Goal: Transaction & Acquisition: Download file/media

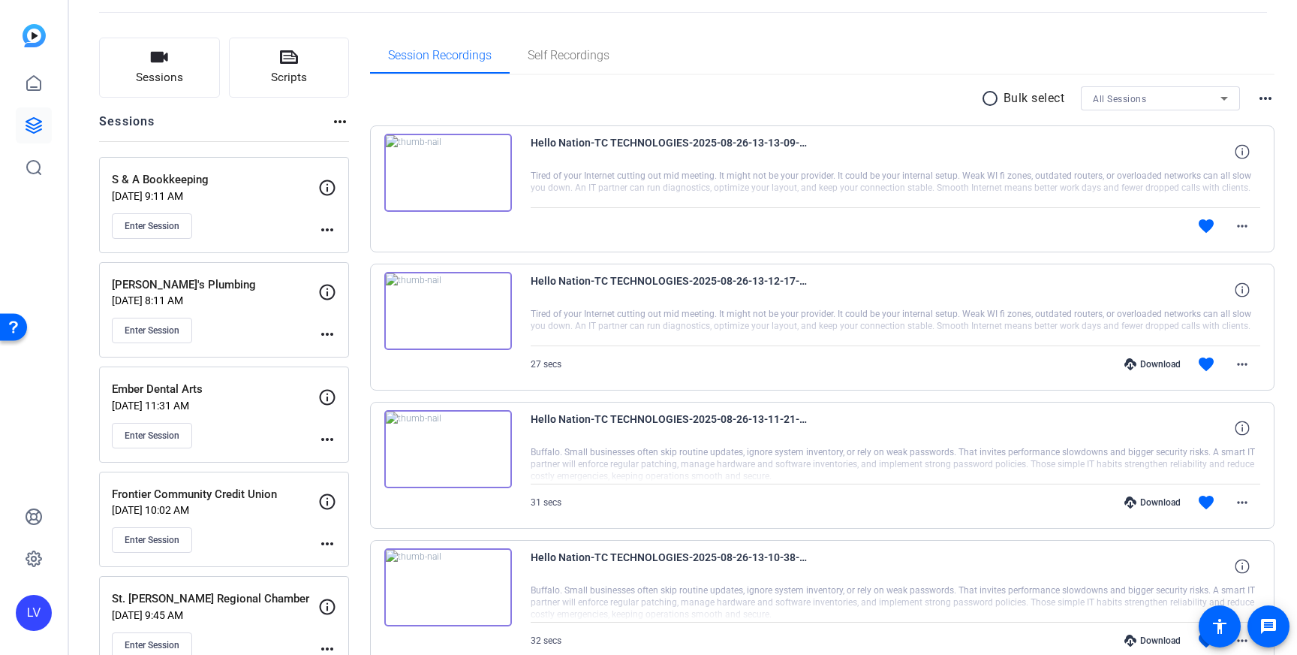
scroll to position [74, 0]
click at [270, 523] on div "Frontier Community Credit Union [DATE] 10:02 AM Enter Session" at bounding box center [215, 517] width 206 height 68
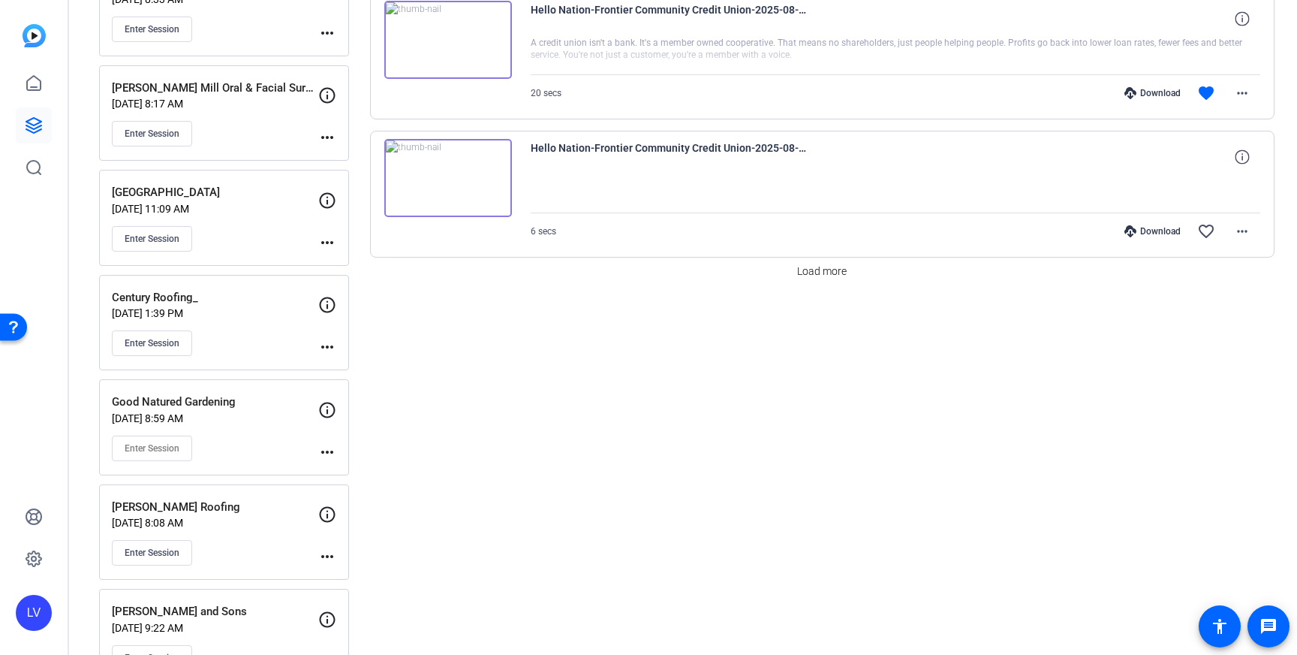
scroll to position [1385, 0]
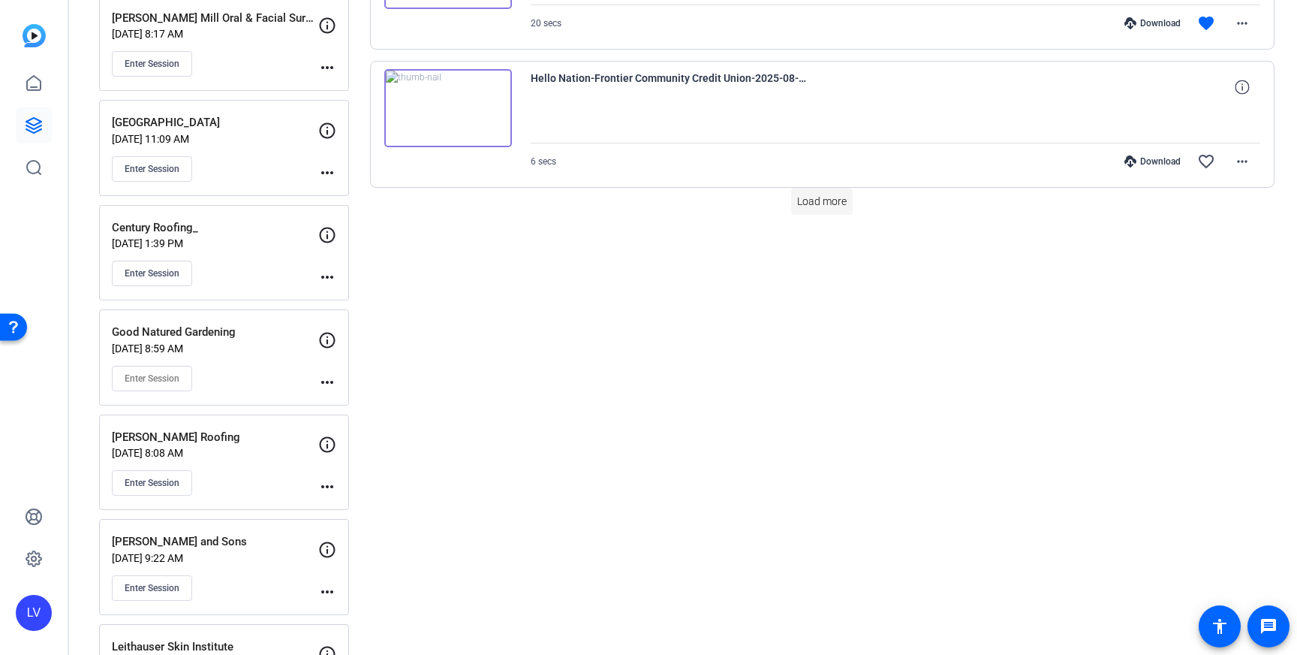
click at [811, 199] on span "Load more" at bounding box center [822, 202] width 50 height 16
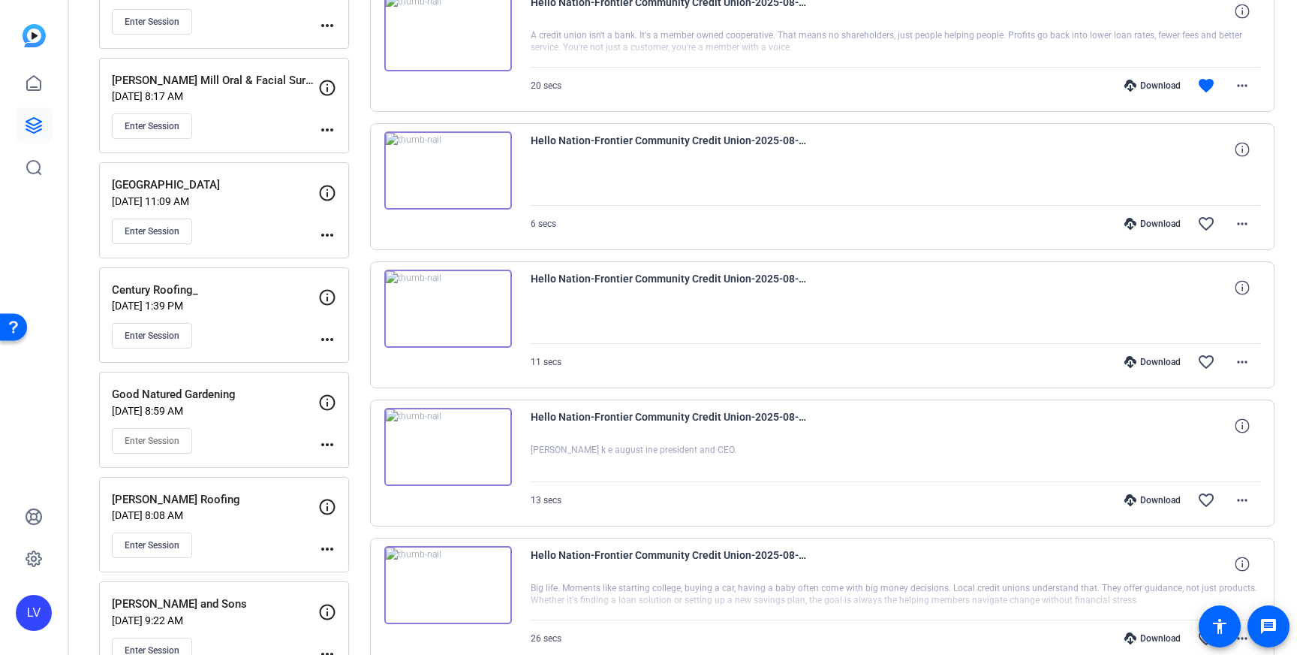
scroll to position [1360, 0]
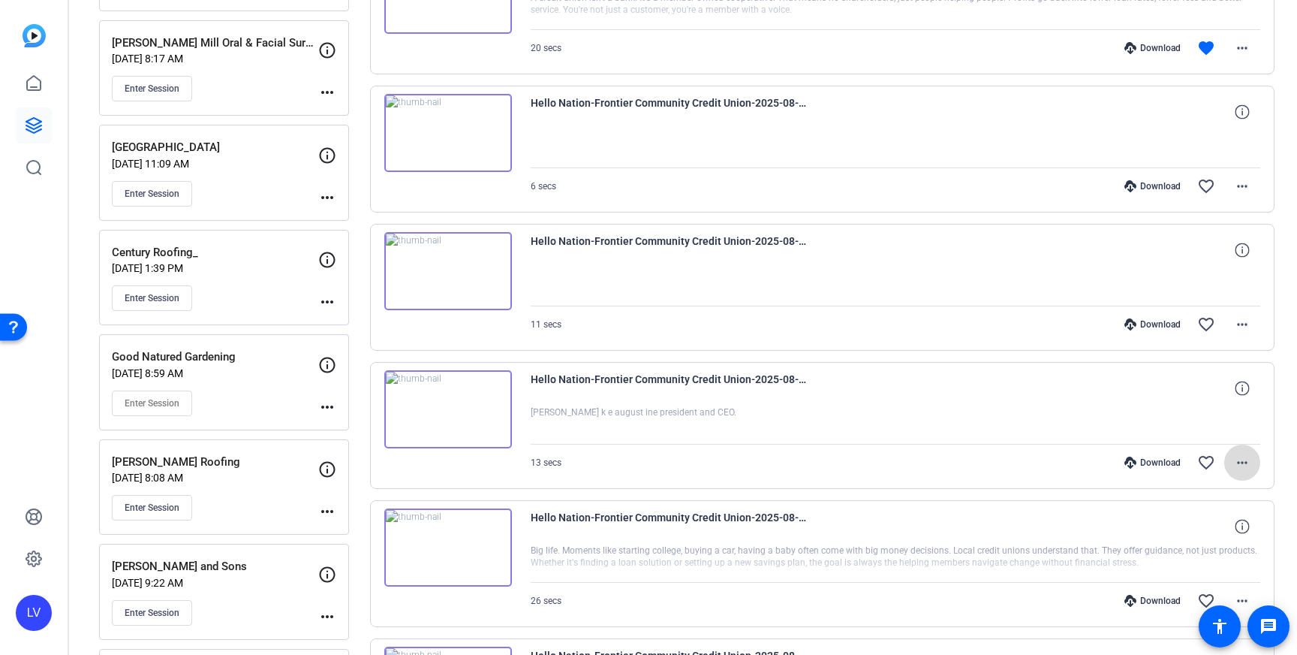
click at [1252, 462] on span at bounding box center [1243, 462] width 36 height 36
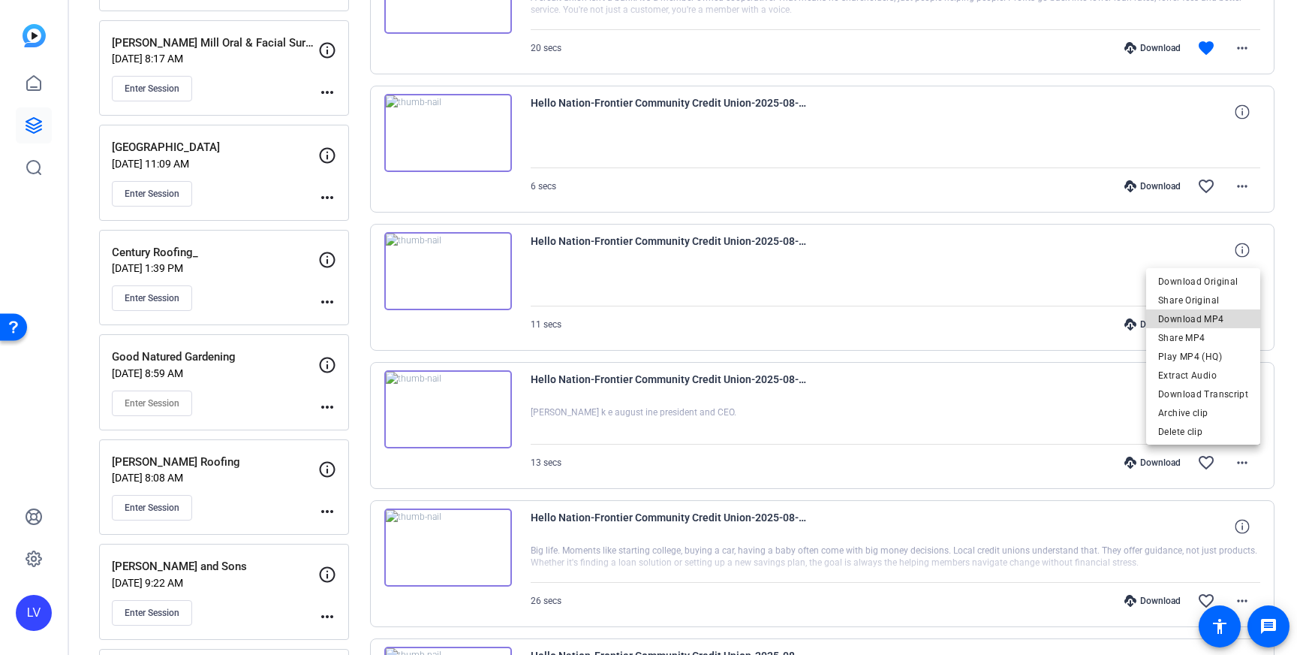
click at [1222, 319] on span "Download MP4" at bounding box center [1203, 319] width 90 height 18
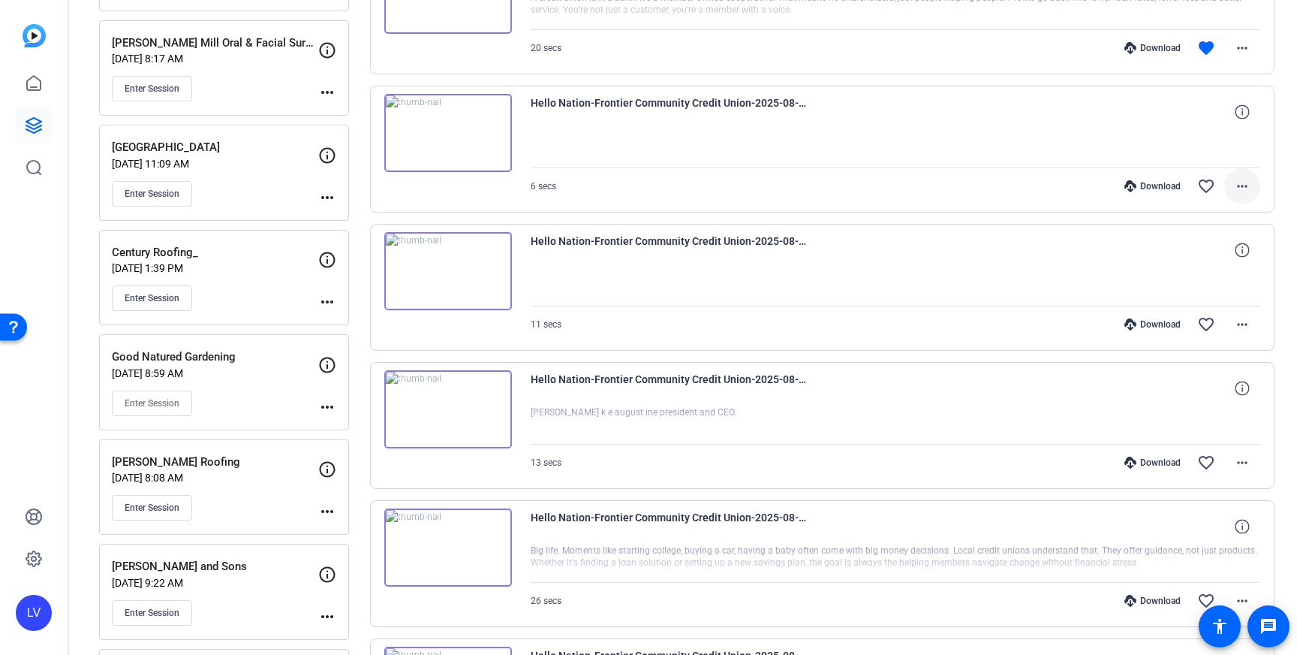
click at [1239, 182] on mat-icon "more_horiz" at bounding box center [1243, 186] width 18 height 18
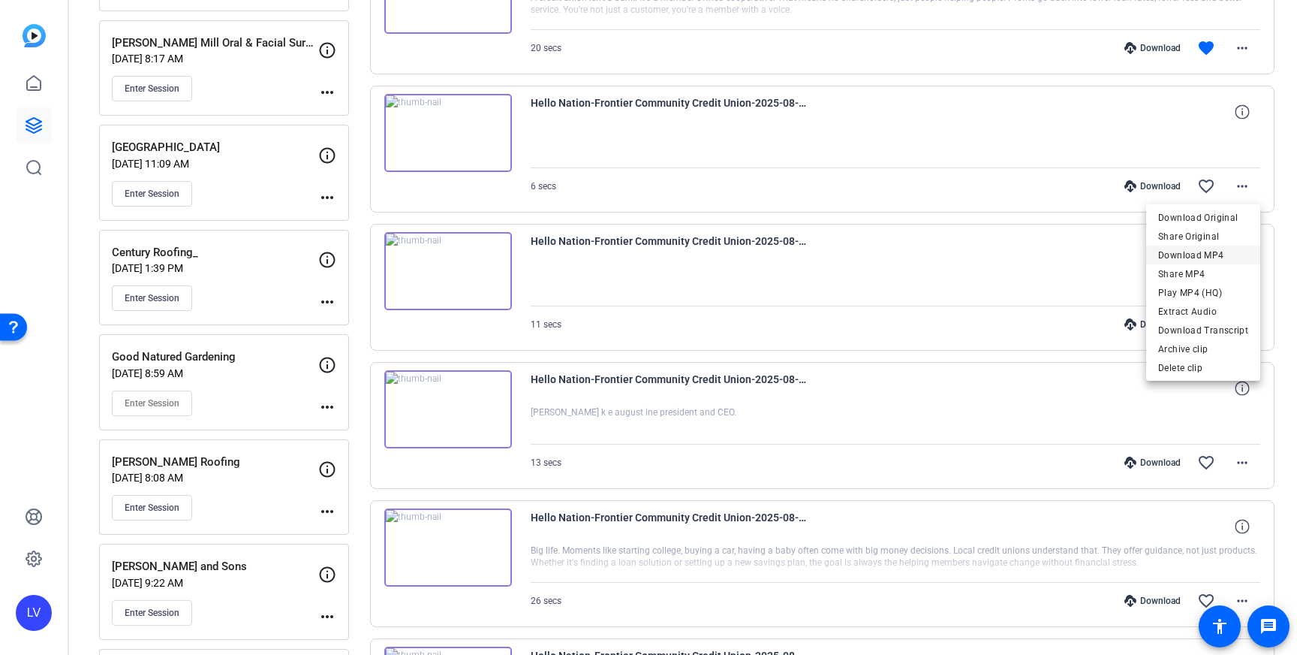
click at [1225, 251] on span "Download MP4" at bounding box center [1203, 255] width 90 height 18
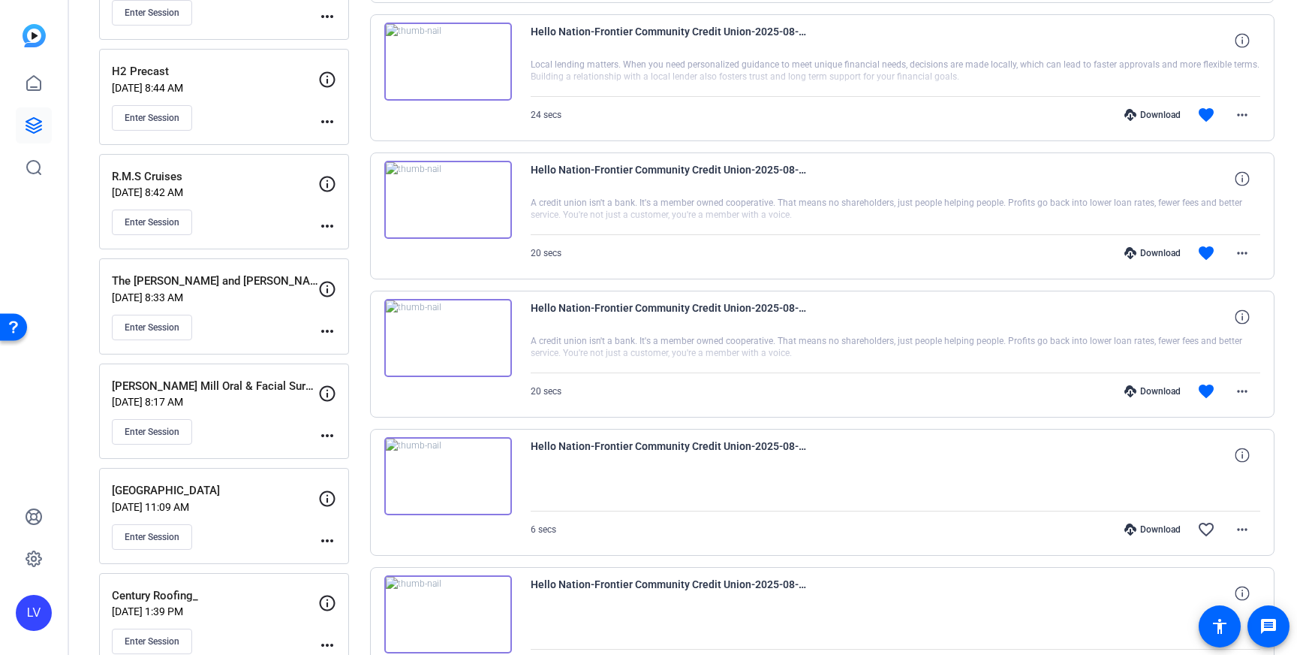
scroll to position [1008, 0]
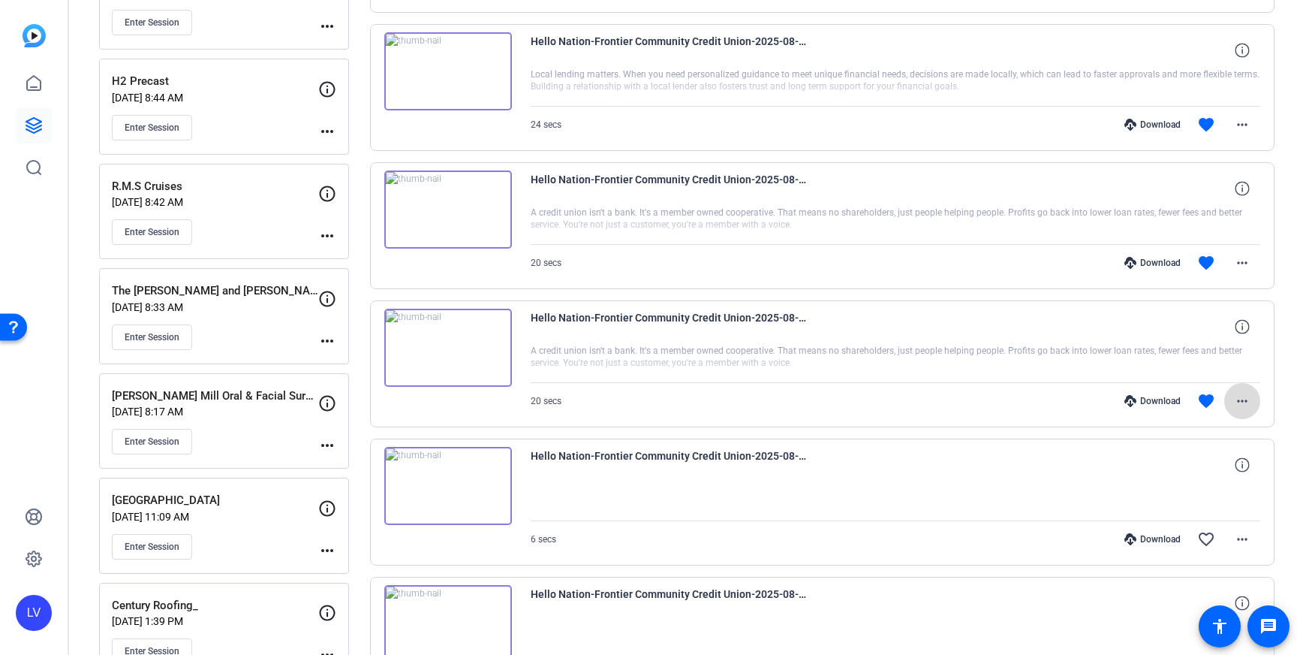
click at [1242, 393] on mat-icon "more_horiz" at bounding box center [1243, 401] width 18 height 18
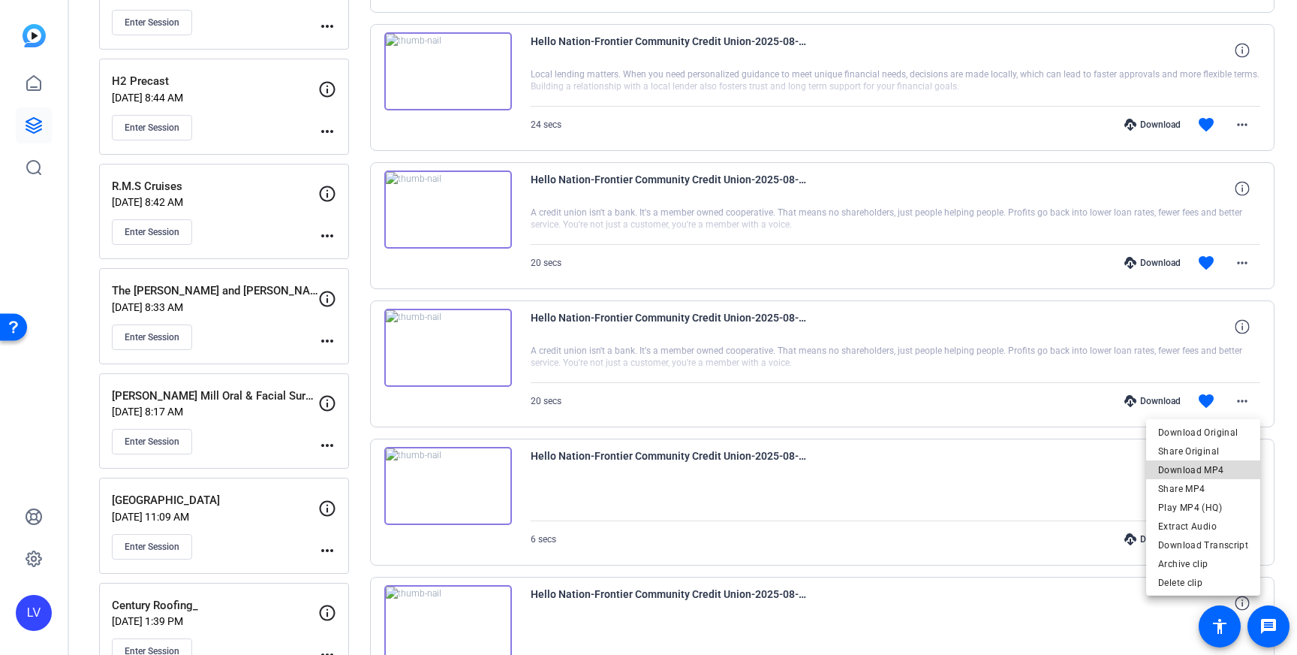
click at [1222, 465] on span "Download MP4" at bounding box center [1203, 470] width 90 height 18
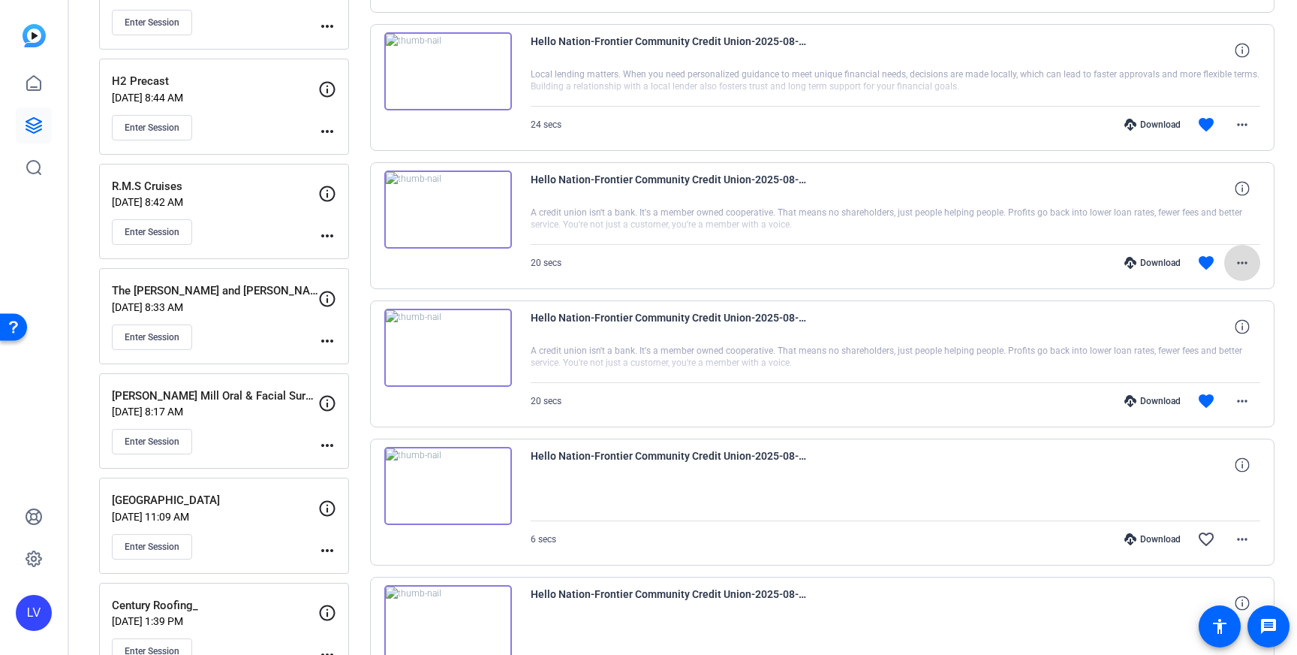
click at [1246, 264] on mat-icon "more_horiz" at bounding box center [1243, 263] width 18 height 18
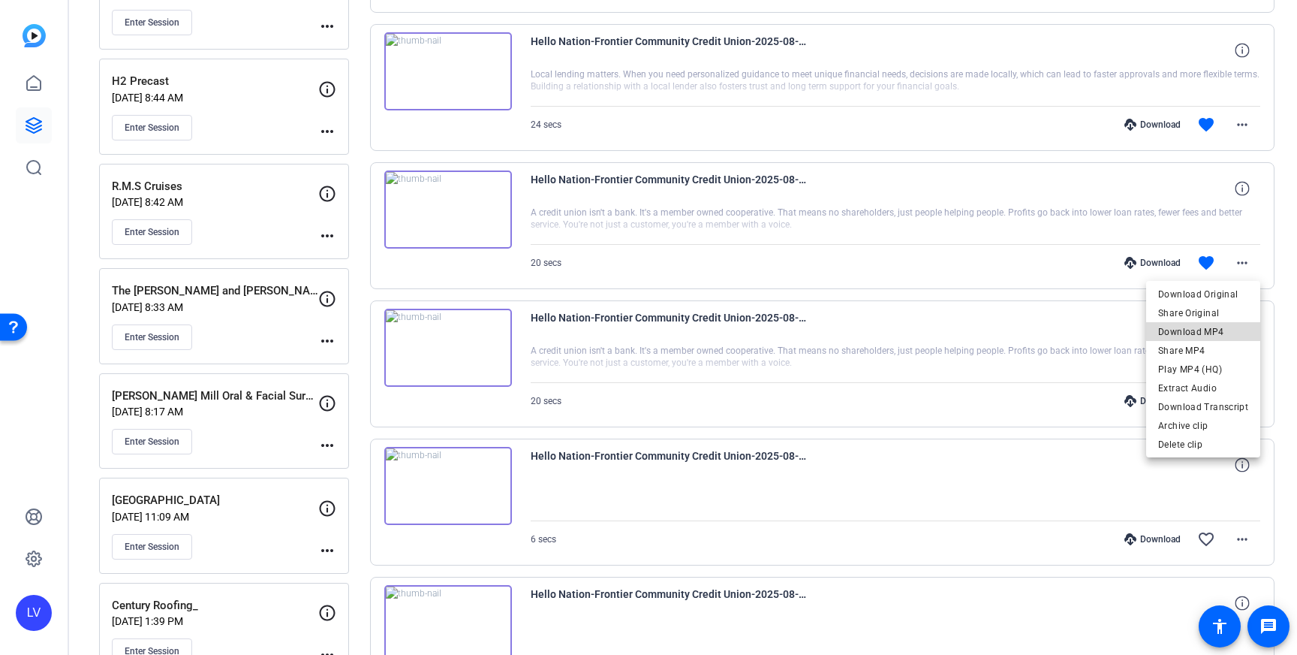
click at [1232, 330] on span "Download MP4" at bounding box center [1203, 332] width 90 height 18
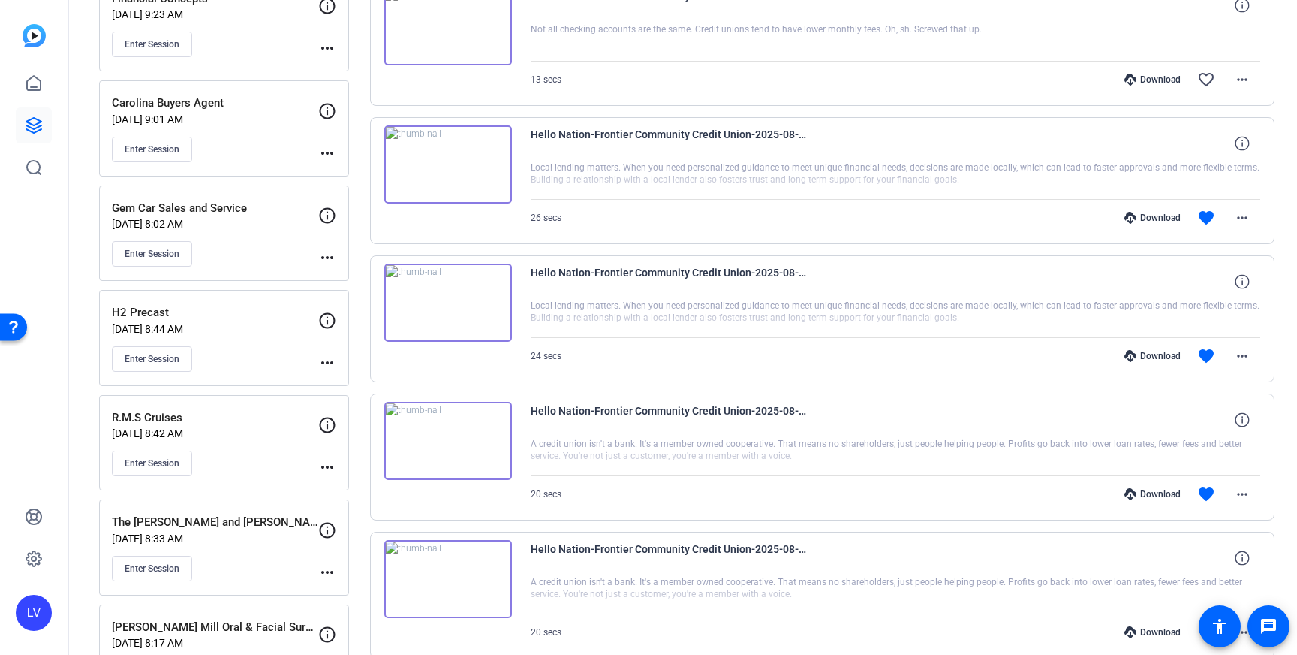
scroll to position [773, 0]
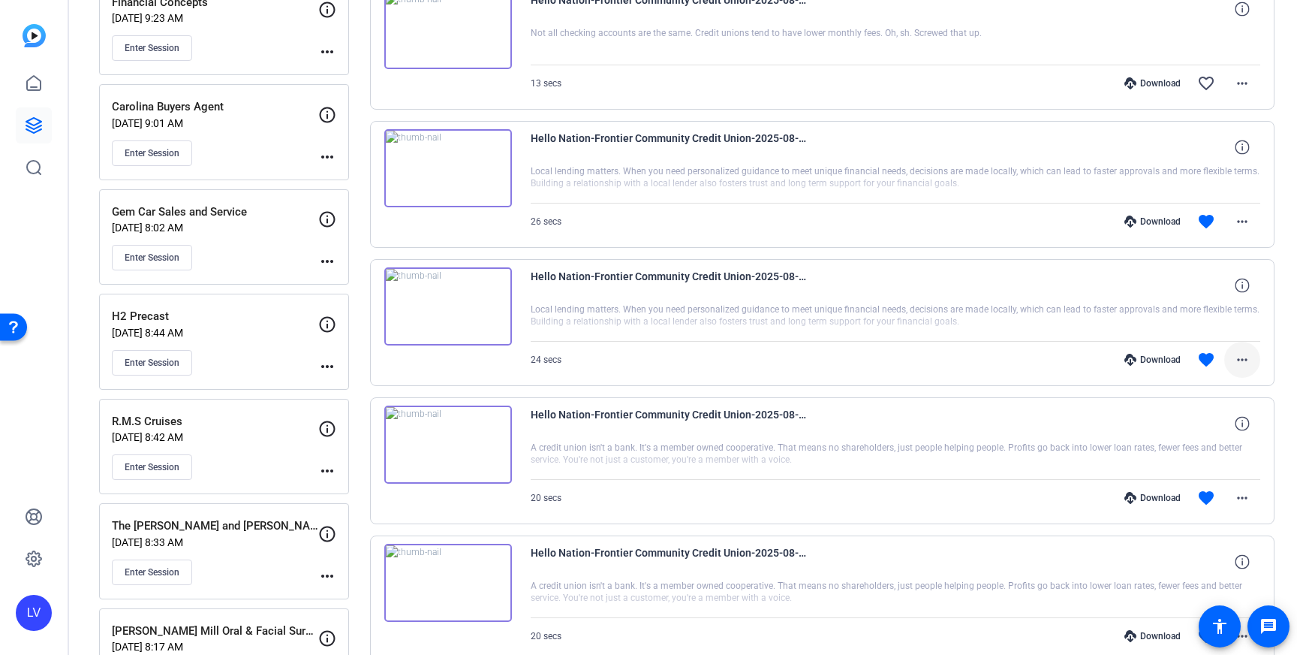
click at [1253, 361] on span at bounding box center [1243, 360] width 36 height 36
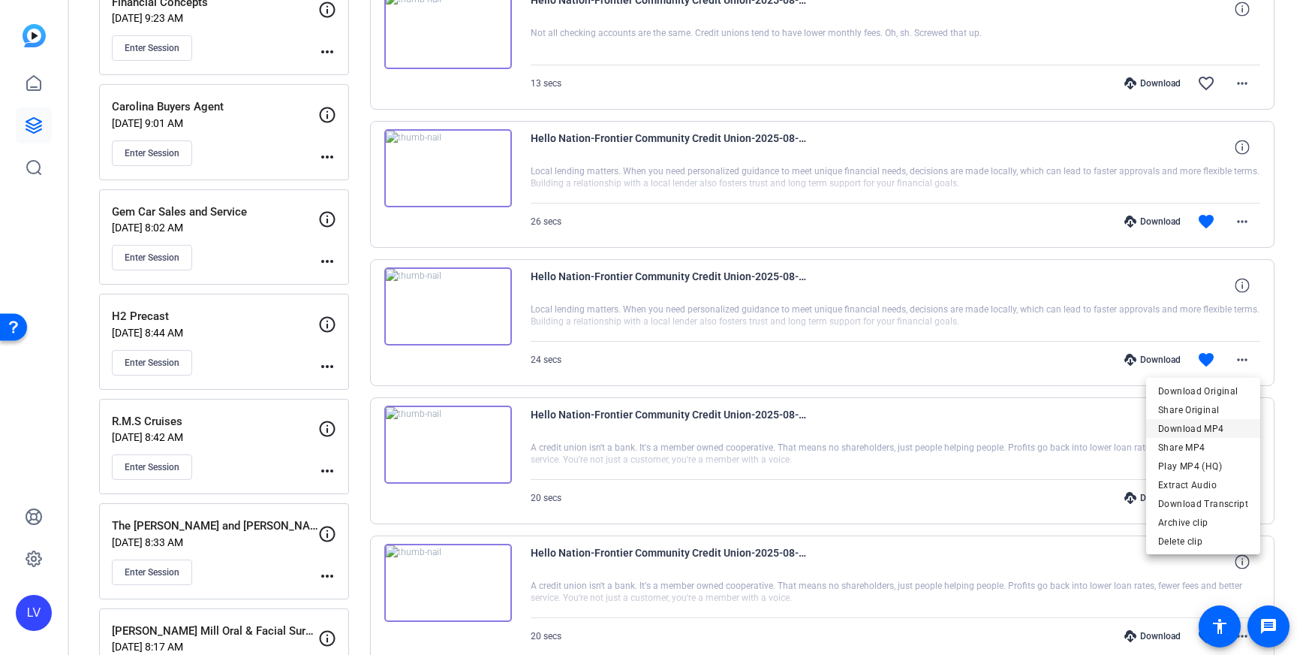
click at [1217, 424] on span "Download MP4" at bounding box center [1203, 429] width 90 height 18
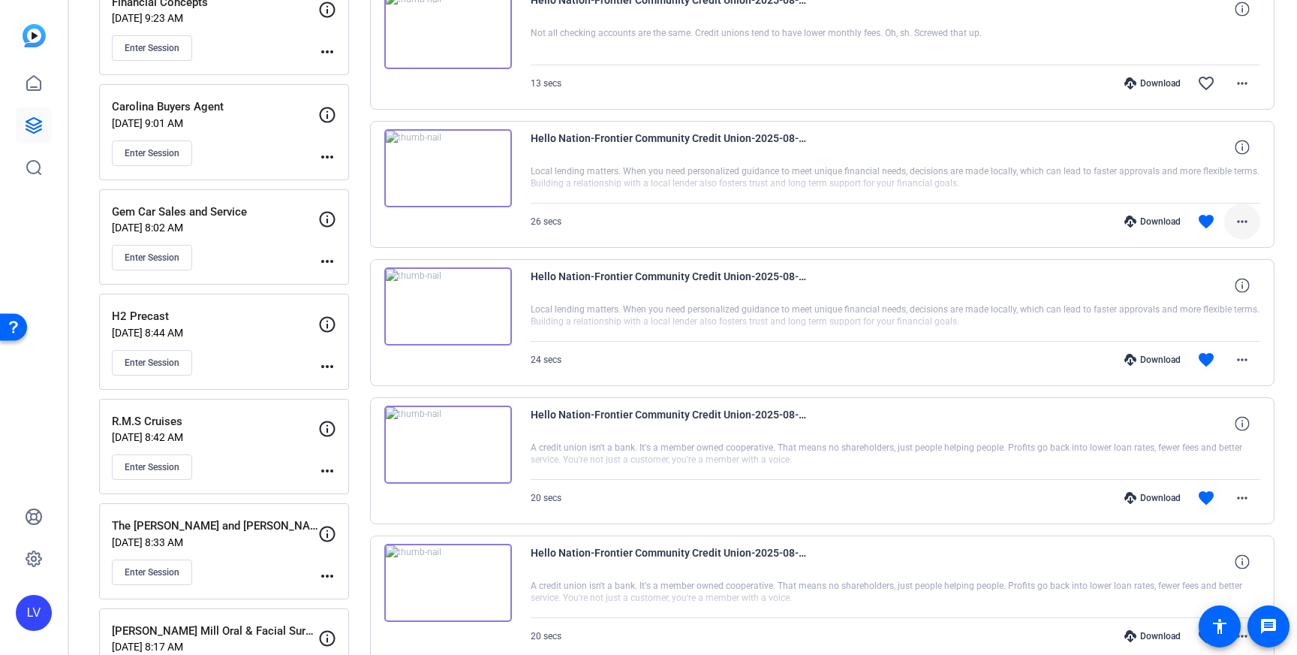
click at [1243, 214] on mat-icon "more_horiz" at bounding box center [1243, 221] width 18 height 18
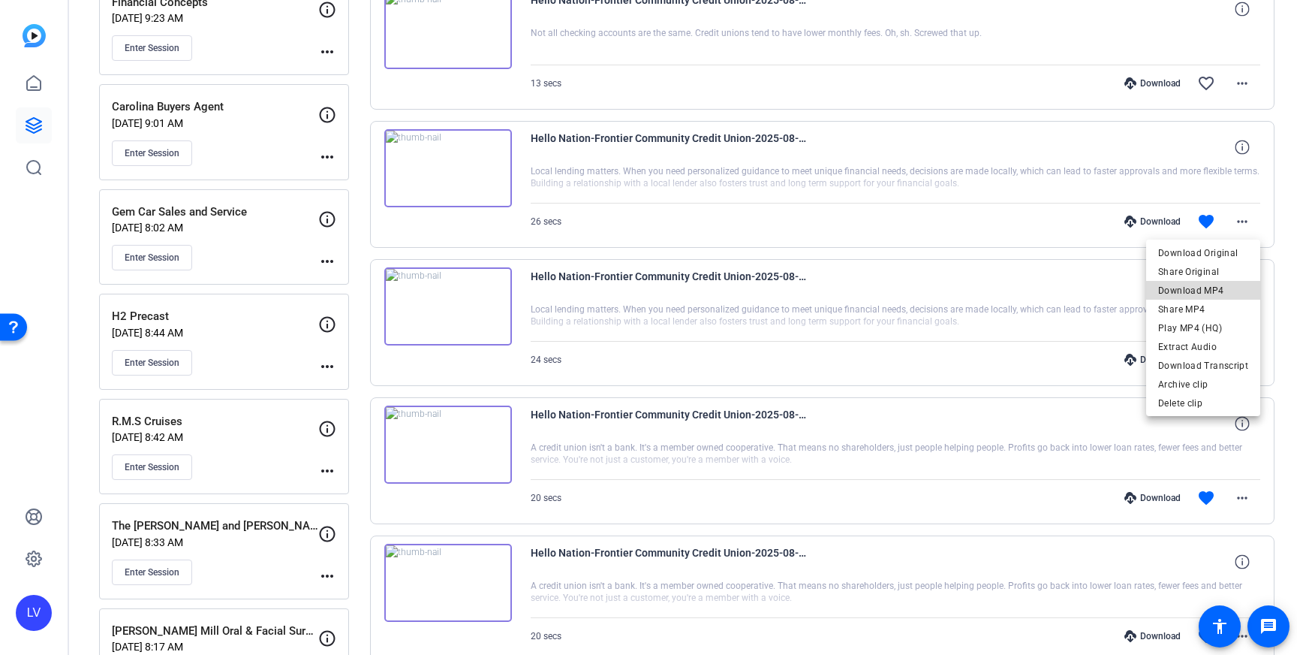
click at [1216, 285] on span "Download MP4" at bounding box center [1203, 291] width 90 height 18
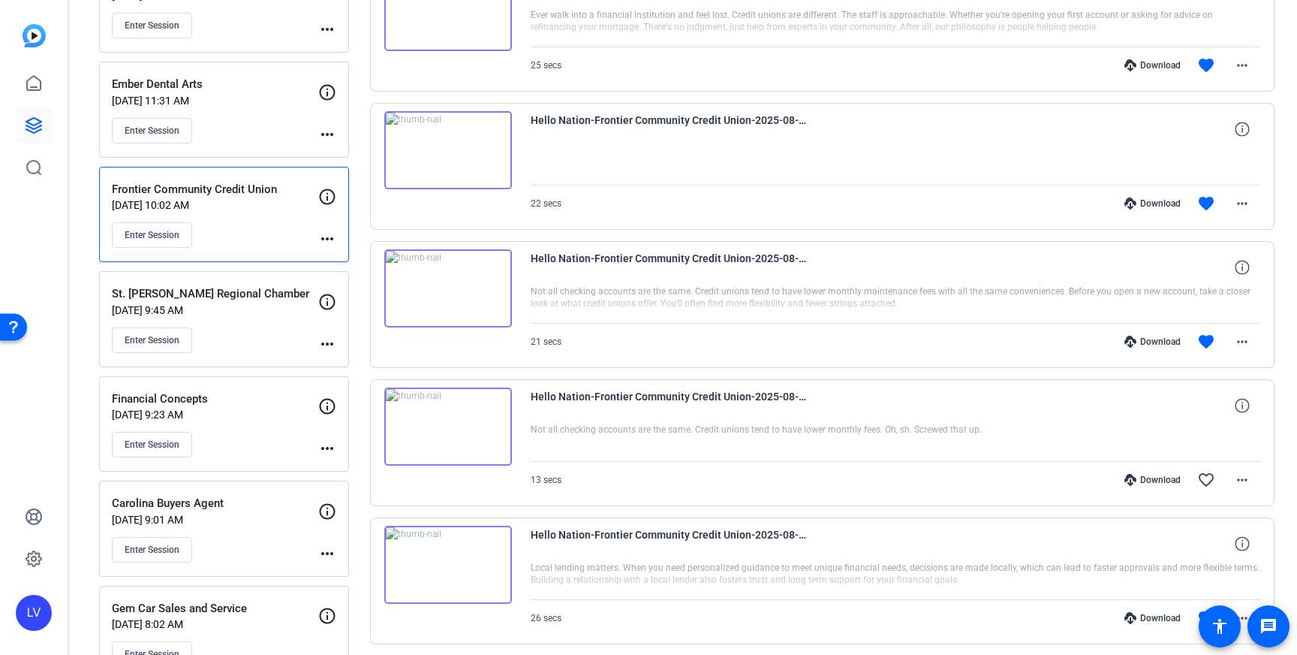
scroll to position [391, 0]
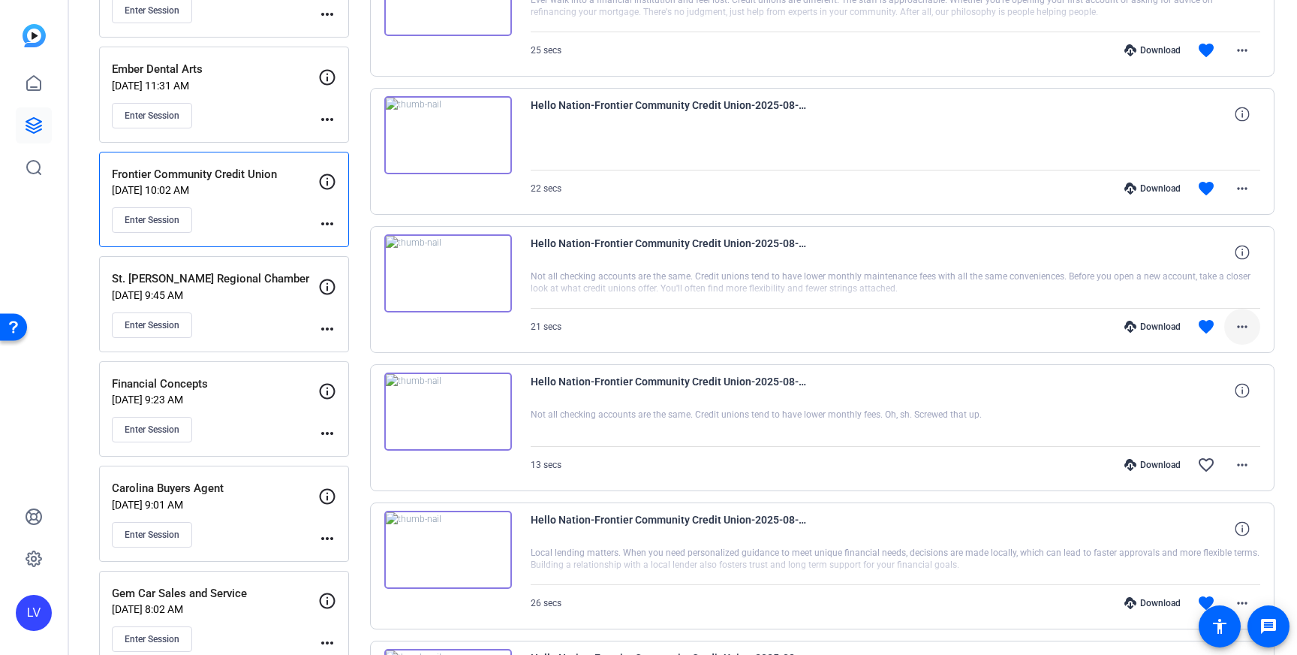
click at [1237, 331] on mat-icon "more_horiz" at bounding box center [1243, 327] width 18 height 18
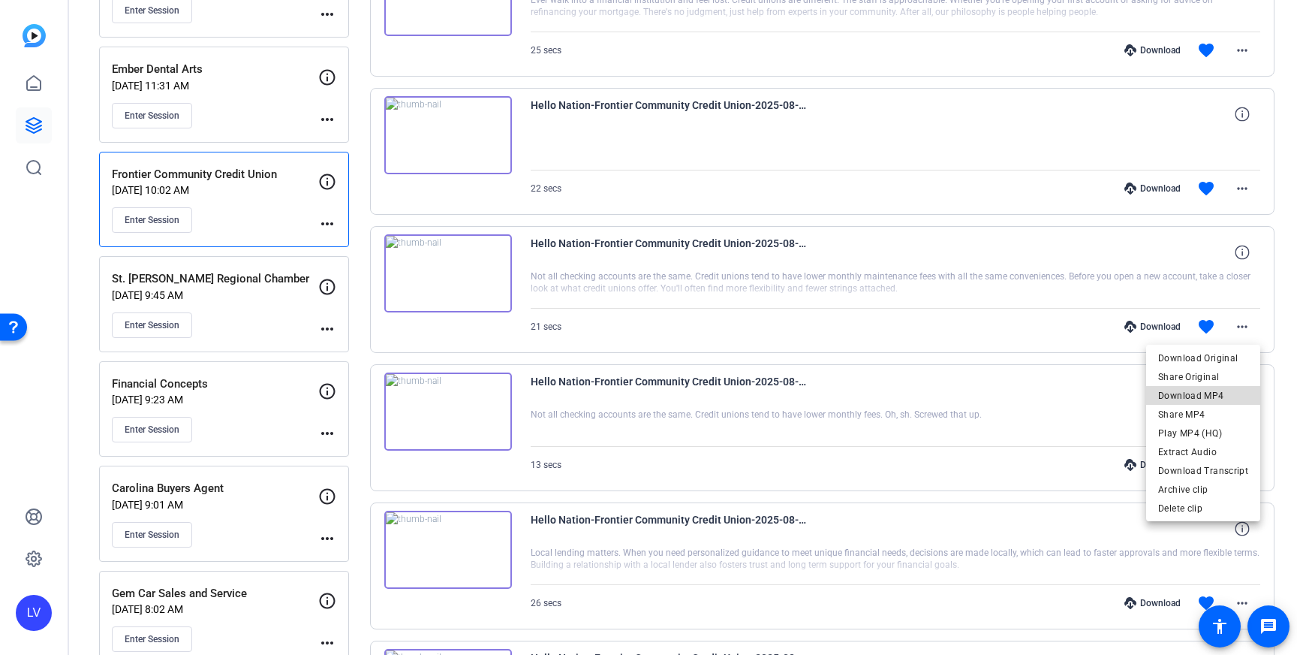
click at [1220, 396] on span "Download MP4" at bounding box center [1203, 396] width 90 height 18
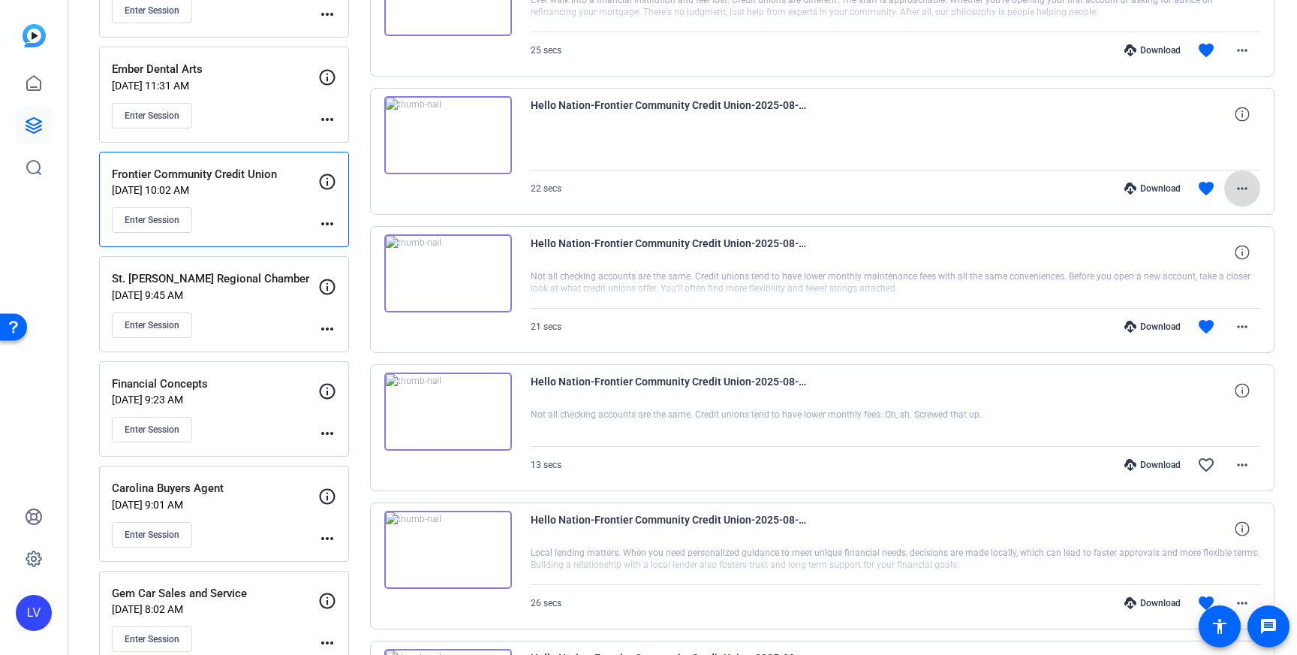
click at [1249, 197] on button "more_horiz" at bounding box center [1243, 188] width 36 height 36
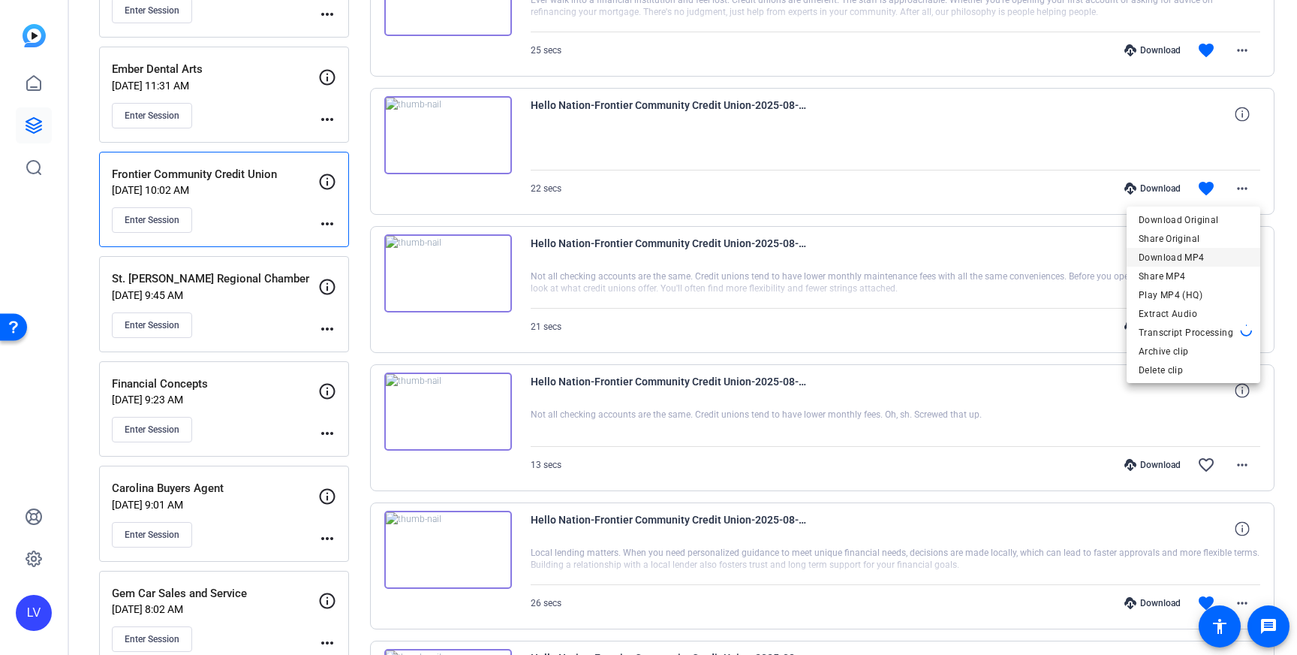
click at [1217, 255] on span "Download MP4" at bounding box center [1194, 258] width 110 height 18
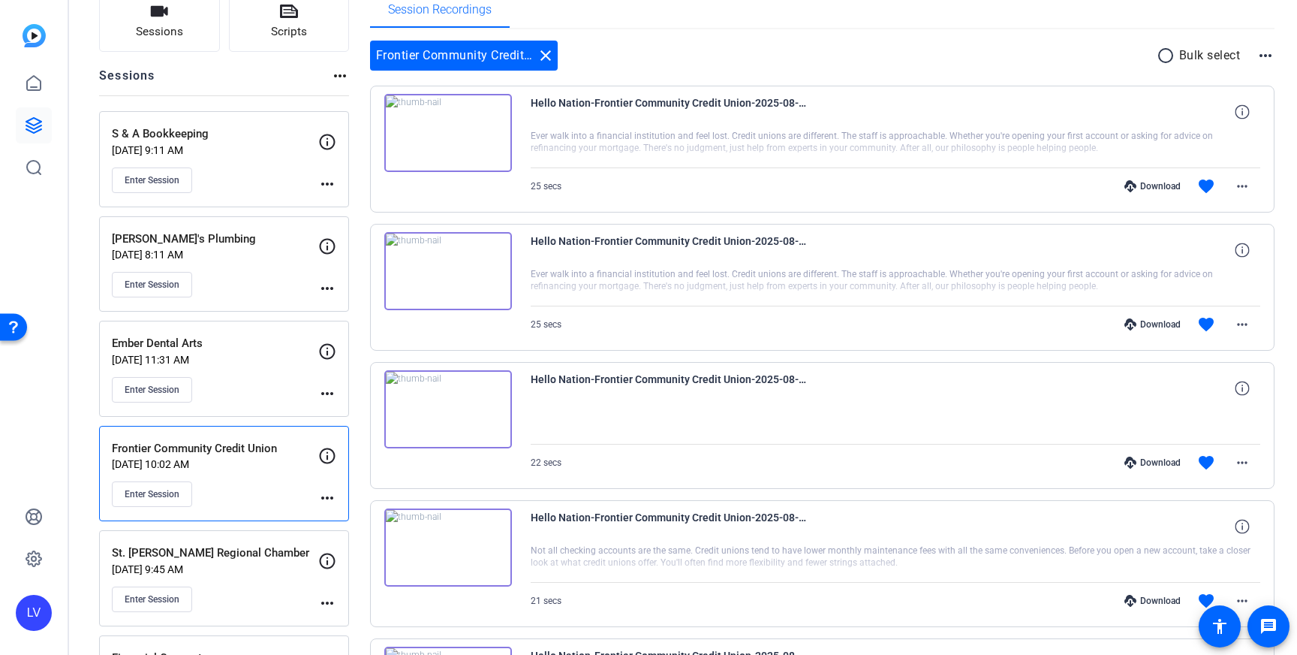
scroll to position [114, 0]
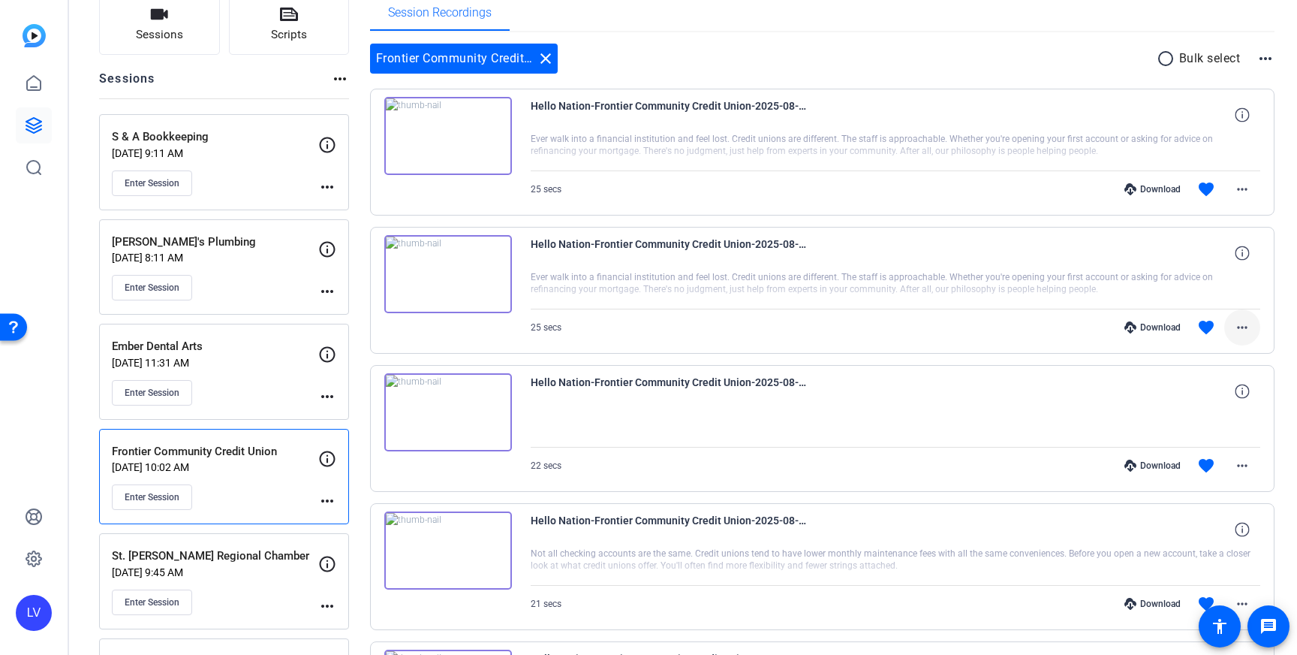
click at [1247, 316] on span at bounding box center [1243, 327] width 36 height 36
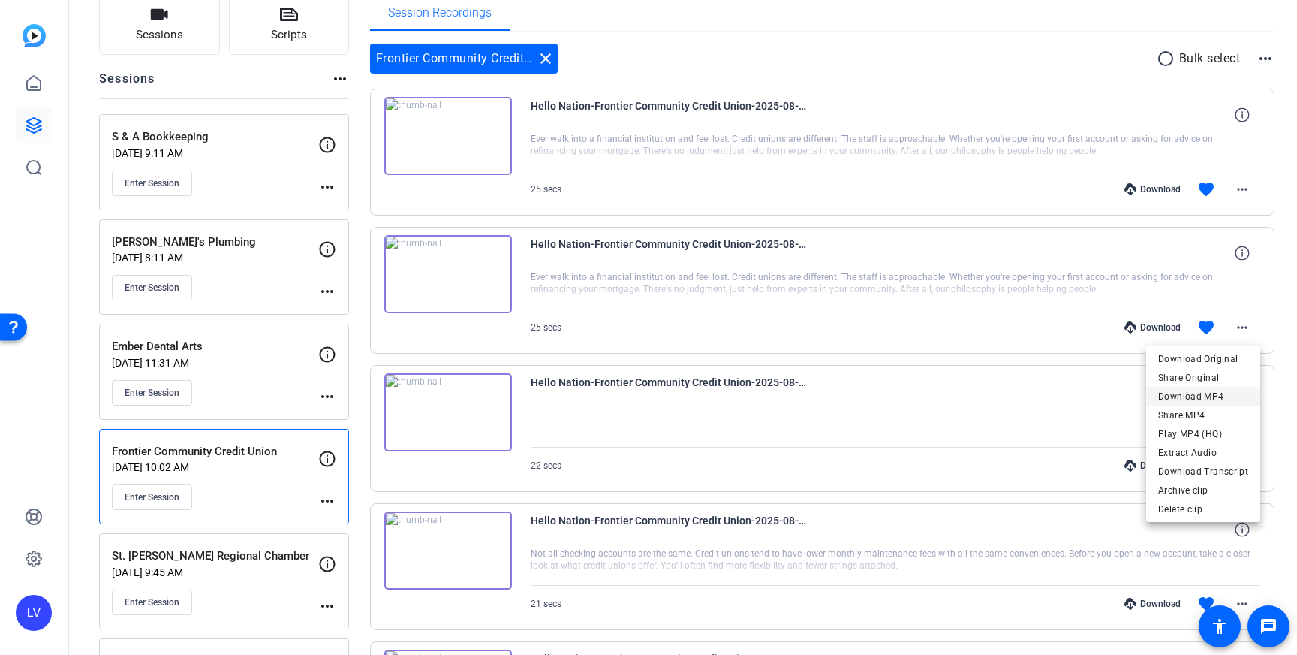
click at [1227, 396] on span "Download MP4" at bounding box center [1203, 396] width 90 height 18
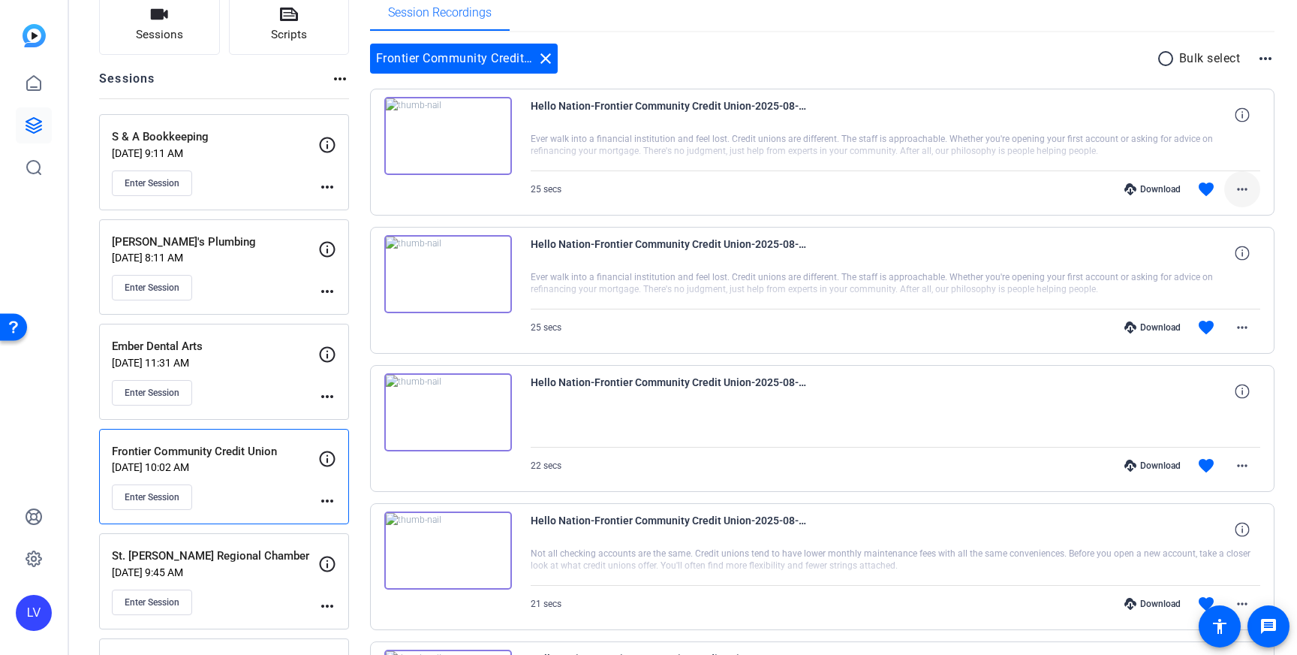
click at [1246, 182] on mat-icon "more_horiz" at bounding box center [1243, 189] width 18 height 18
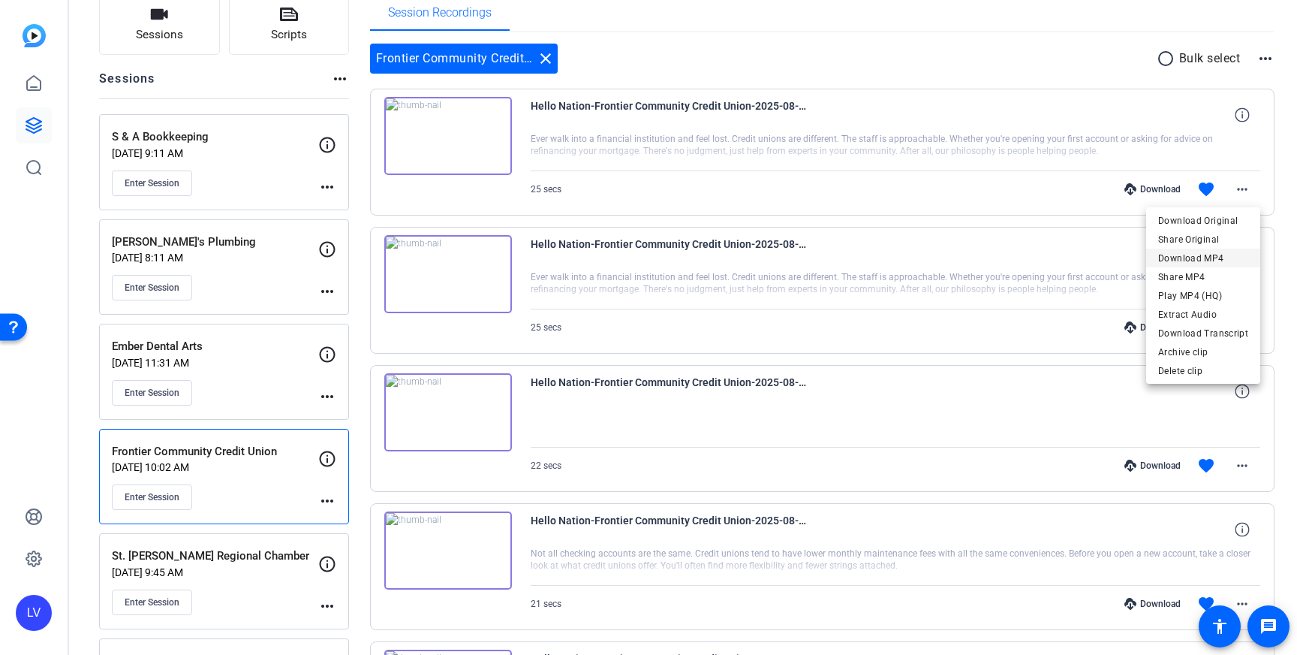
click at [1216, 255] on span "Download MP4" at bounding box center [1203, 258] width 90 height 18
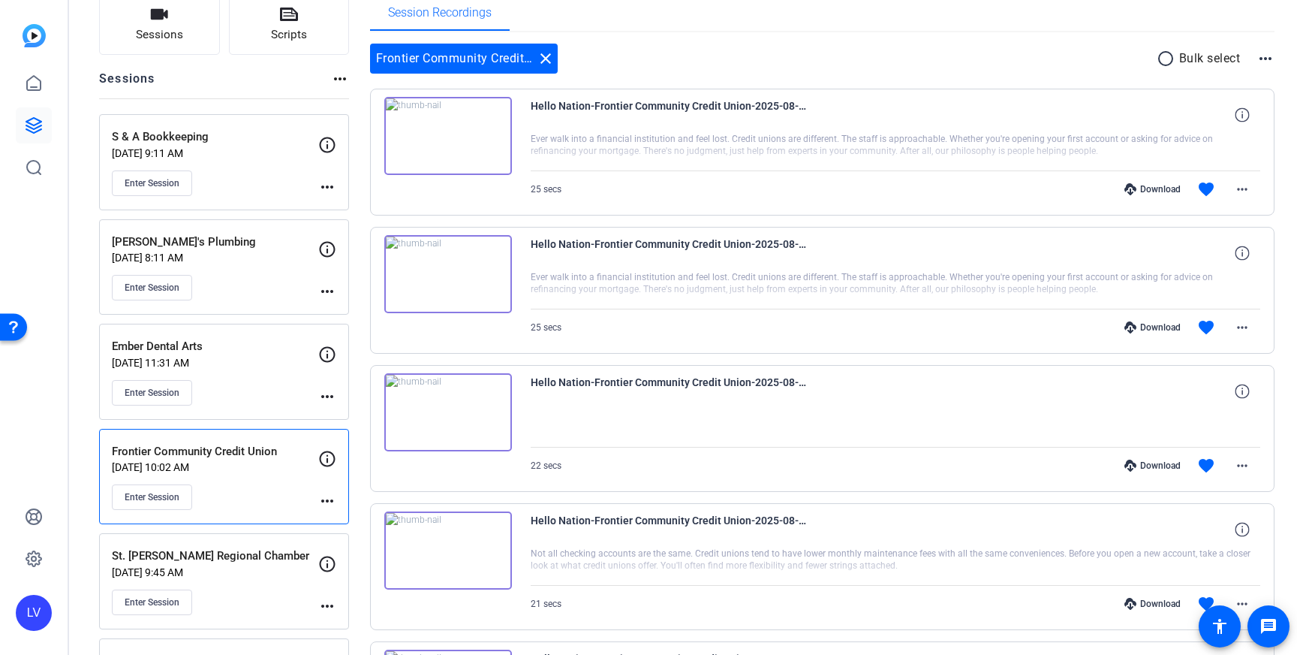
click at [269, 365] on p "[DATE] 11:31 AM" at bounding box center [215, 363] width 206 height 12
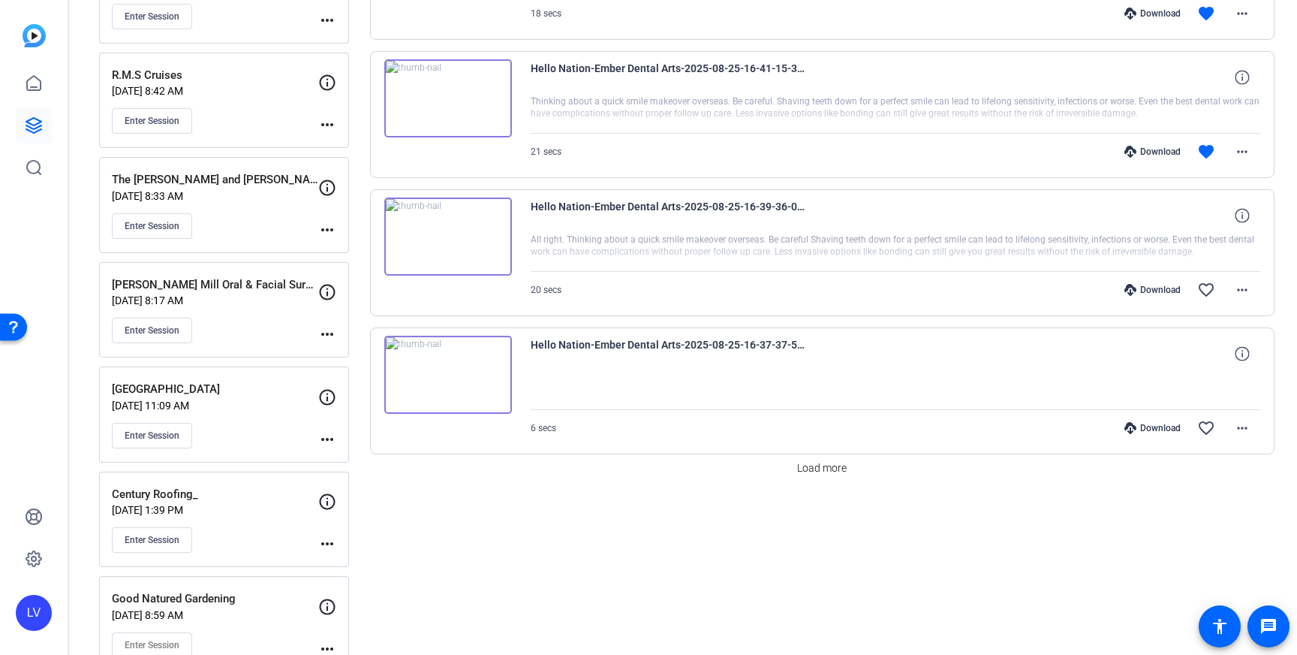
scroll to position [1261, 0]
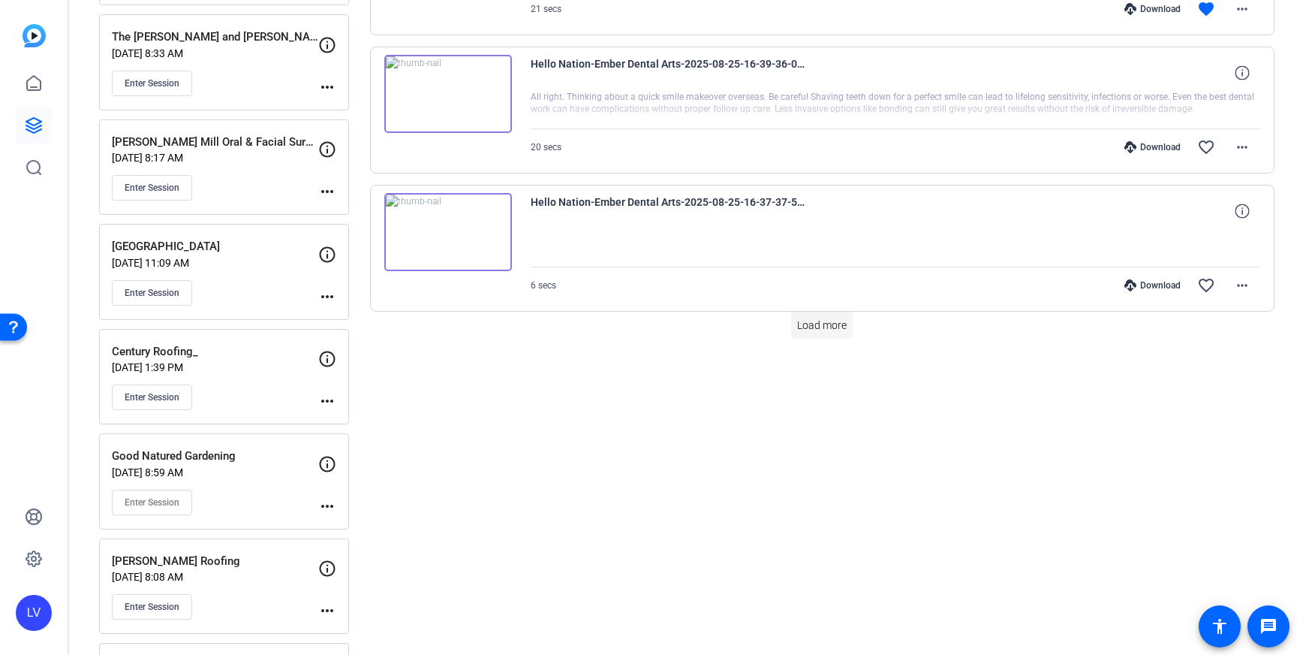
click at [827, 327] on span "Load more" at bounding box center [822, 326] width 50 height 16
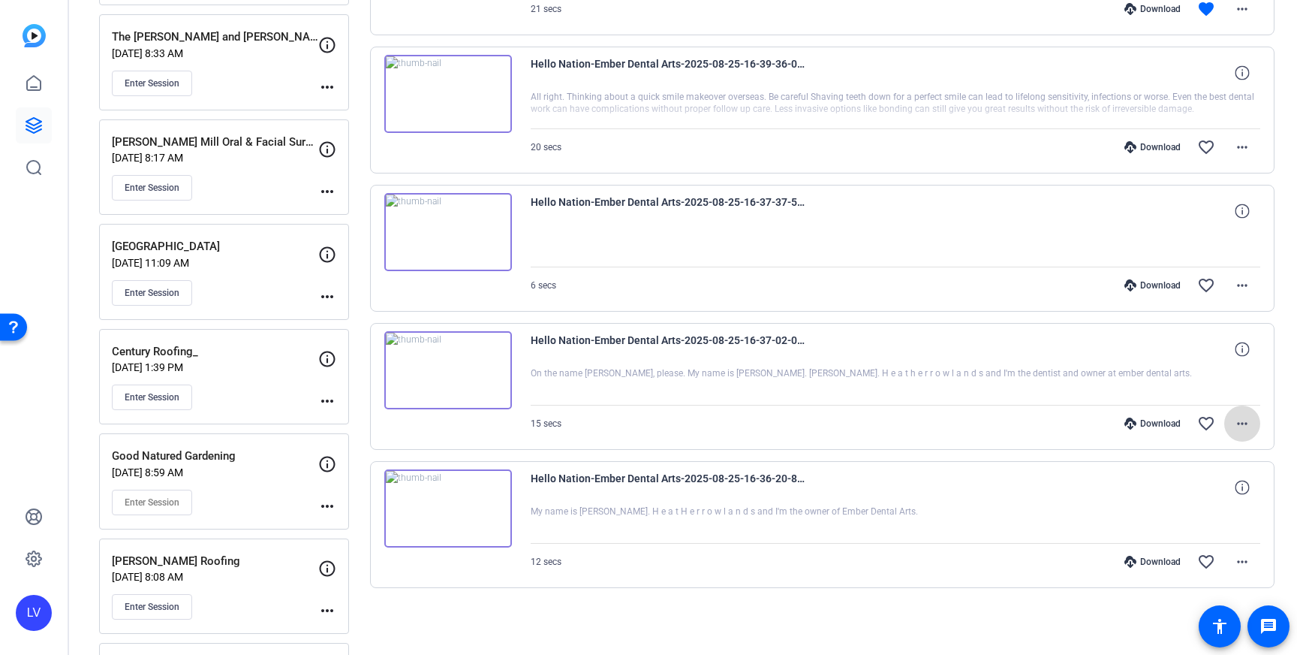
click at [1232, 425] on span at bounding box center [1243, 423] width 36 height 36
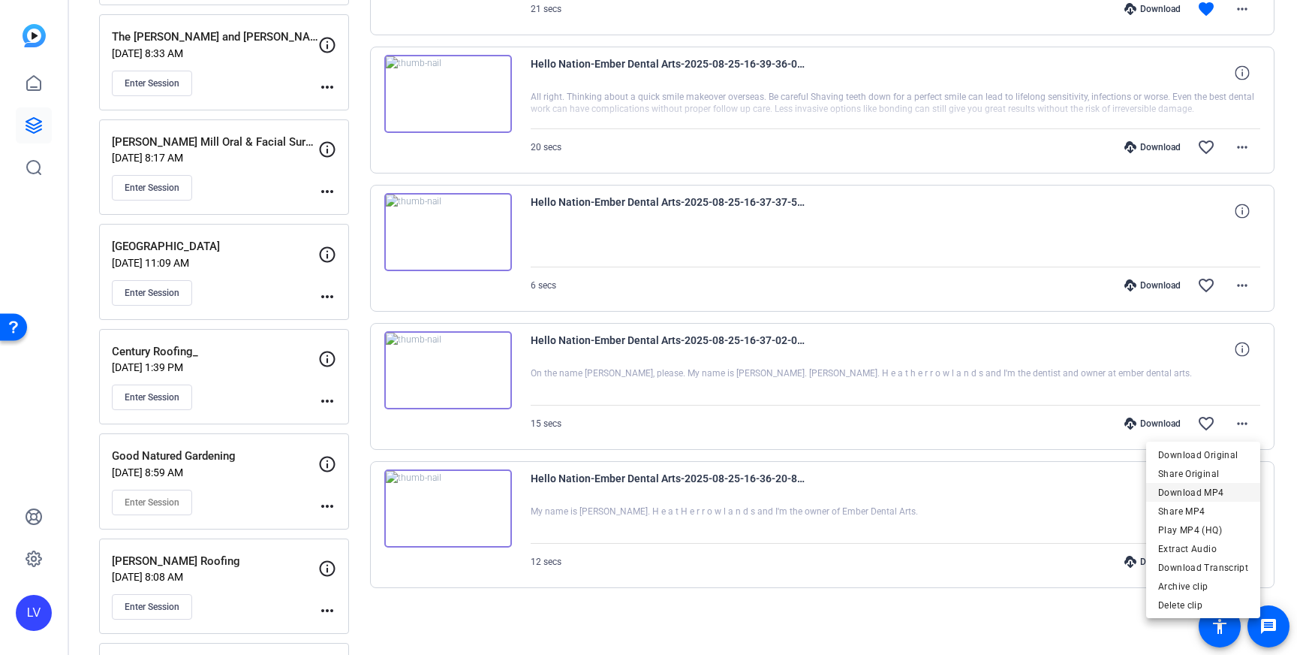
click at [1223, 486] on span "Download MP4" at bounding box center [1203, 492] width 90 height 18
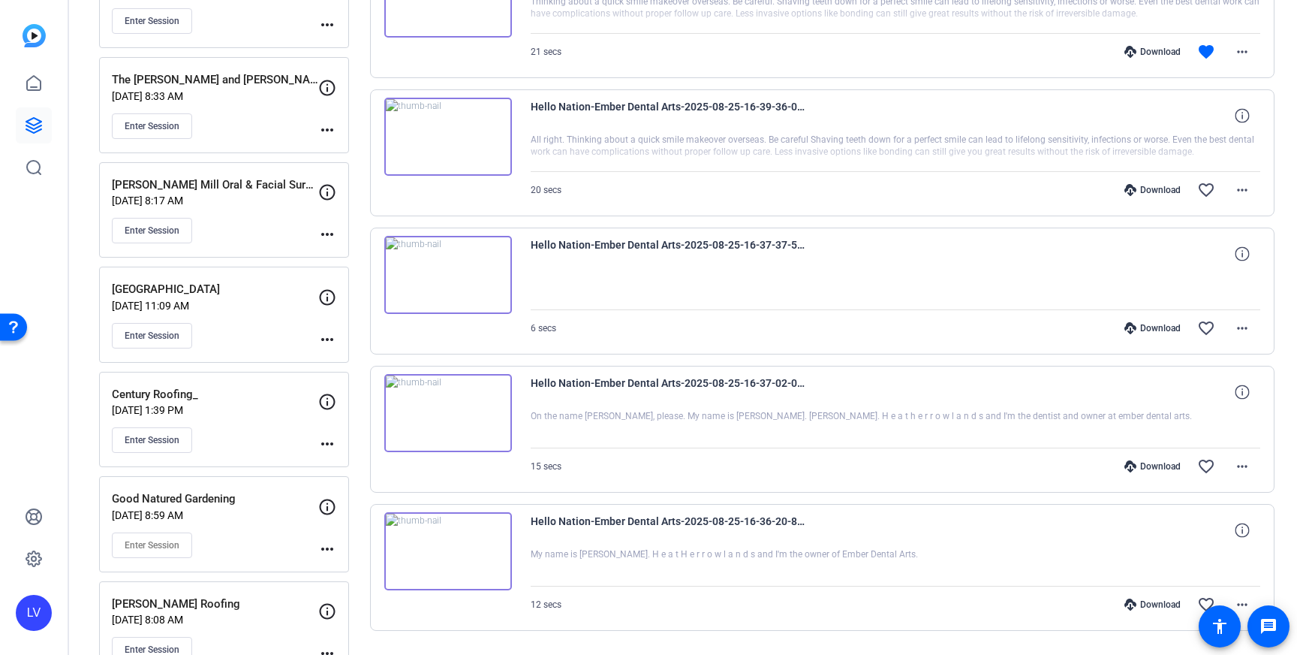
scroll to position [1161, 0]
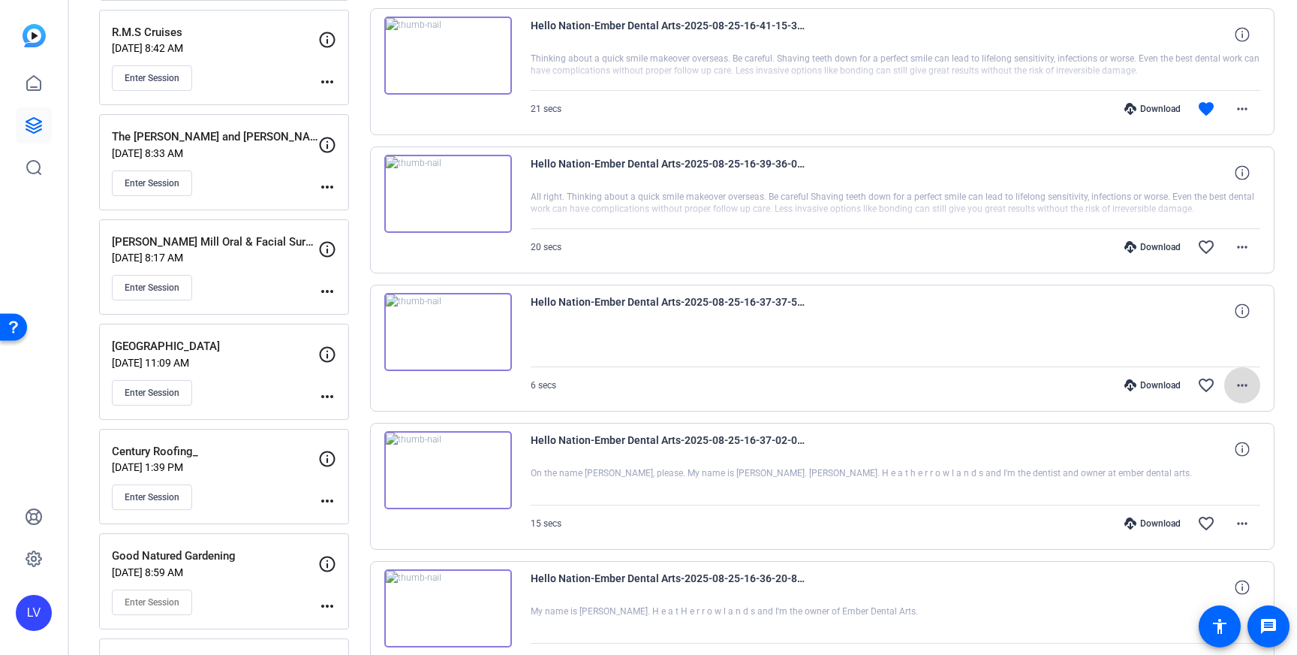
click at [1238, 381] on mat-icon "more_horiz" at bounding box center [1243, 385] width 18 height 18
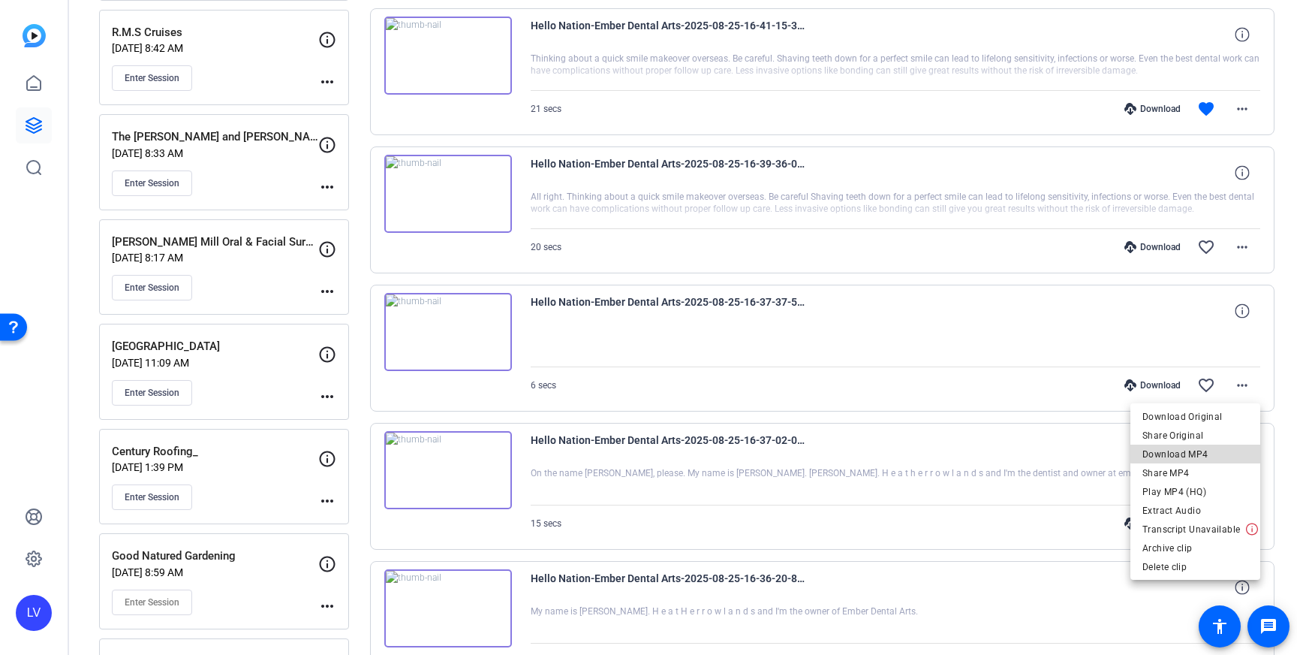
click at [1219, 450] on span "Download MP4" at bounding box center [1196, 454] width 106 height 18
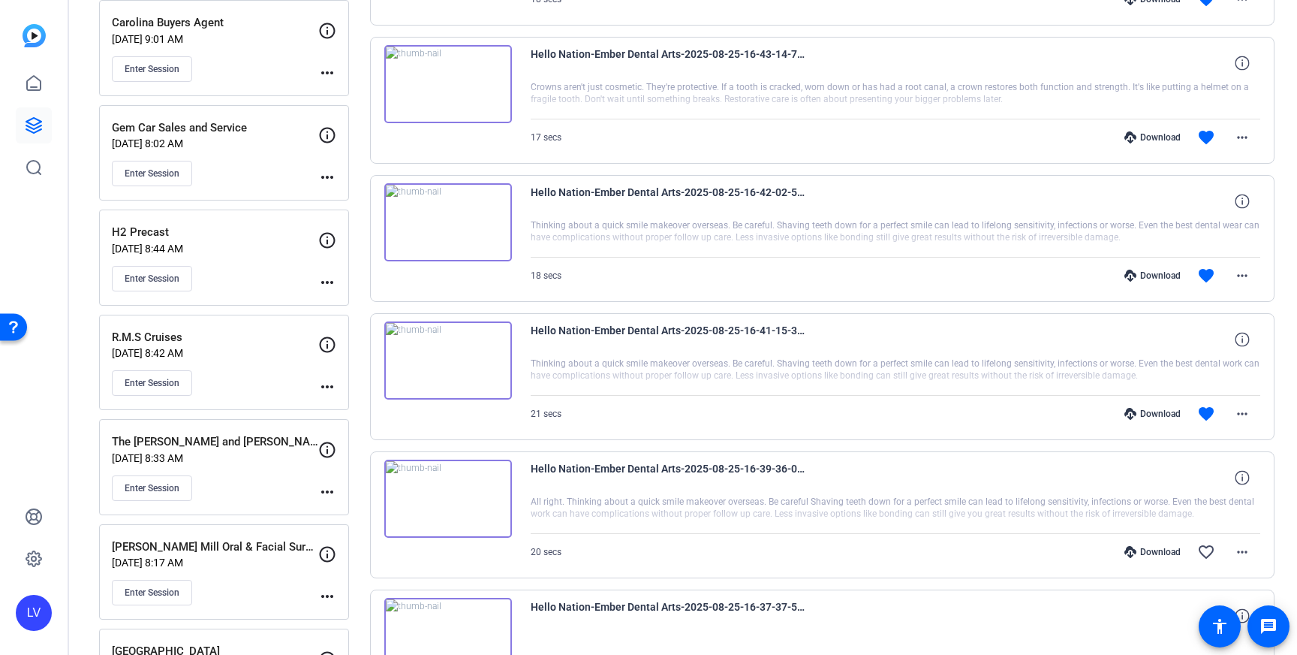
scroll to position [855, 0]
click at [1248, 411] on mat-icon "more_horiz" at bounding box center [1243, 415] width 18 height 18
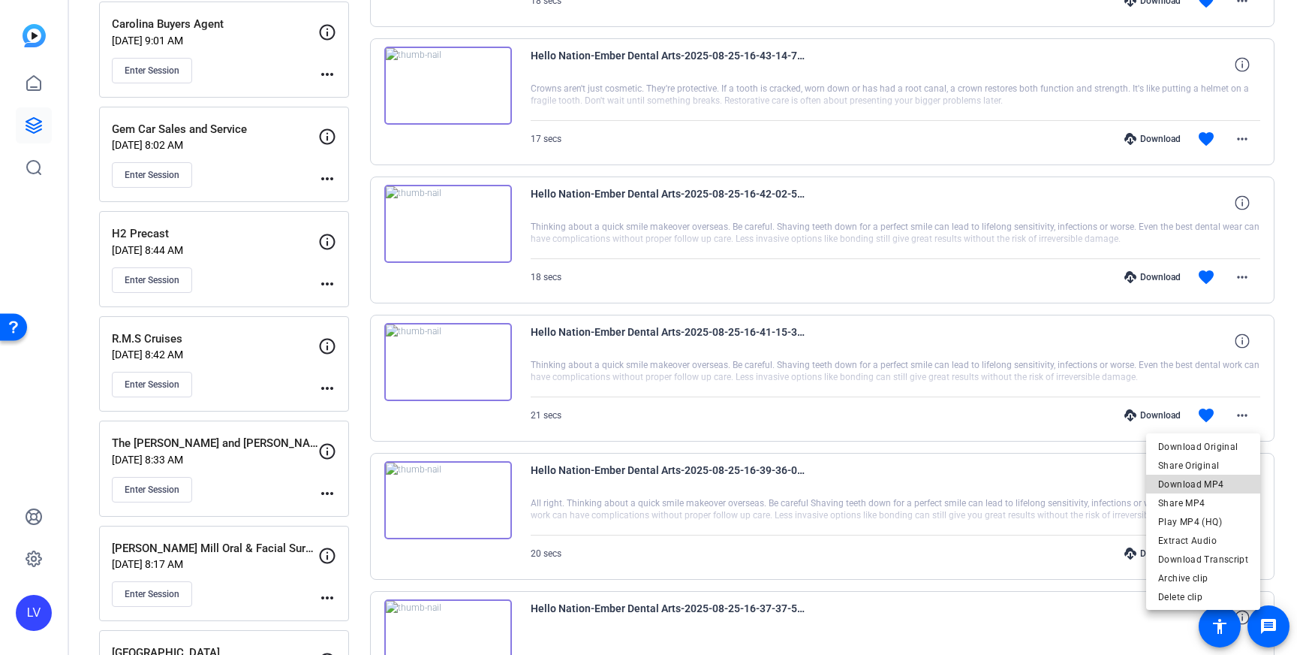
click at [1217, 482] on span "Download MP4" at bounding box center [1203, 484] width 90 height 18
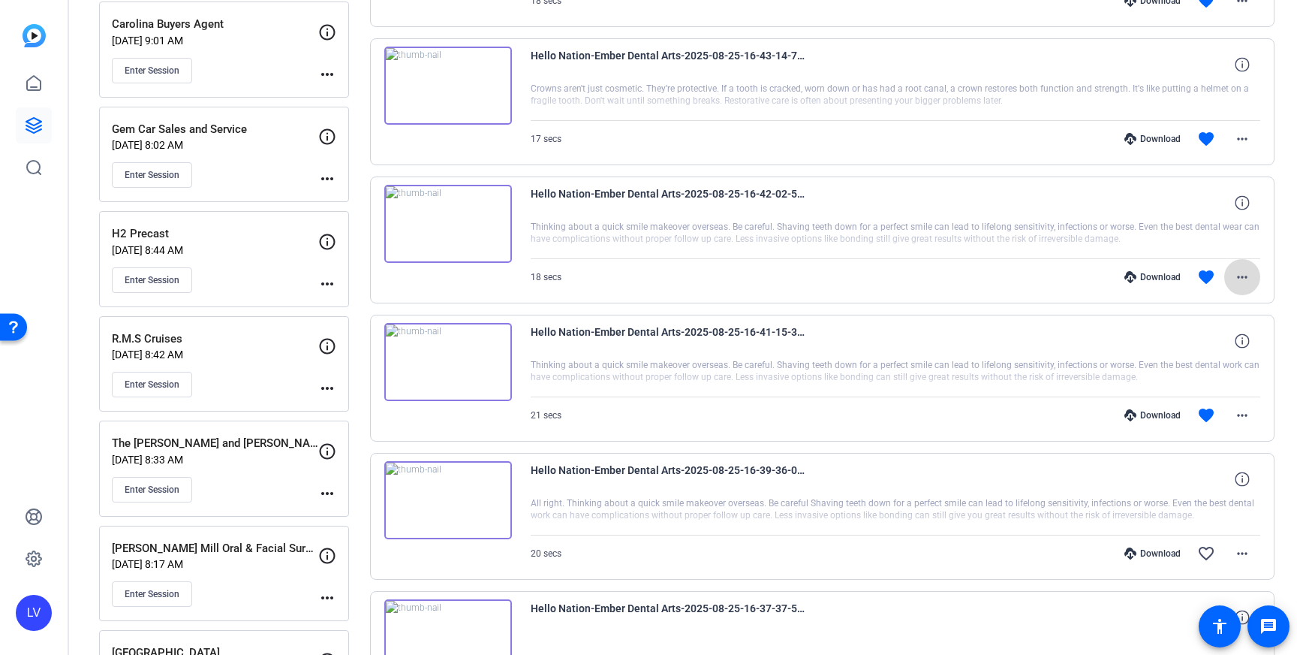
click at [1254, 275] on span at bounding box center [1243, 277] width 36 height 36
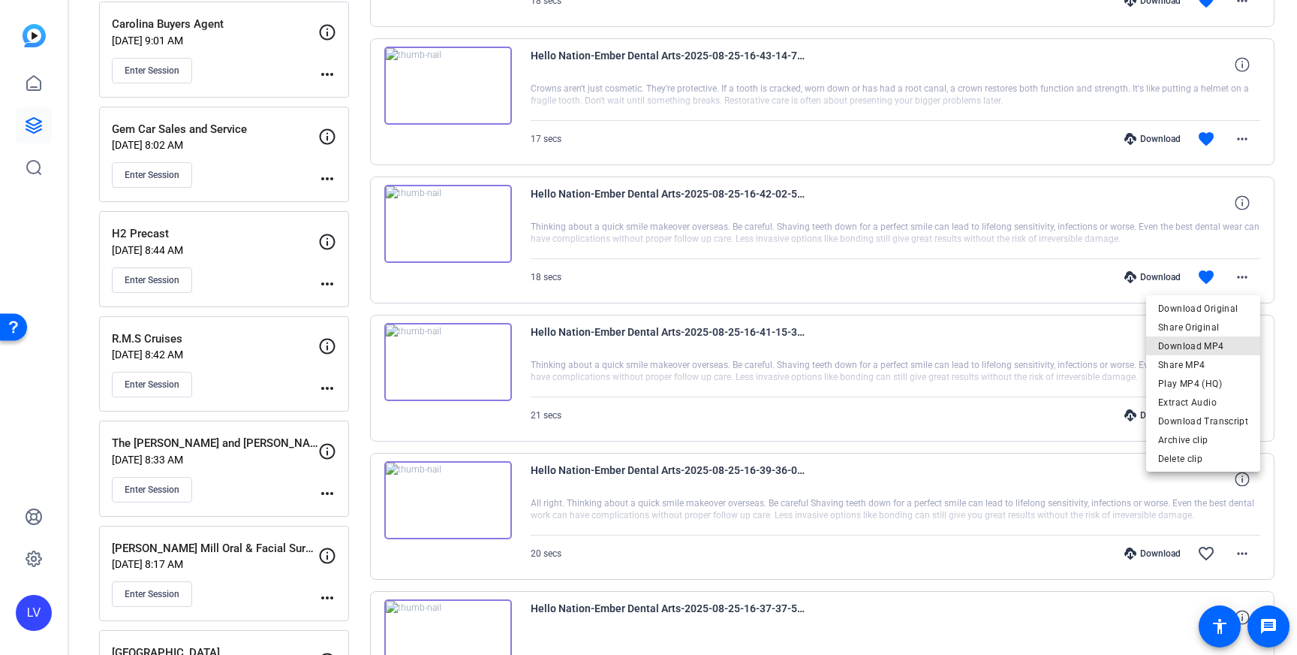
drag, startPoint x: 1220, startPoint y: 342, endPoint x: 1182, endPoint y: 329, distance: 40.4
click at [1220, 342] on span "Download MP4" at bounding box center [1203, 346] width 90 height 18
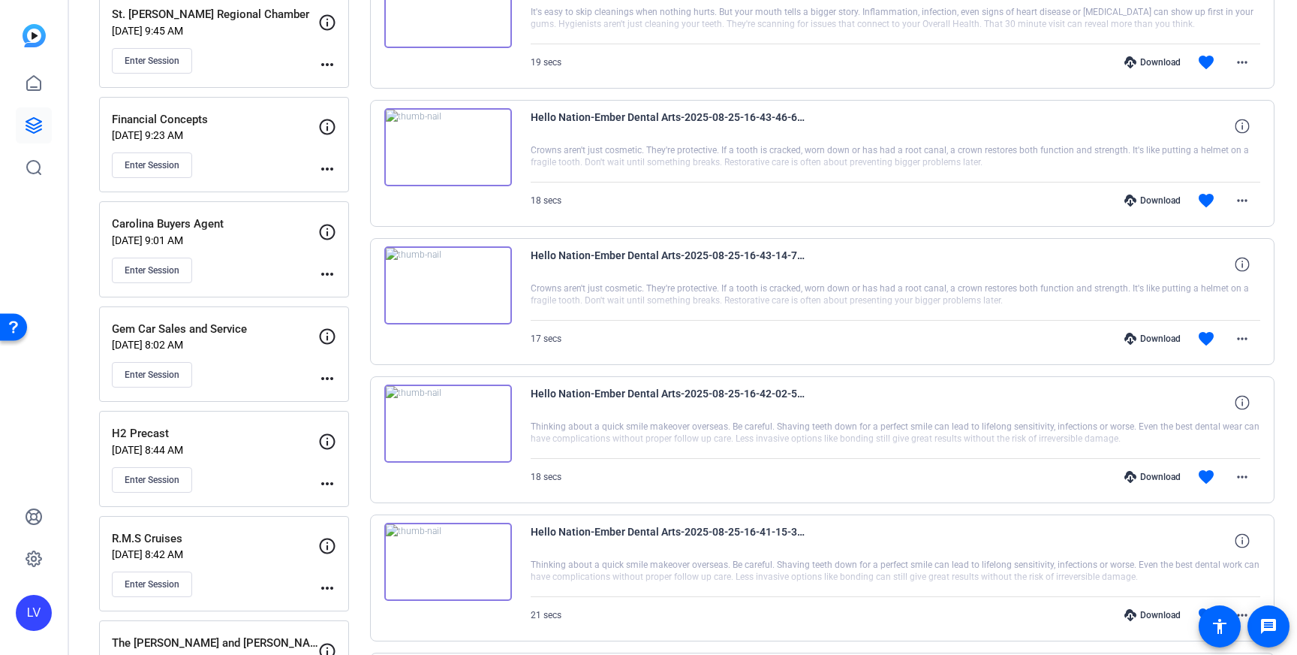
scroll to position [667, 0]
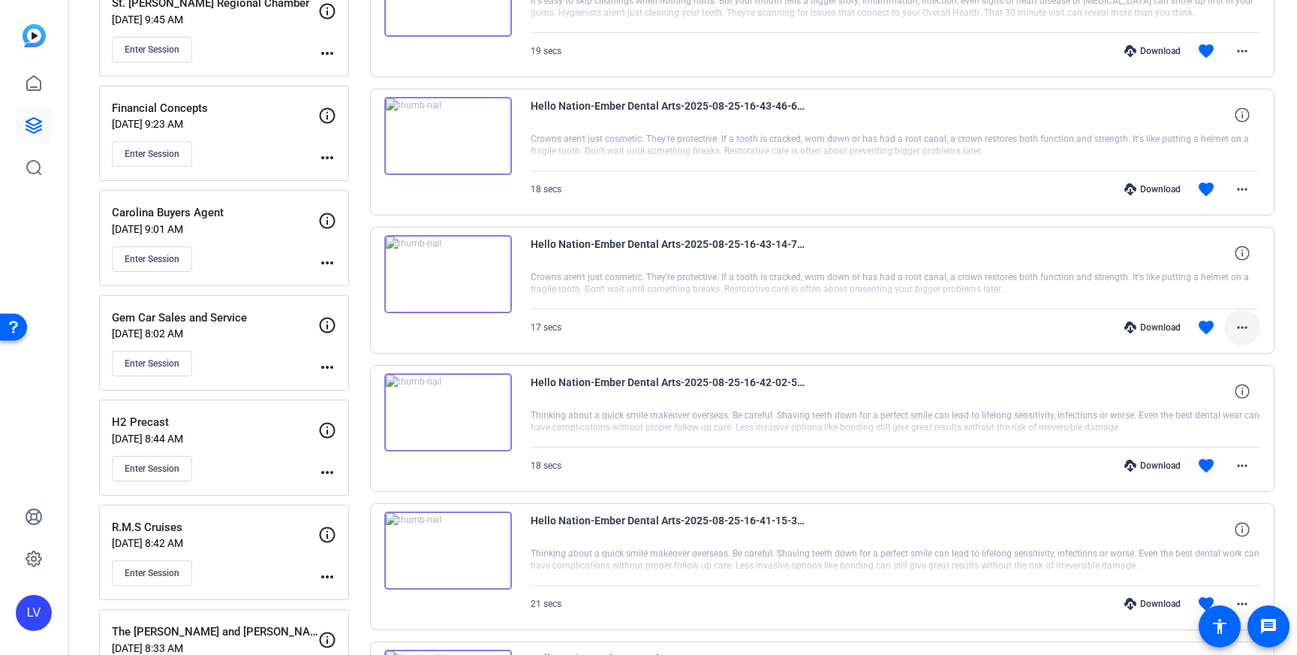
click at [1243, 329] on mat-icon "more_horiz" at bounding box center [1243, 327] width 18 height 18
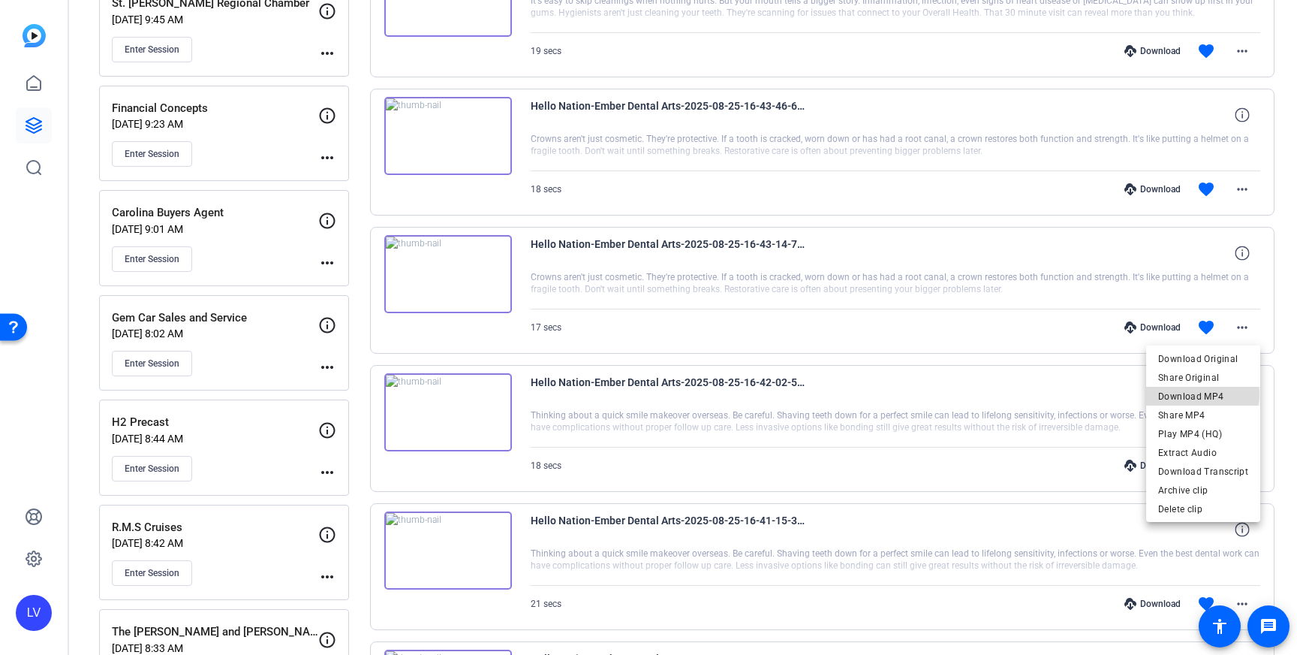
click at [1199, 393] on span "Download MP4" at bounding box center [1203, 396] width 90 height 18
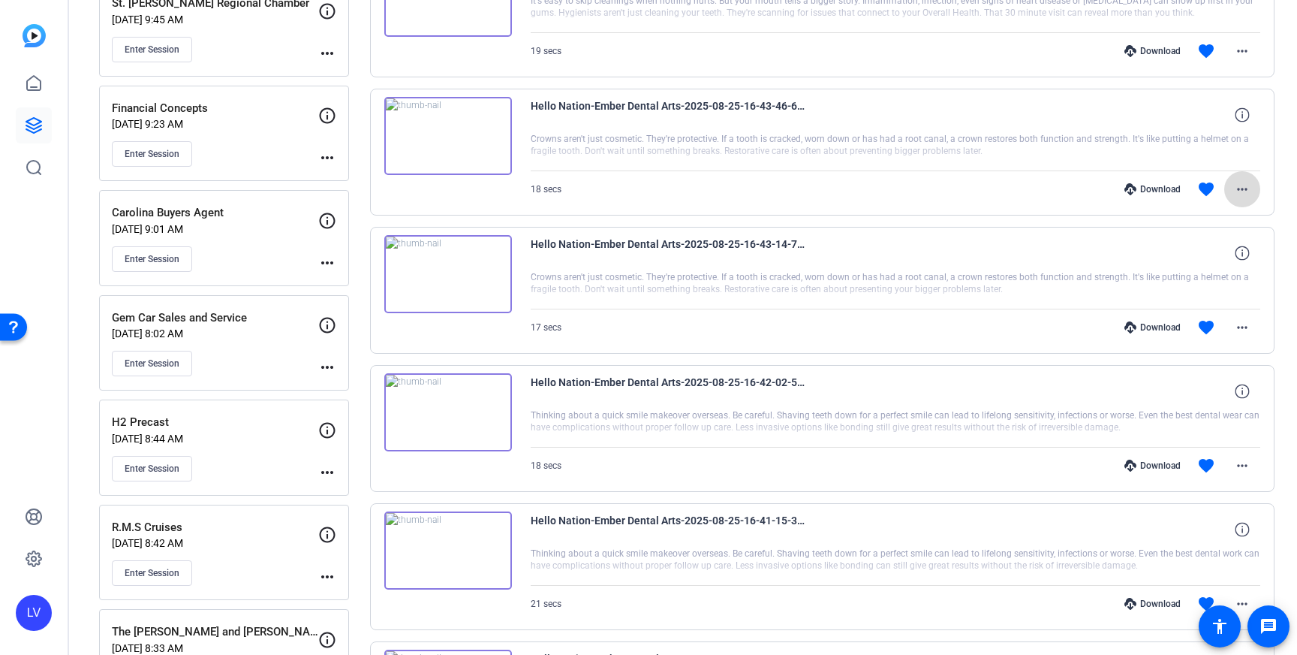
click at [1242, 188] on mat-icon "more_horiz" at bounding box center [1243, 189] width 18 height 18
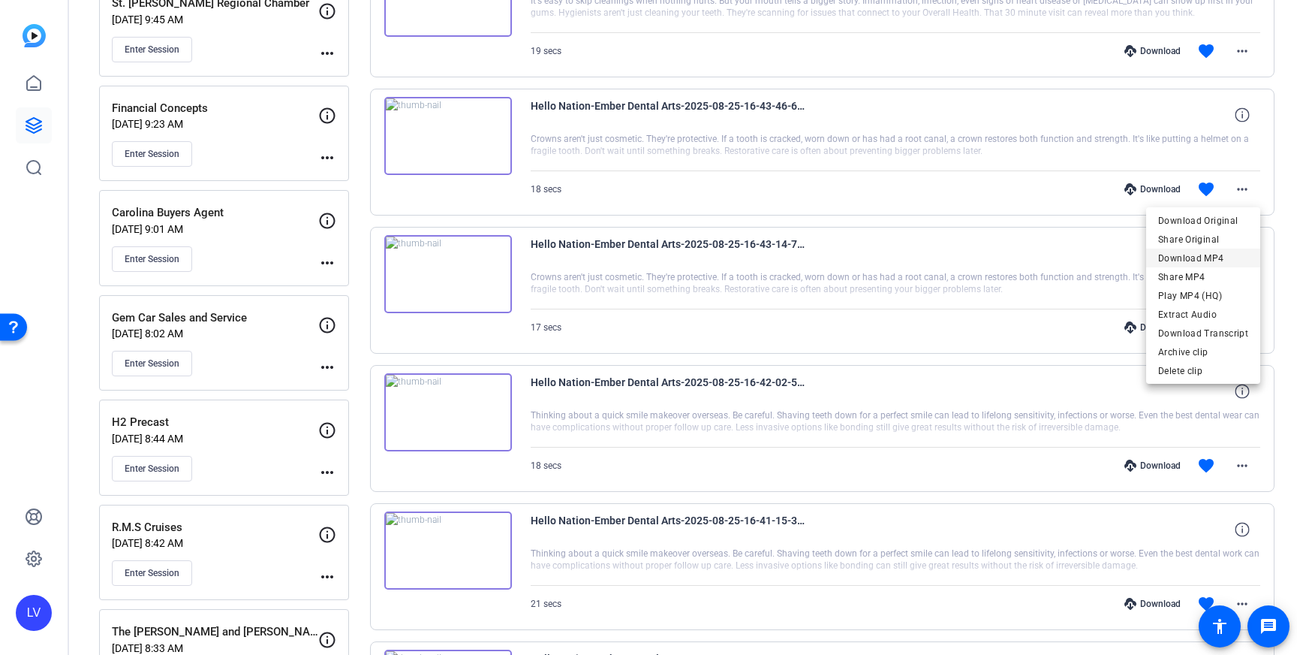
click at [1228, 258] on span "Download MP4" at bounding box center [1203, 258] width 90 height 18
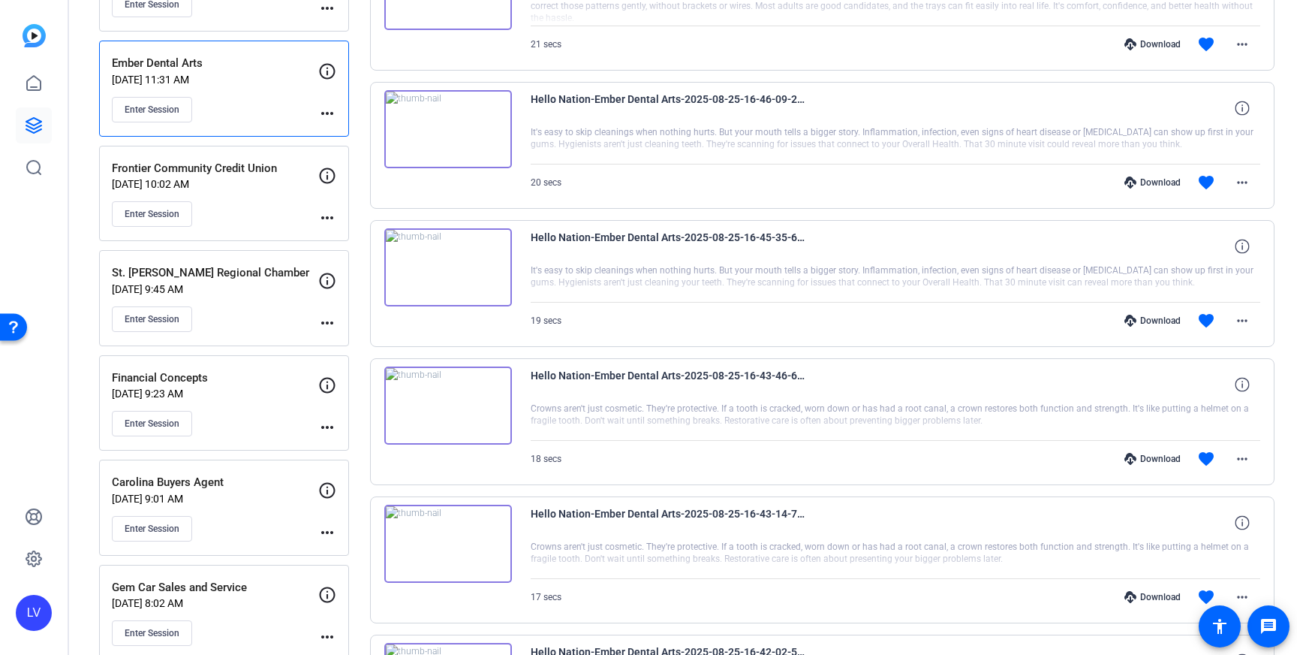
scroll to position [402, 0]
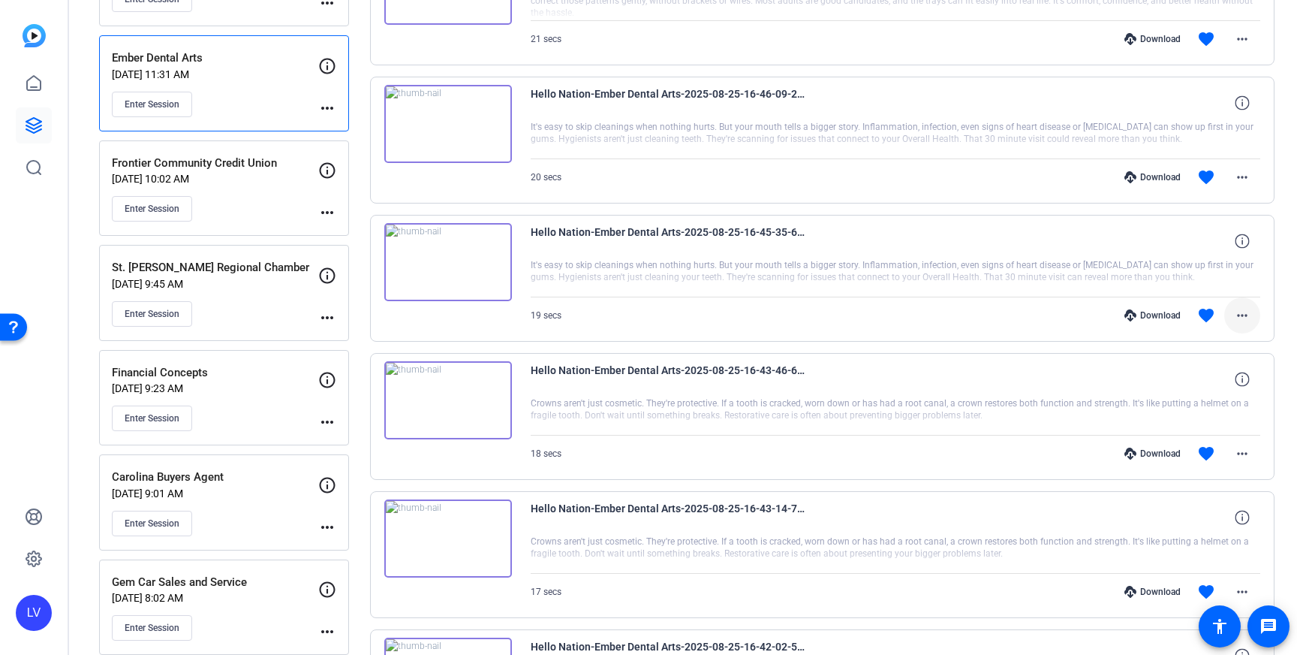
click at [1246, 301] on span at bounding box center [1243, 315] width 36 height 36
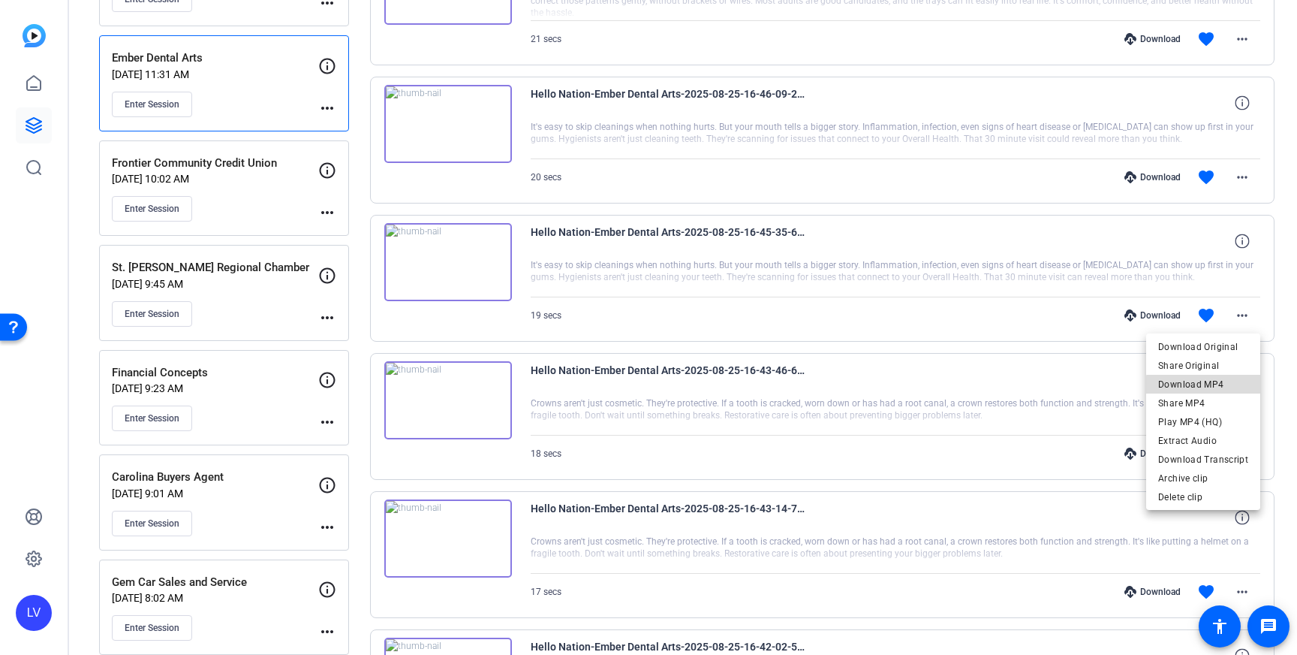
click at [1213, 386] on span "Download MP4" at bounding box center [1203, 384] width 90 height 18
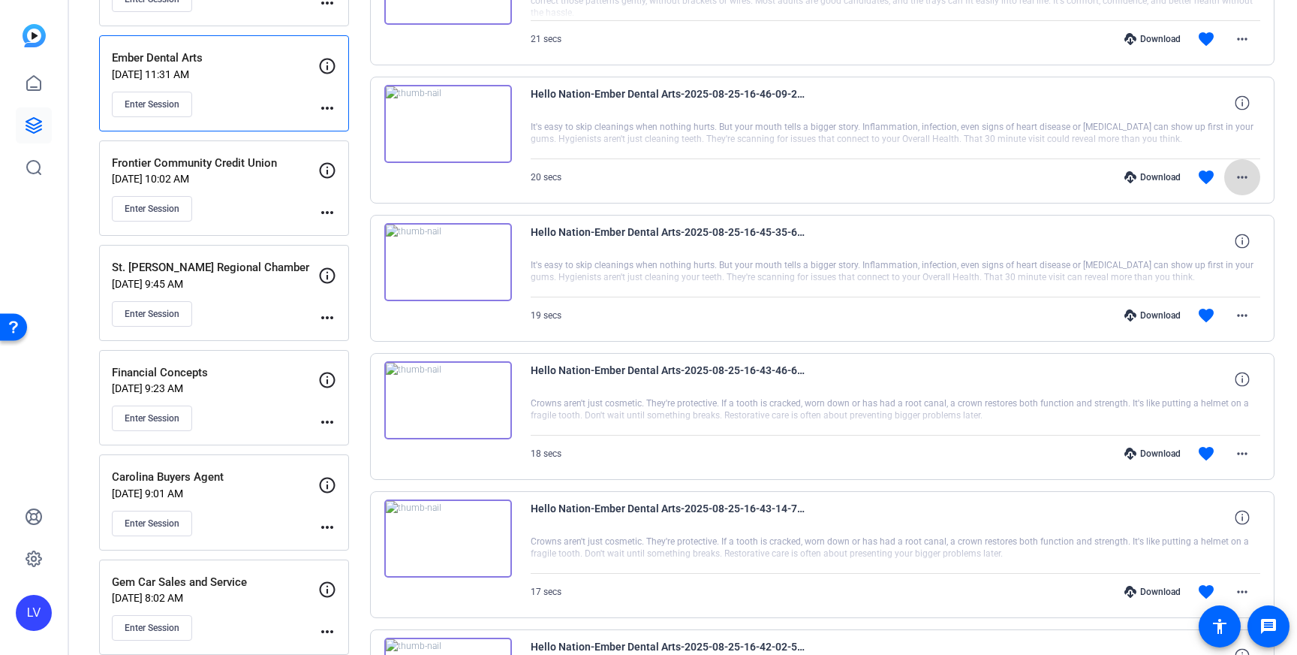
click at [1254, 182] on span at bounding box center [1243, 177] width 36 height 36
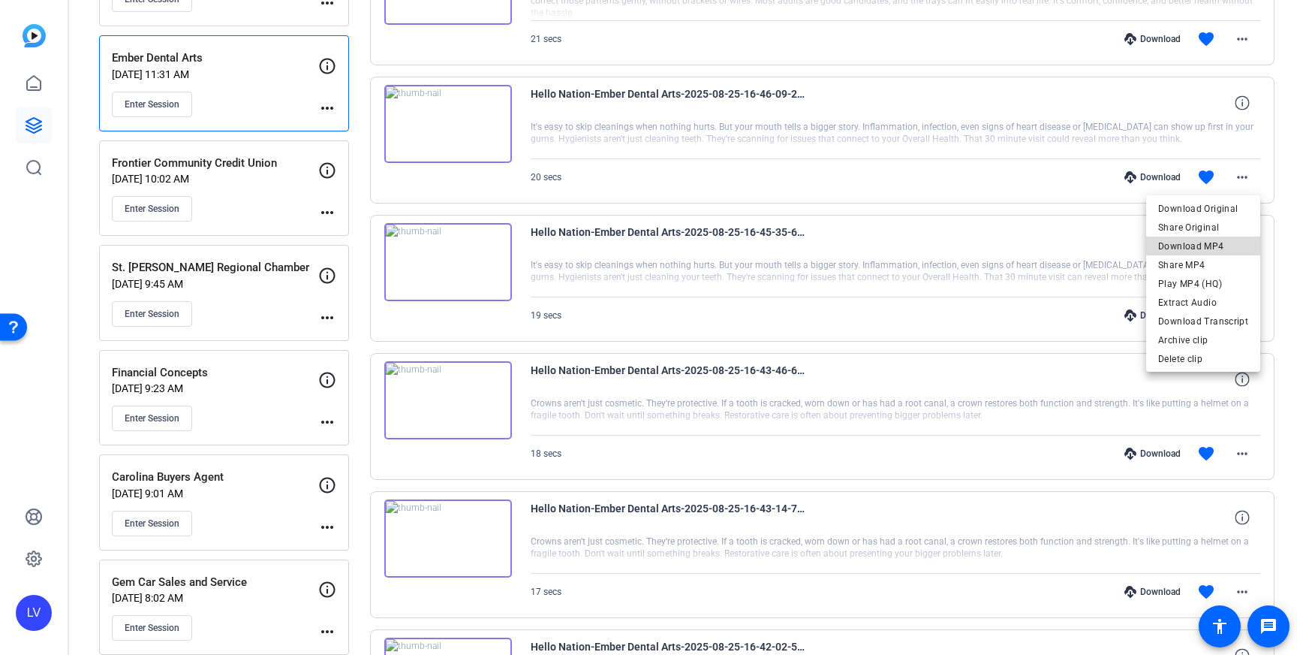
drag, startPoint x: 1221, startPoint y: 243, endPoint x: 1212, endPoint y: 242, distance: 8.3
click at [1221, 243] on span "Download MP4" at bounding box center [1203, 246] width 90 height 18
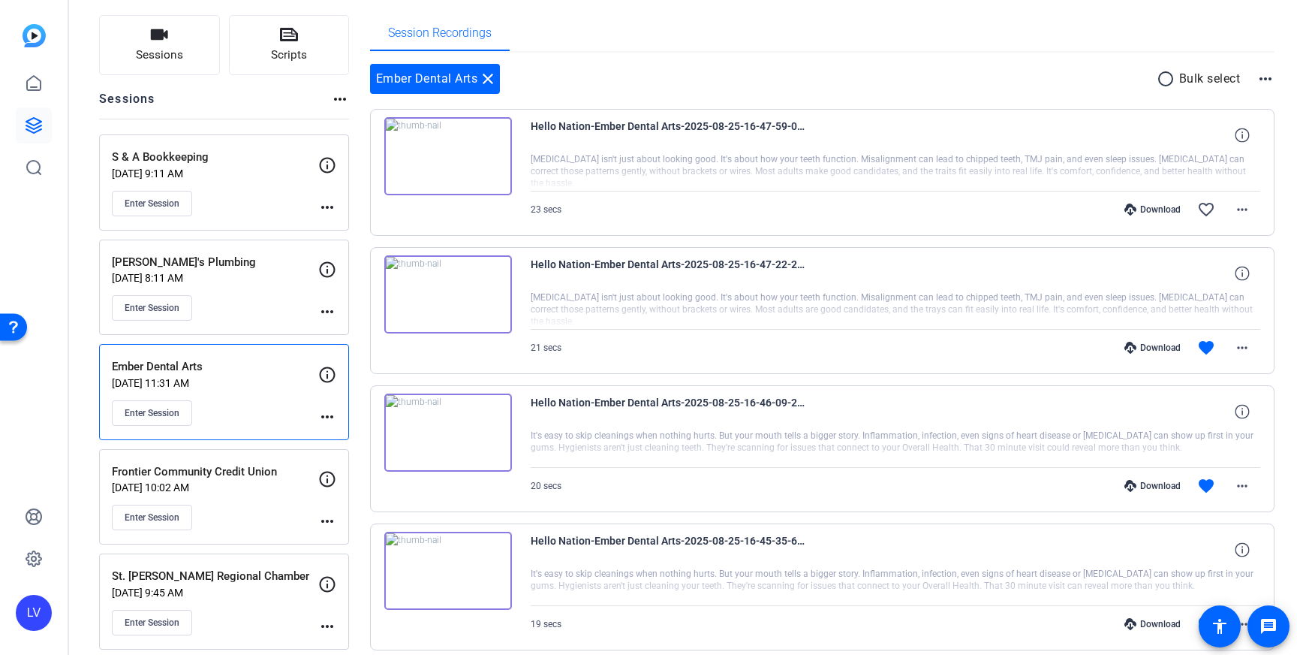
scroll to position [92, 0]
click at [1241, 350] on mat-icon "more_horiz" at bounding box center [1243, 349] width 18 height 18
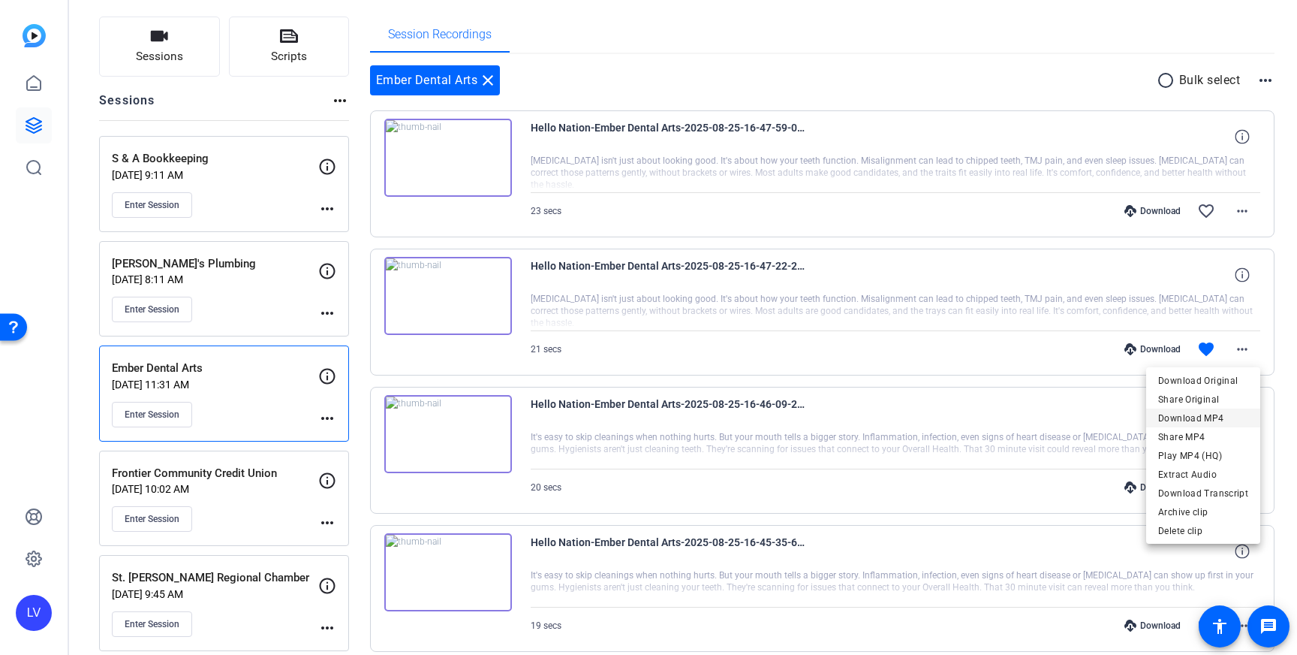
click at [1206, 412] on span "Download MP4" at bounding box center [1203, 418] width 90 height 18
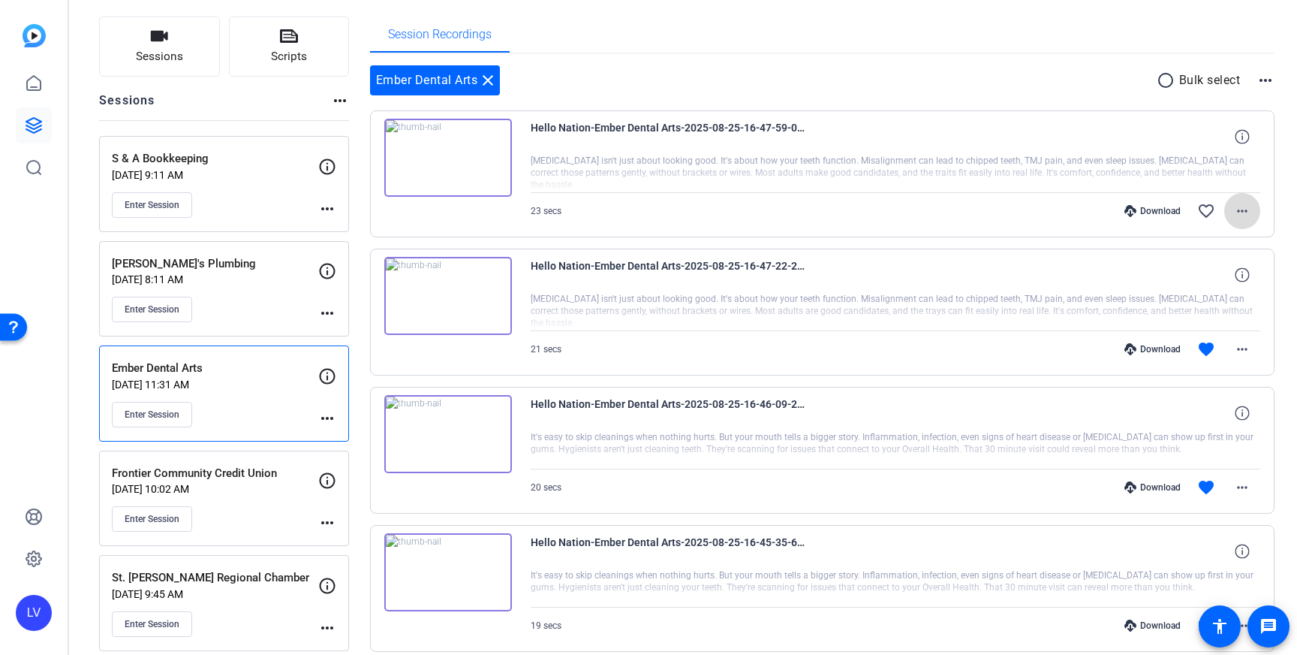
click at [1249, 200] on span at bounding box center [1243, 211] width 36 height 36
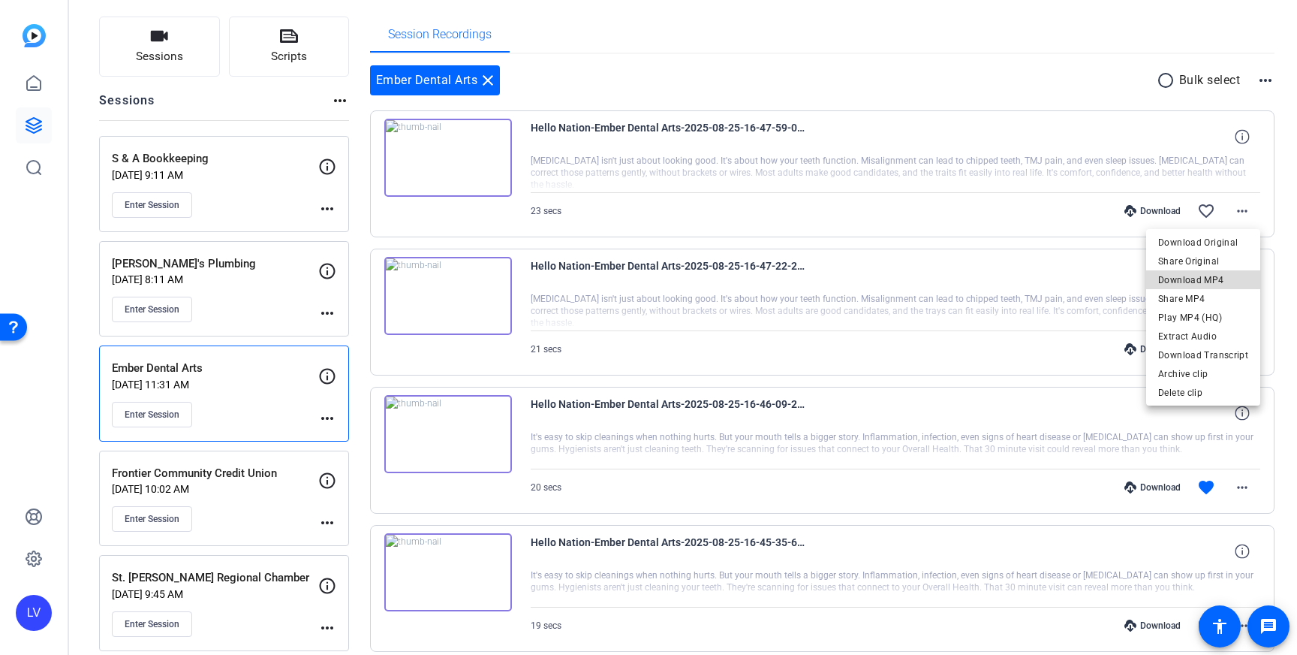
click at [1219, 280] on span "Download MP4" at bounding box center [1203, 280] width 90 height 18
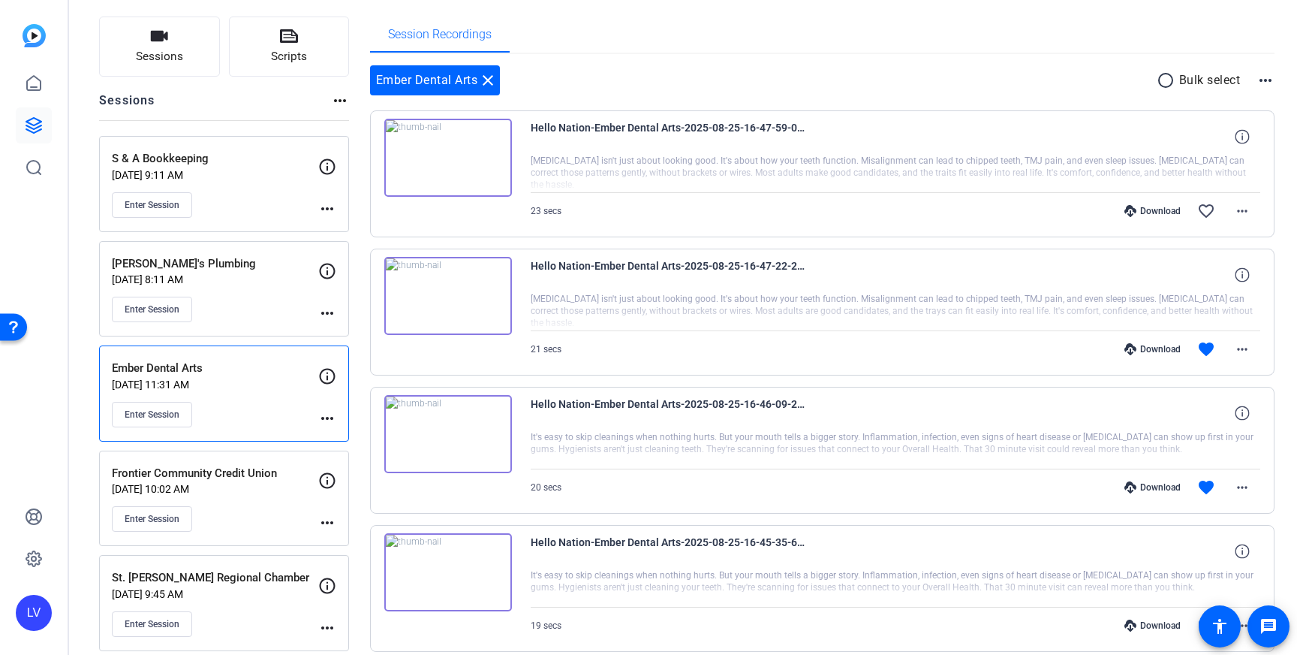
click at [269, 182] on div "S & A Bookkeeping [DATE] 9:11 AM Enter Session" at bounding box center [215, 184] width 206 height 68
click at [206, 209] on div "Enter Session" at bounding box center [215, 205] width 206 height 26
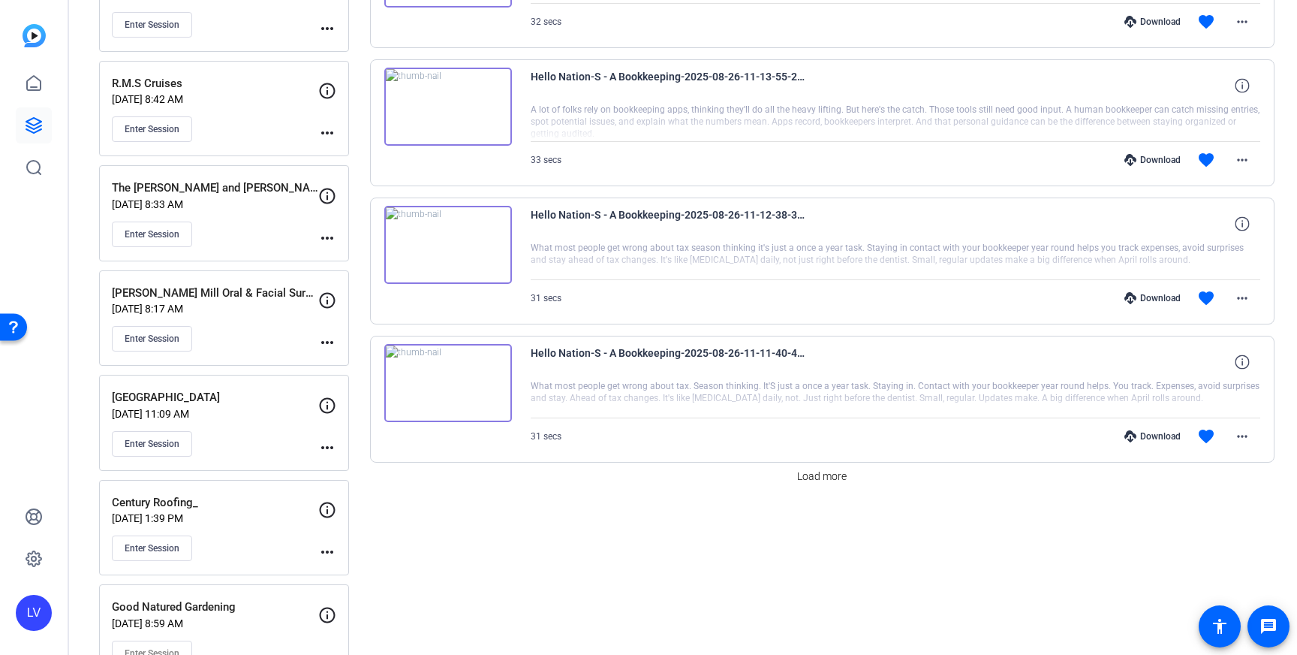
scroll to position [1267, 0]
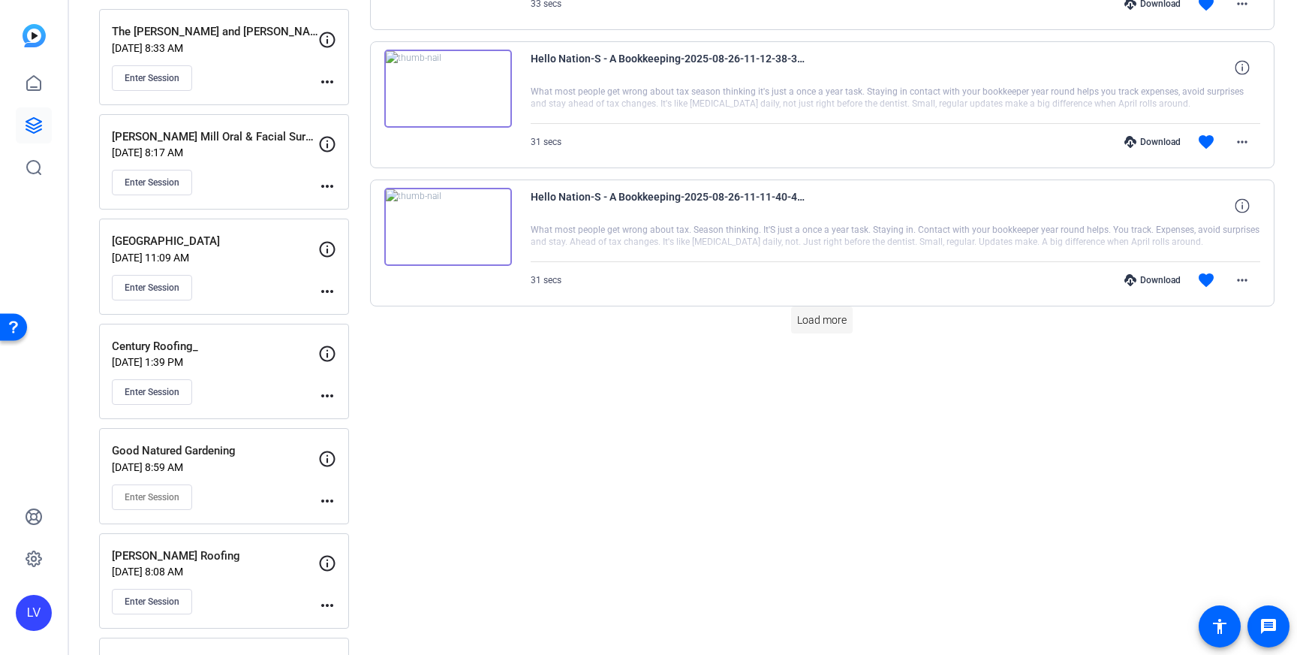
click at [803, 318] on span "Load more" at bounding box center [822, 320] width 50 height 16
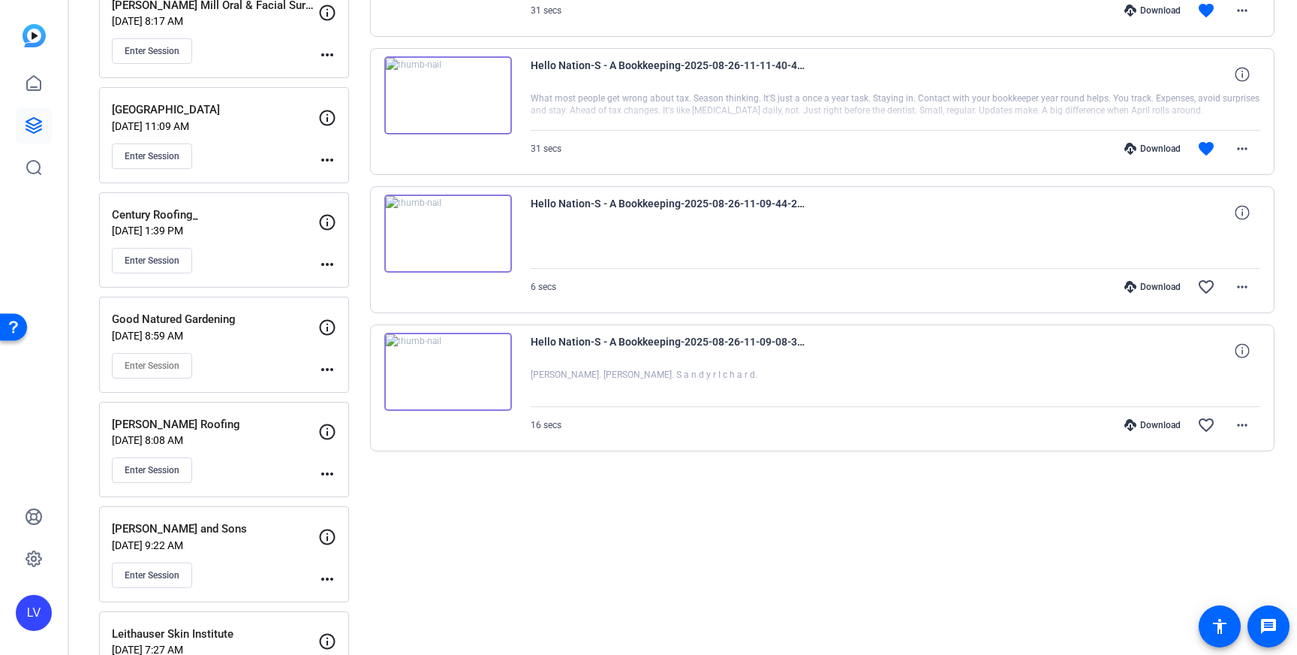
scroll to position [1414, 0]
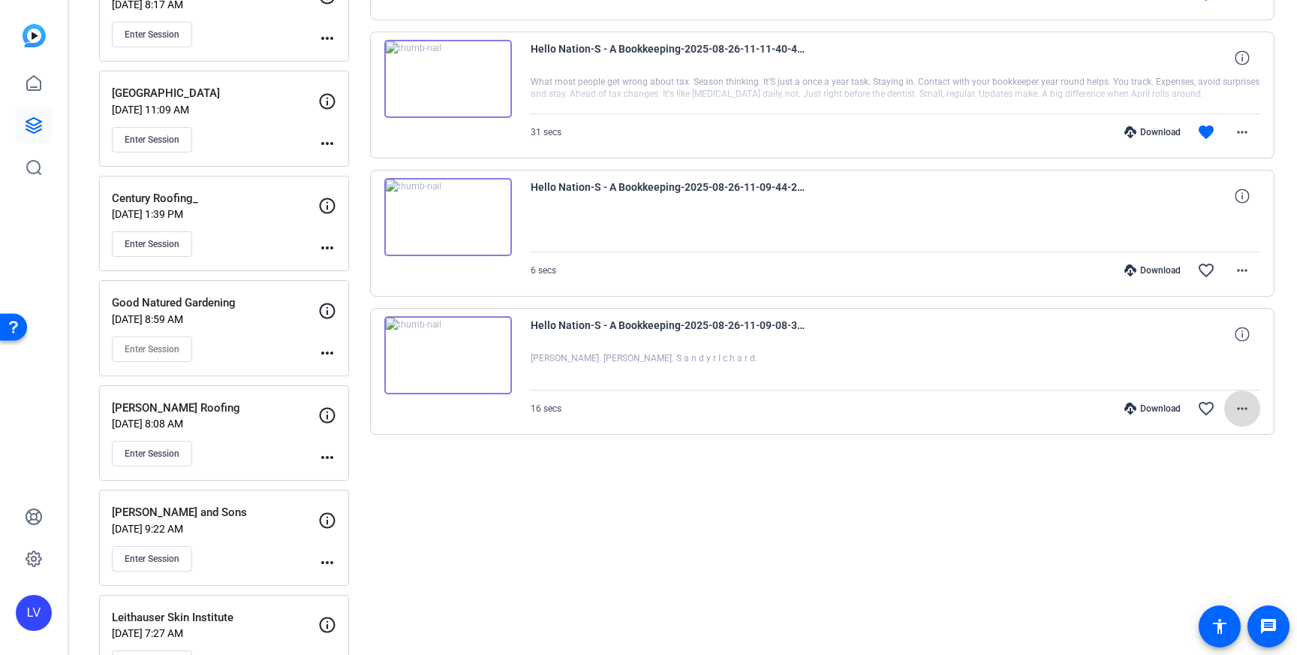
click at [1240, 408] on mat-icon "more_horiz" at bounding box center [1243, 408] width 18 height 18
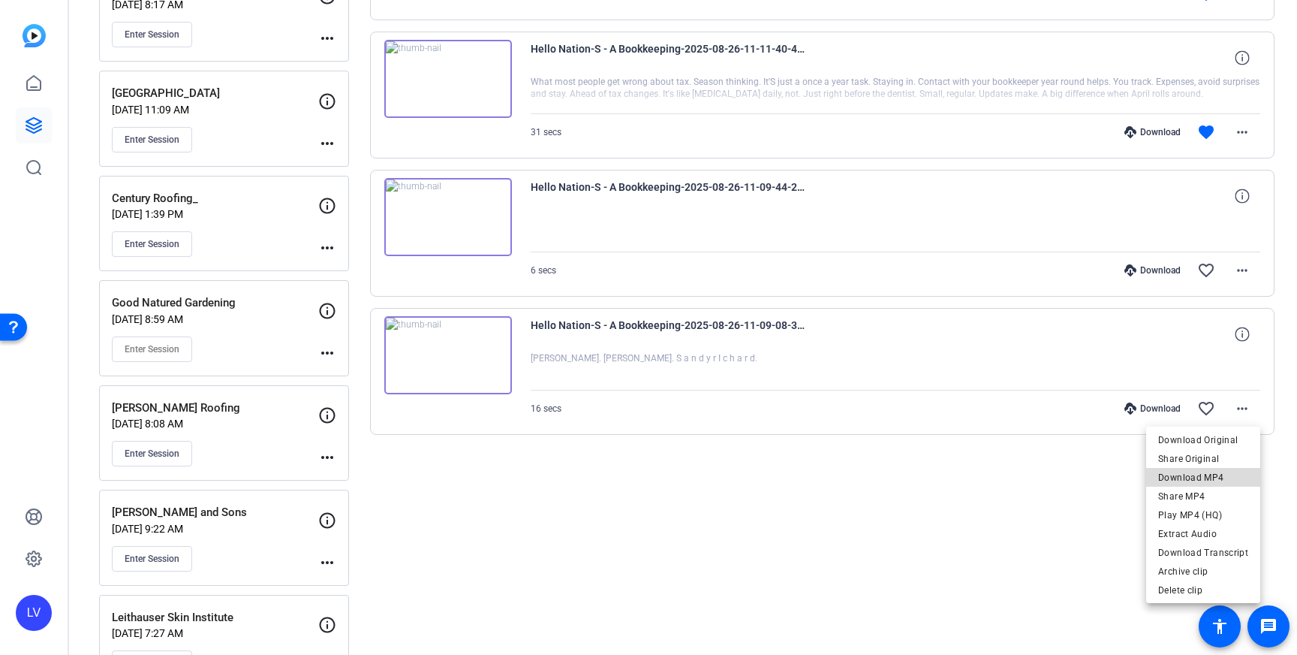
click at [1226, 473] on span "Download MP4" at bounding box center [1203, 477] width 90 height 18
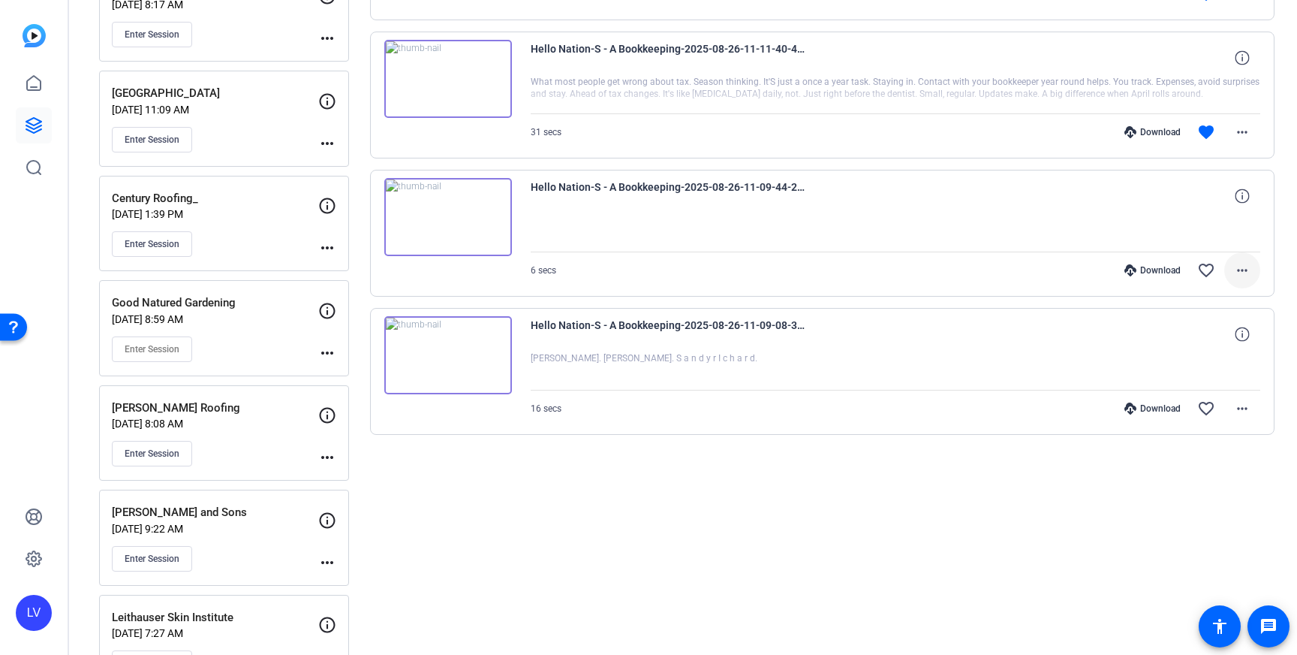
click at [1247, 273] on mat-icon "more_horiz" at bounding box center [1243, 270] width 18 height 18
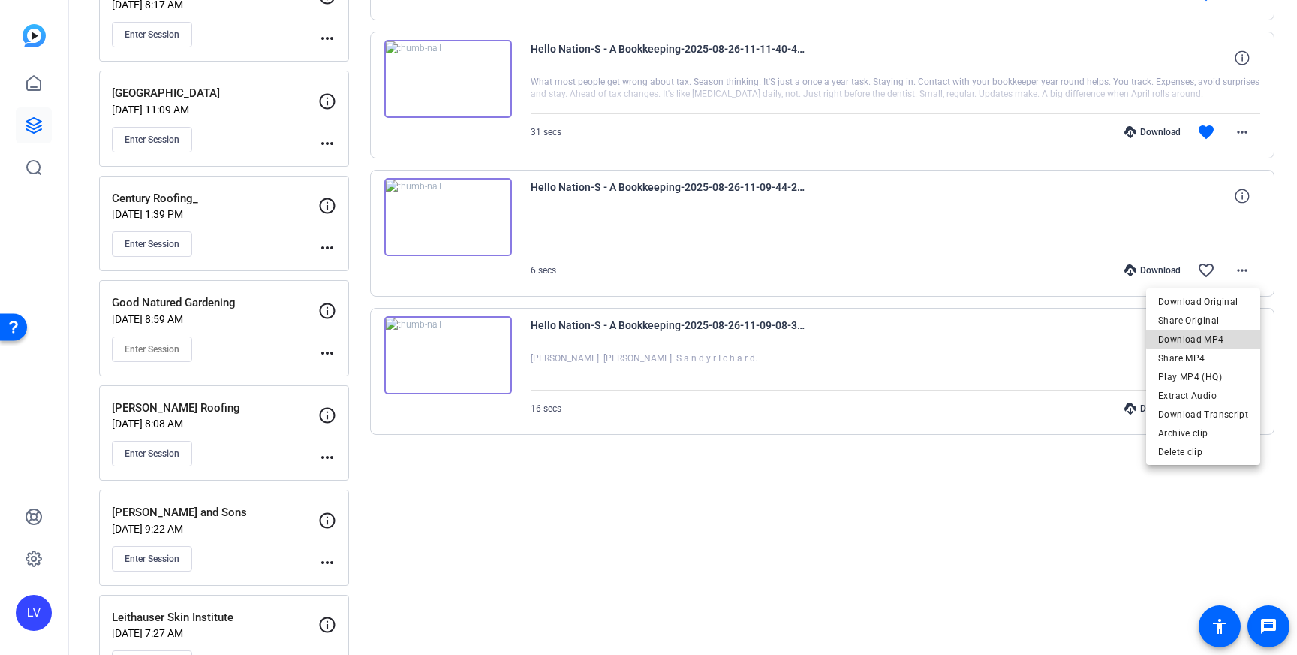
click at [1228, 332] on span "Download MP4" at bounding box center [1203, 339] width 90 height 18
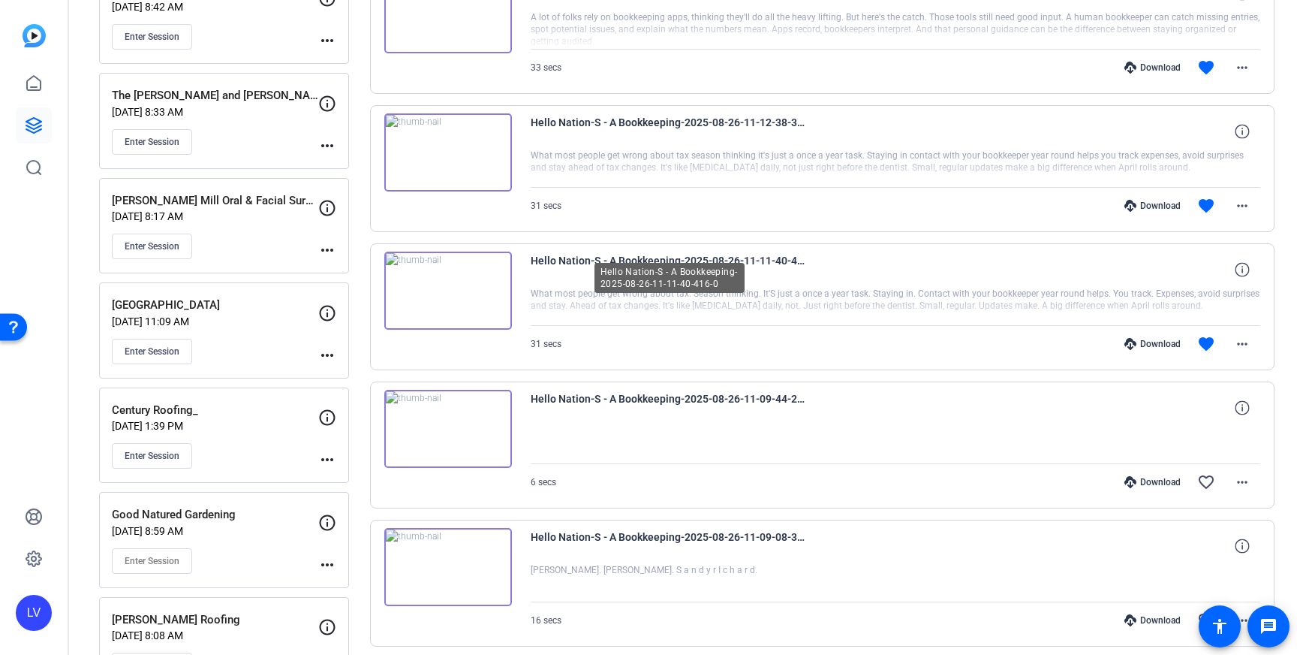
scroll to position [1206, 0]
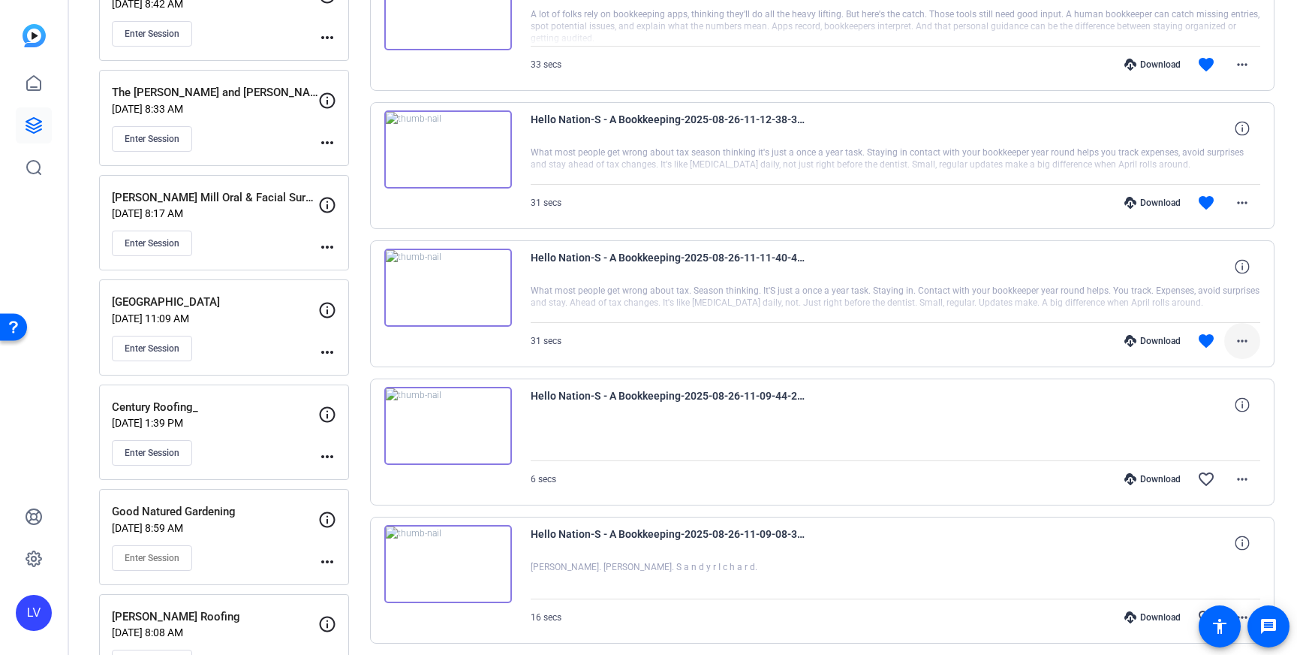
click at [1234, 338] on mat-icon "more_horiz" at bounding box center [1243, 341] width 18 height 18
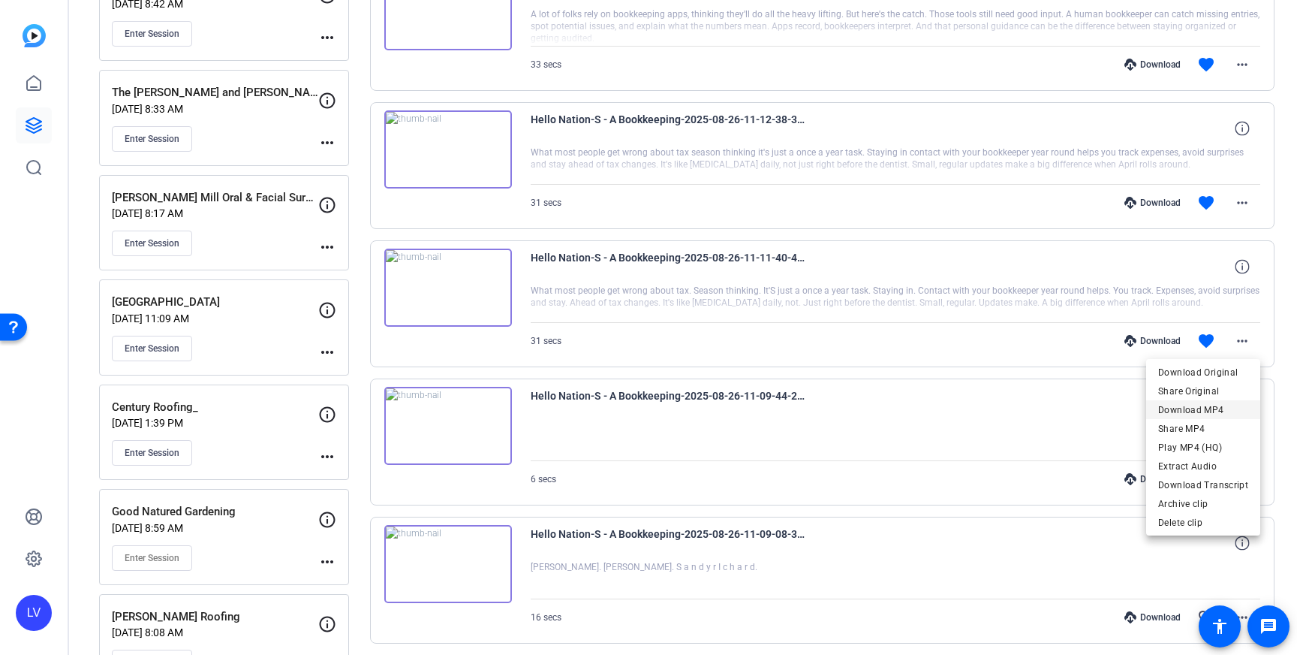
click at [1217, 407] on span "Download MP4" at bounding box center [1203, 410] width 90 height 18
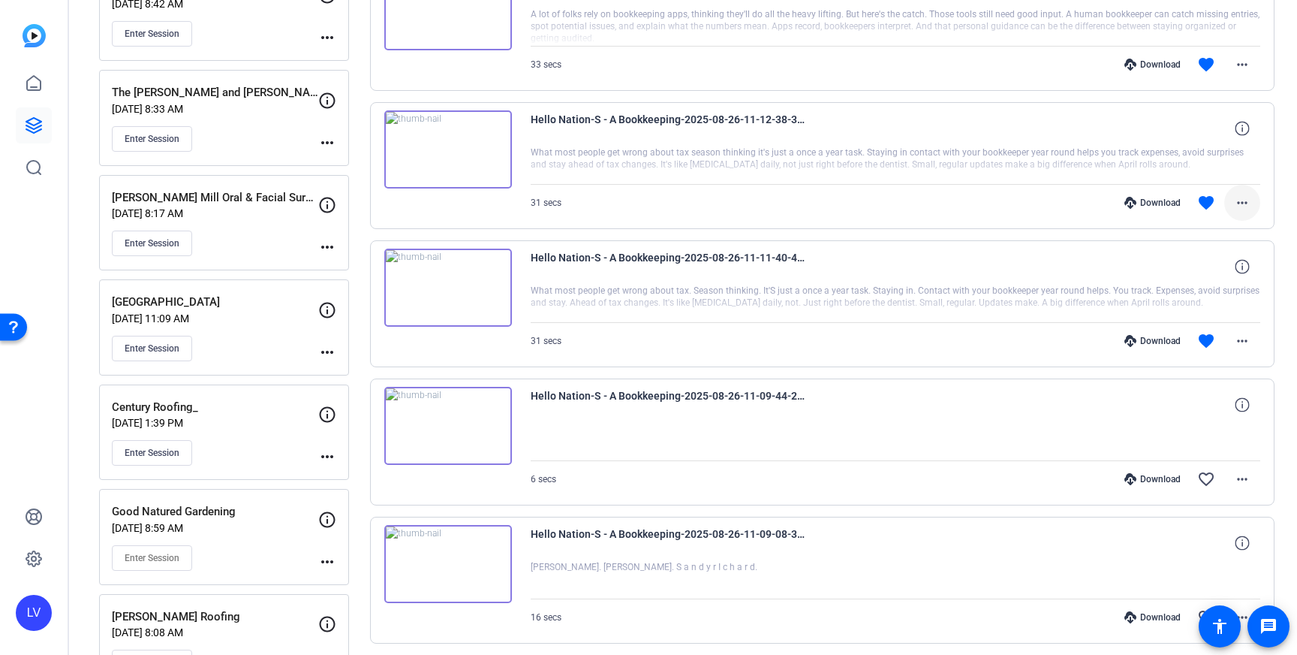
click at [1244, 202] on mat-icon "more_horiz" at bounding box center [1243, 203] width 18 height 18
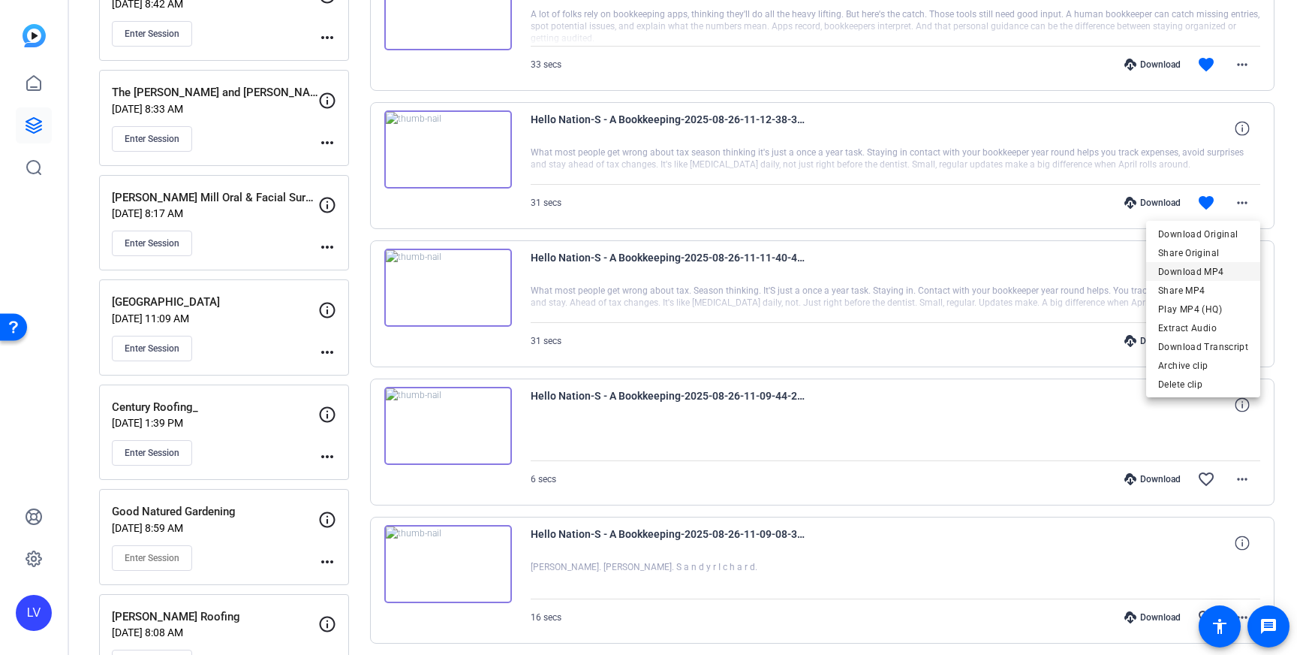
click at [1224, 273] on span "Download MP4" at bounding box center [1203, 272] width 90 height 18
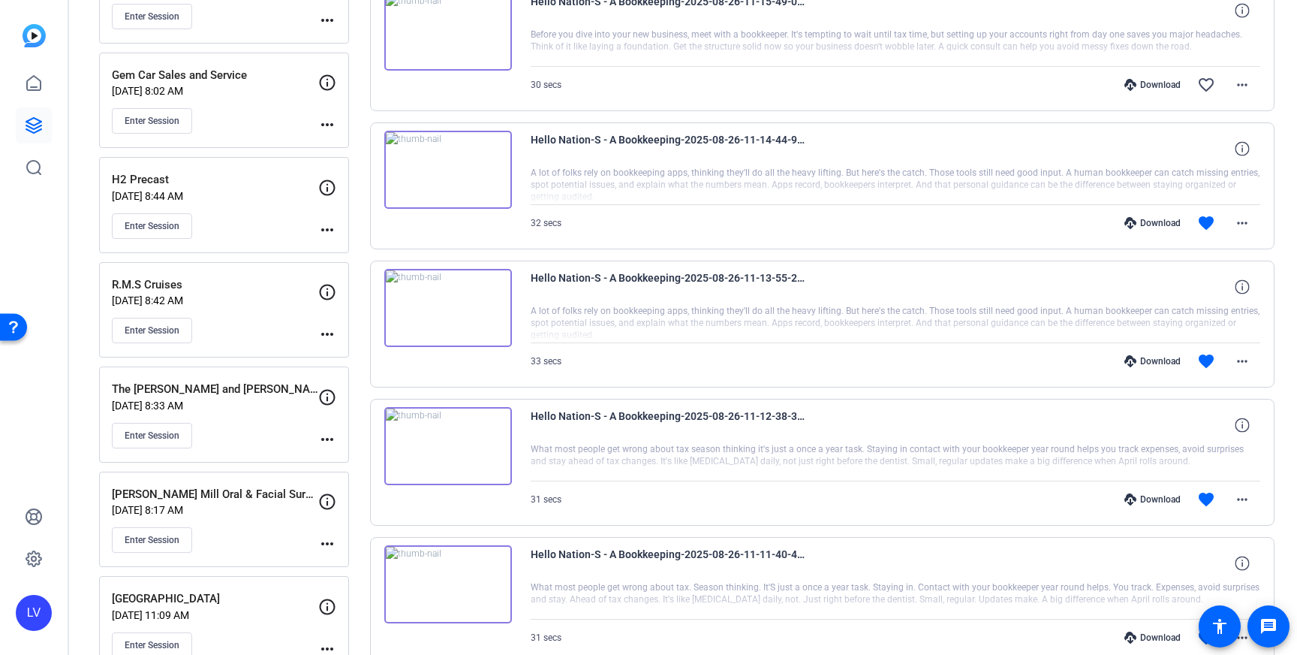
scroll to position [935, 0]
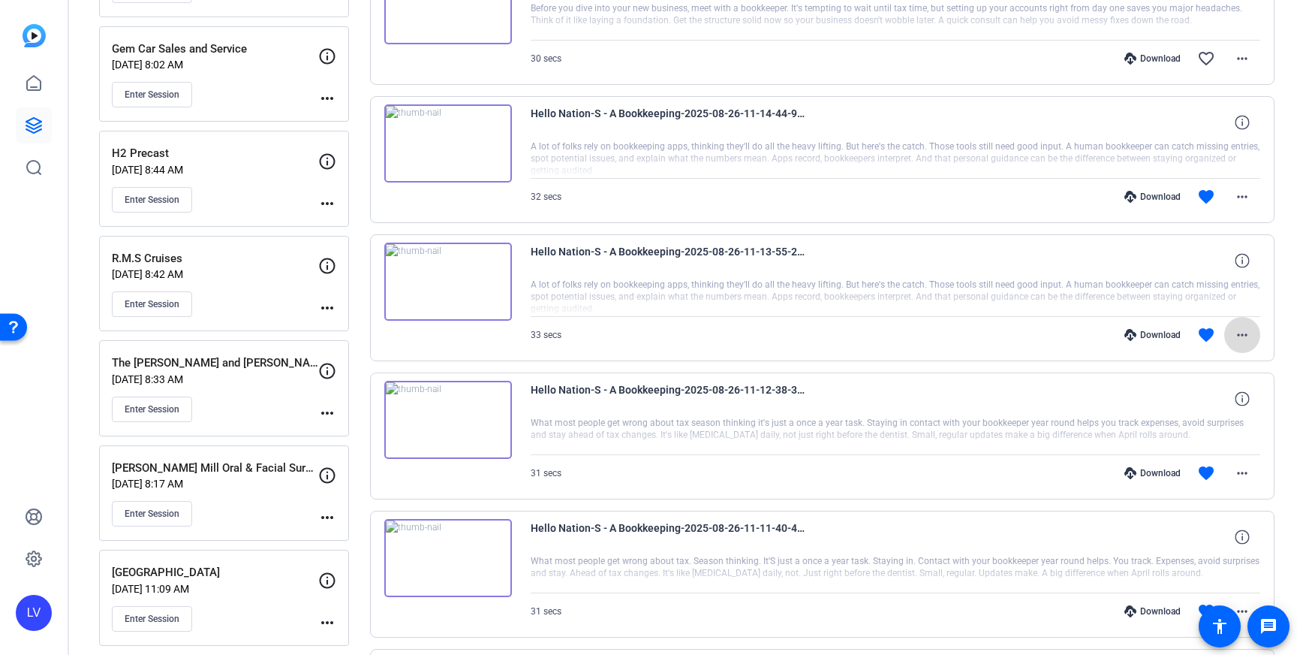
click at [1246, 333] on mat-icon "more_horiz" at bounding box center [1243, 335] width 18 height 18
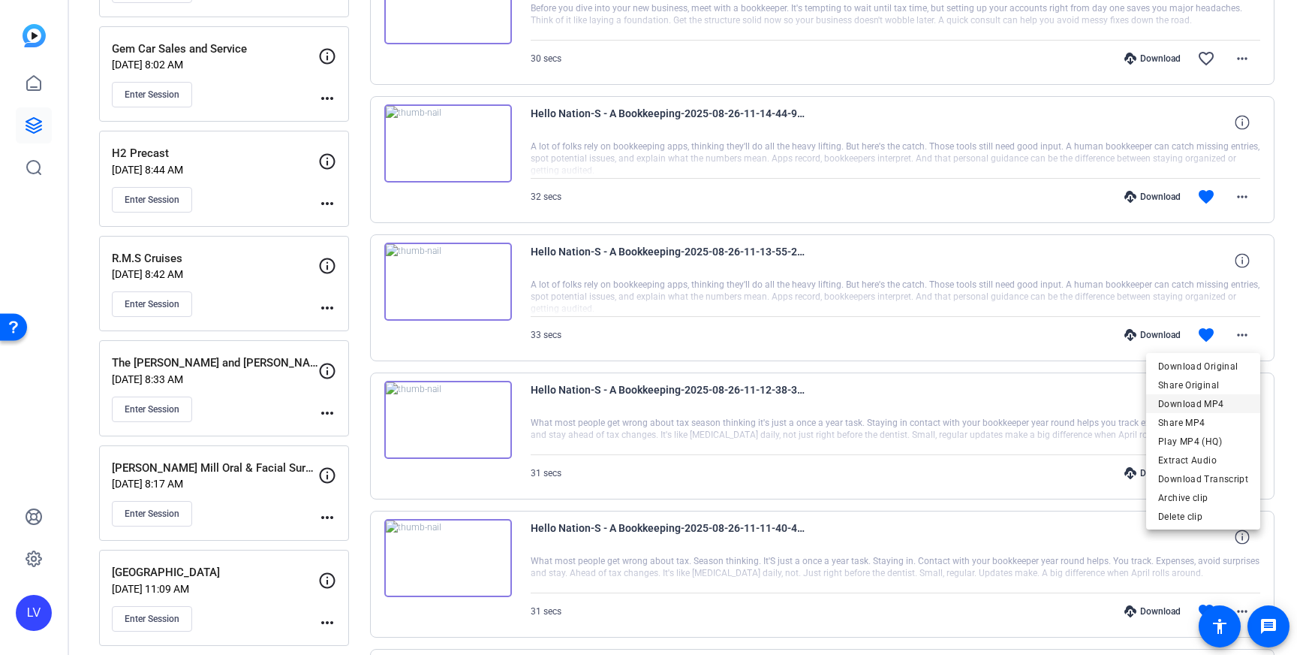
click at [1210, 404] on span "Download MP4" at bounding box center [1203, 404] width 90 height 18
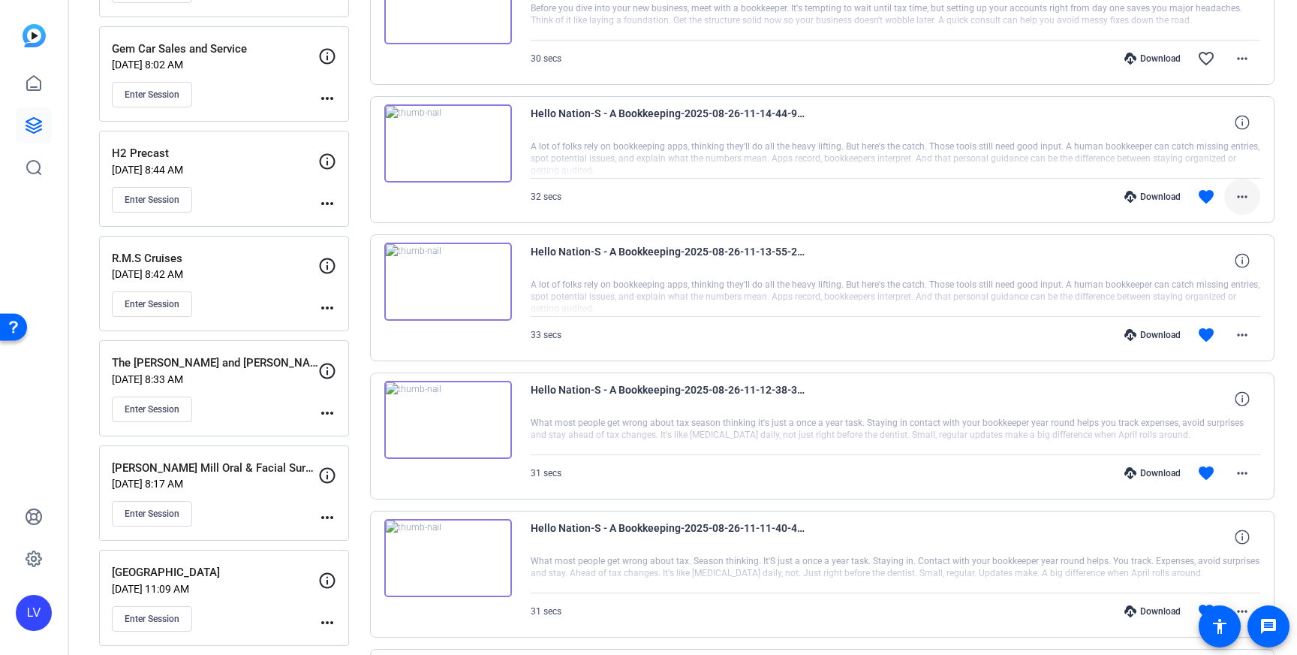
click at [1237, 200] on mat-icon "more_horiz" at bounding box center [1243, 197] width 18 height 18
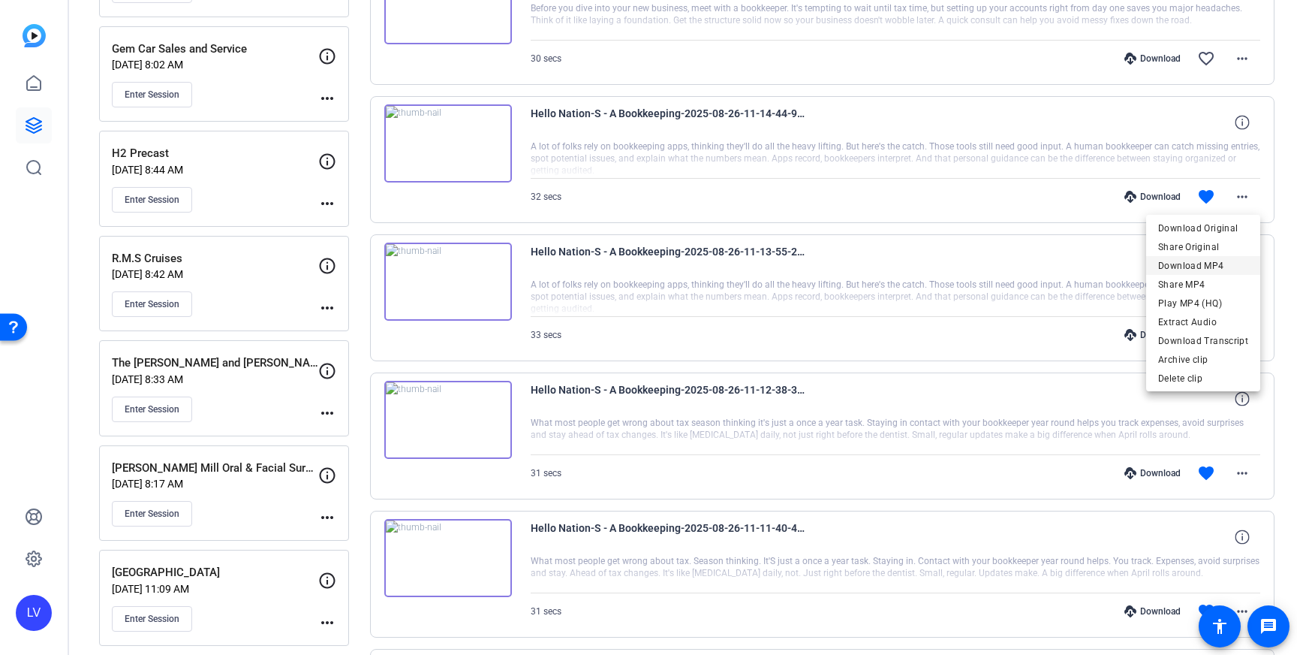
click at [1224, 258] on span "Download MP4" at bounding box center [1203, 266] width 90 height 18
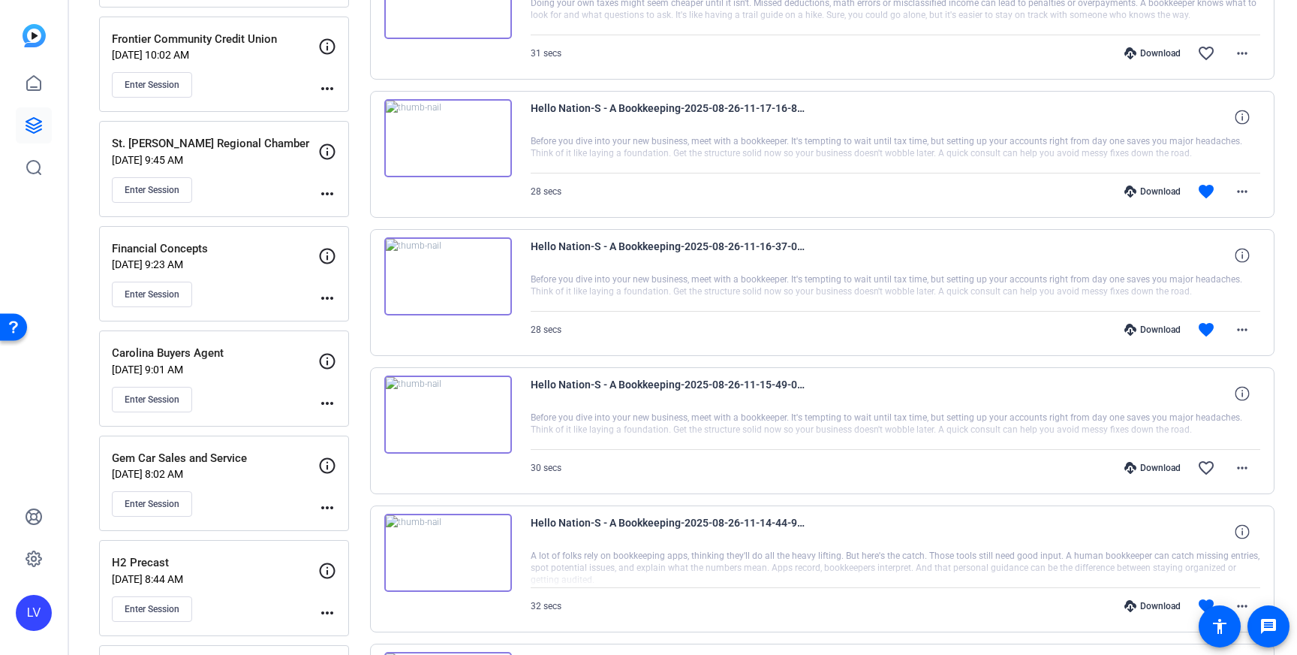
scroll to position [528, 0]
click at [1240, 318] on span at bounding box center [1243, 328] width 36 height 36
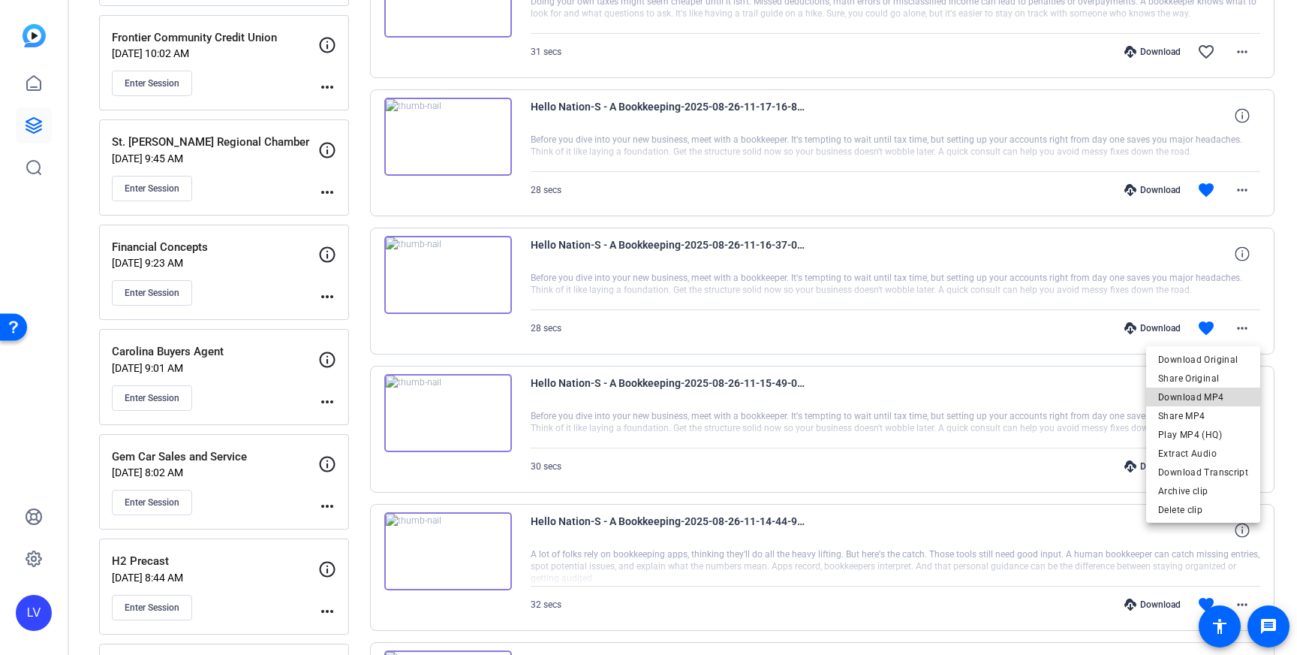
click at [1227, 392] on span "Download MP4" at bounding box center [1203, 397] width 90 height 18
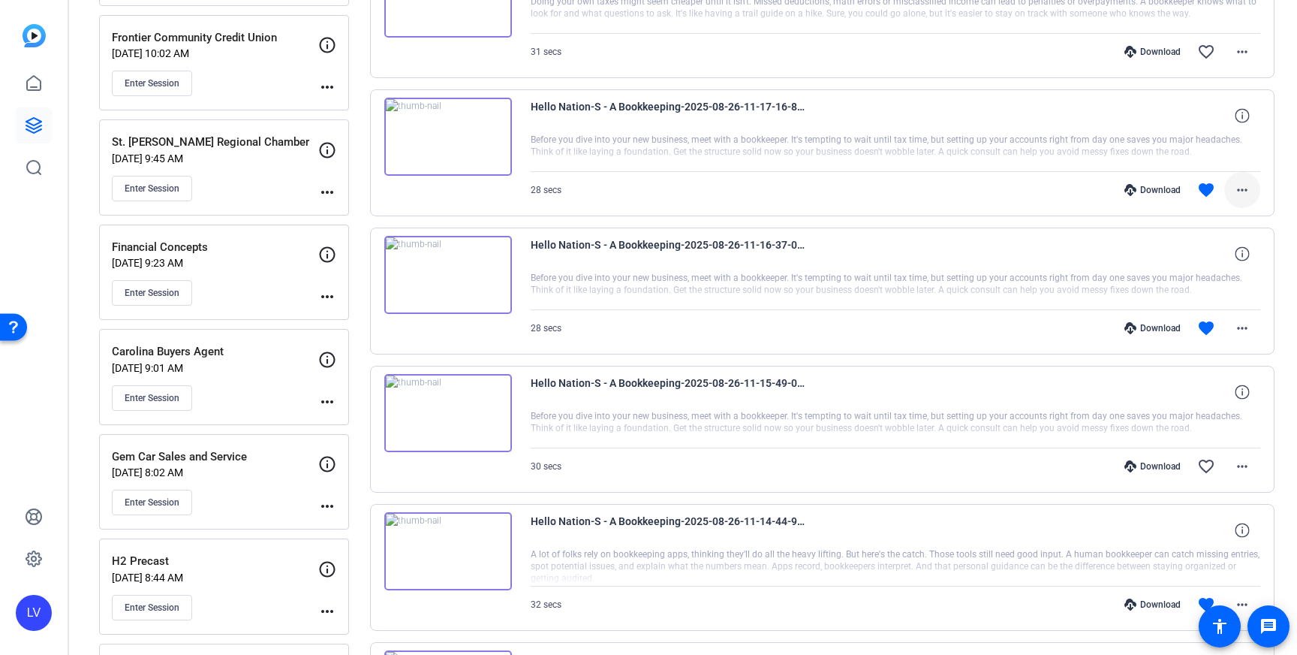
click at [1238, 196] on mat-icon "more_horiz" at bounding box center [1243, 190] width 18 height 18
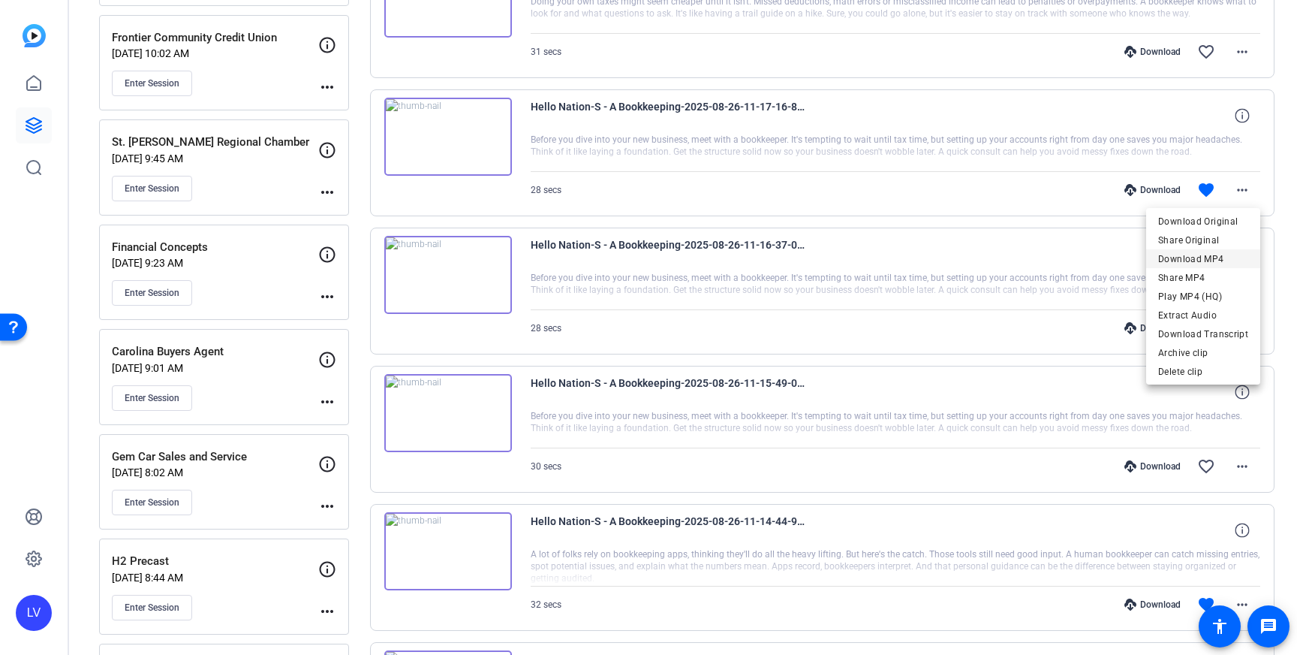
click at [1221, 255] on span "Download MP4" at bounding box center [1203, 259] width 90 height 18
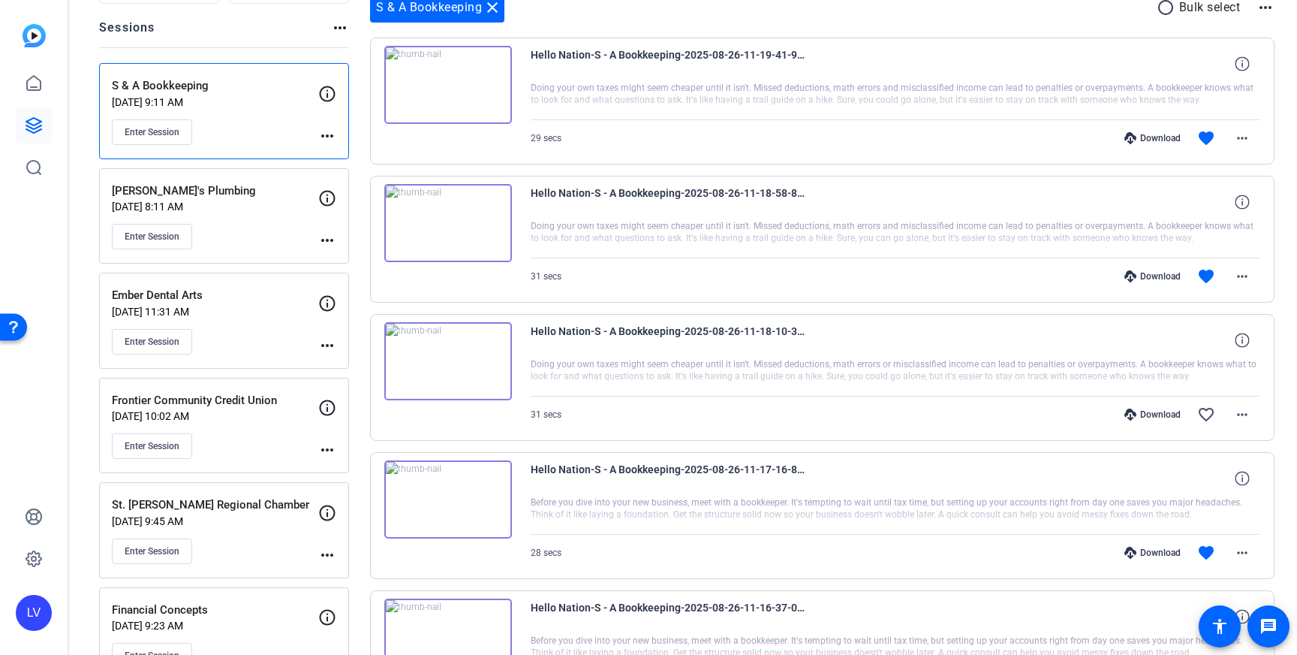
scroll to position [167, 0]
click at [1255, 275] on span at bounding box center [1243, 275] width 36 height 36
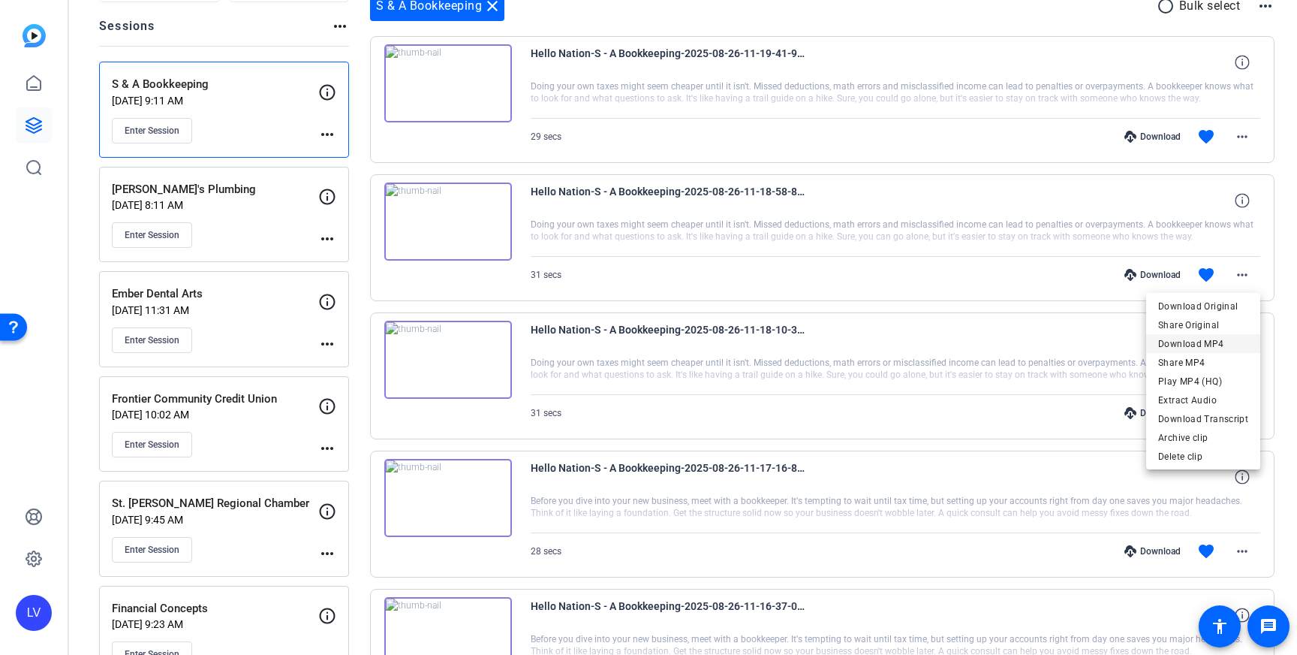
click at [1228, 339] on span "Download MP4" at bounding box center [1203, 344] width 90 height 18
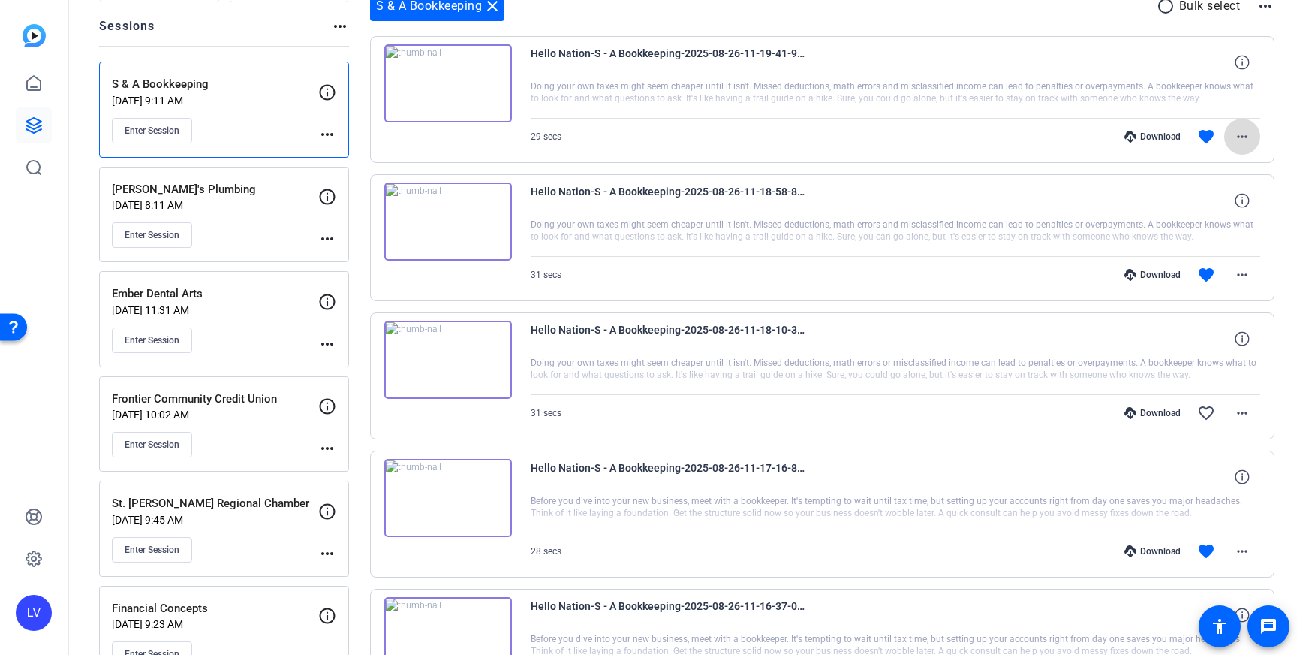
click at [1254, 137] on span at bounding box center [1243, 137] width 36 height 36
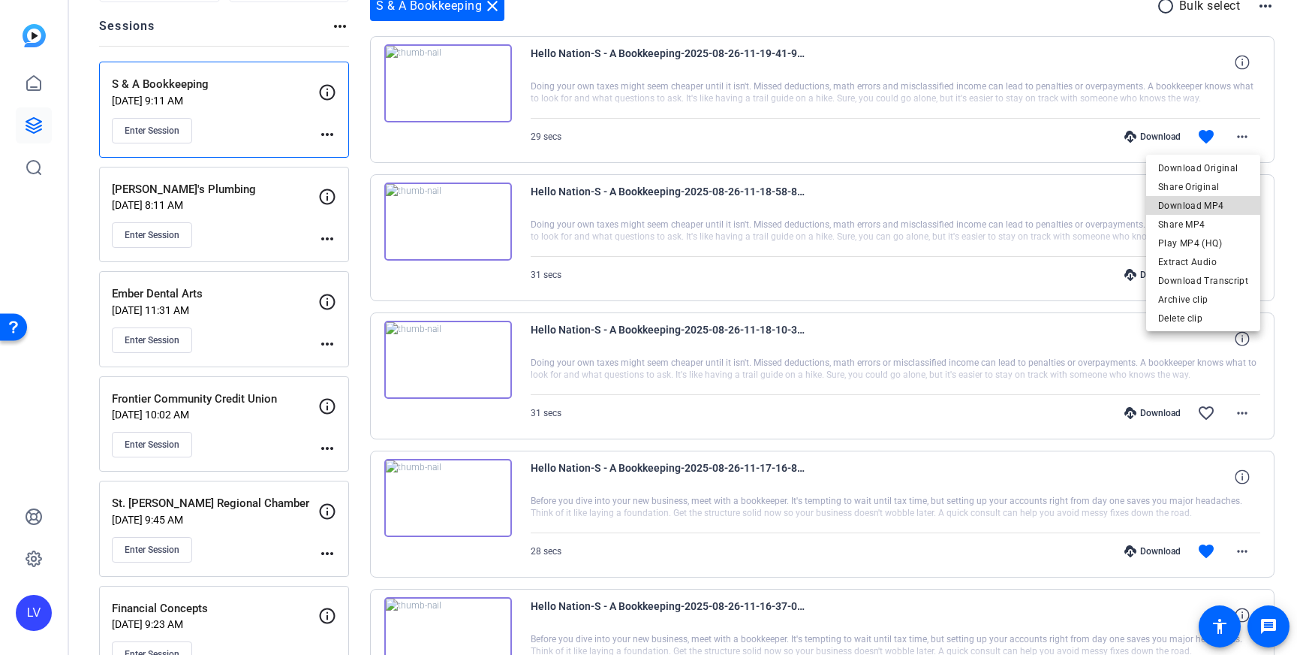
click at [1216, 210] on span "Download MP4" at bounding box center [1203, 206] width 90 height 18
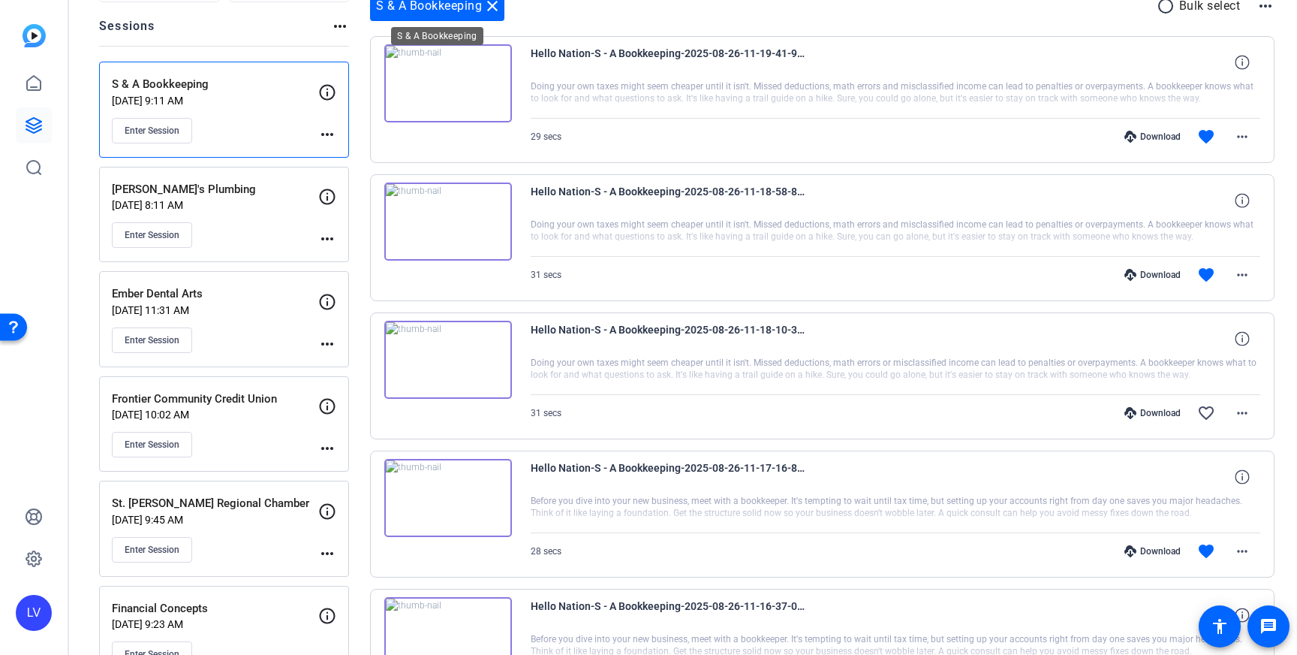
click at [487, 2] on mat-icon "close" at bounding box center [492, 6] width 18 height 18
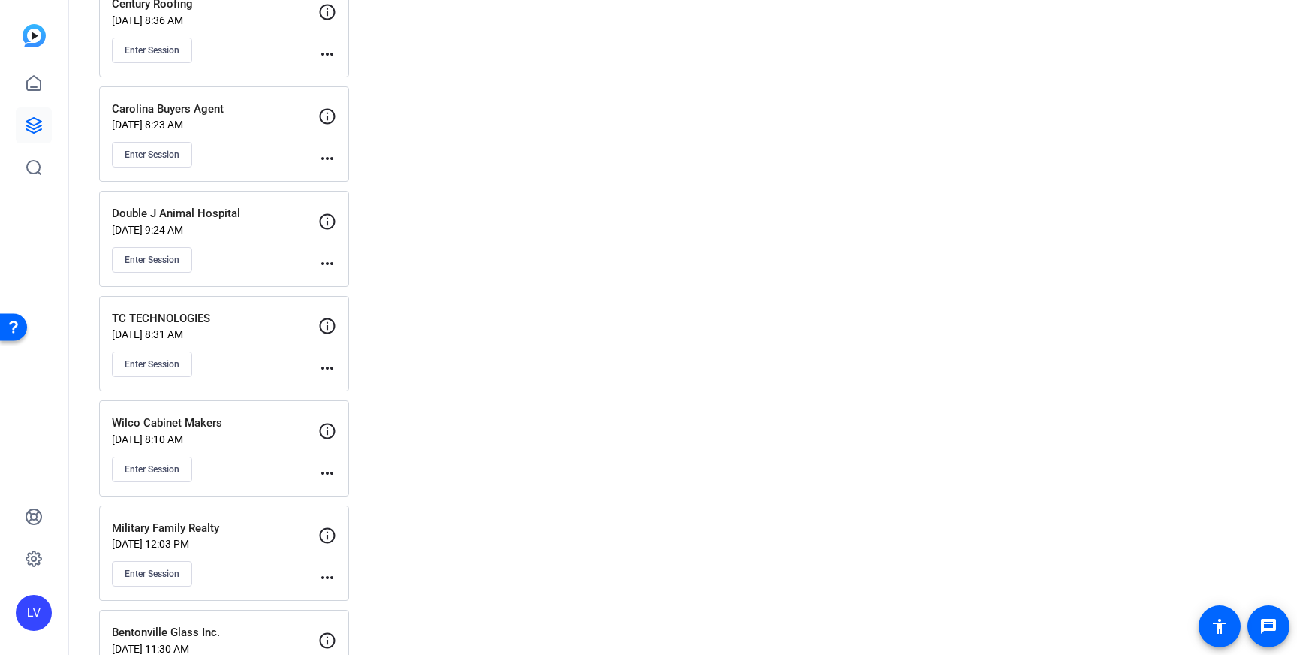
scroll to position [2137, 0]
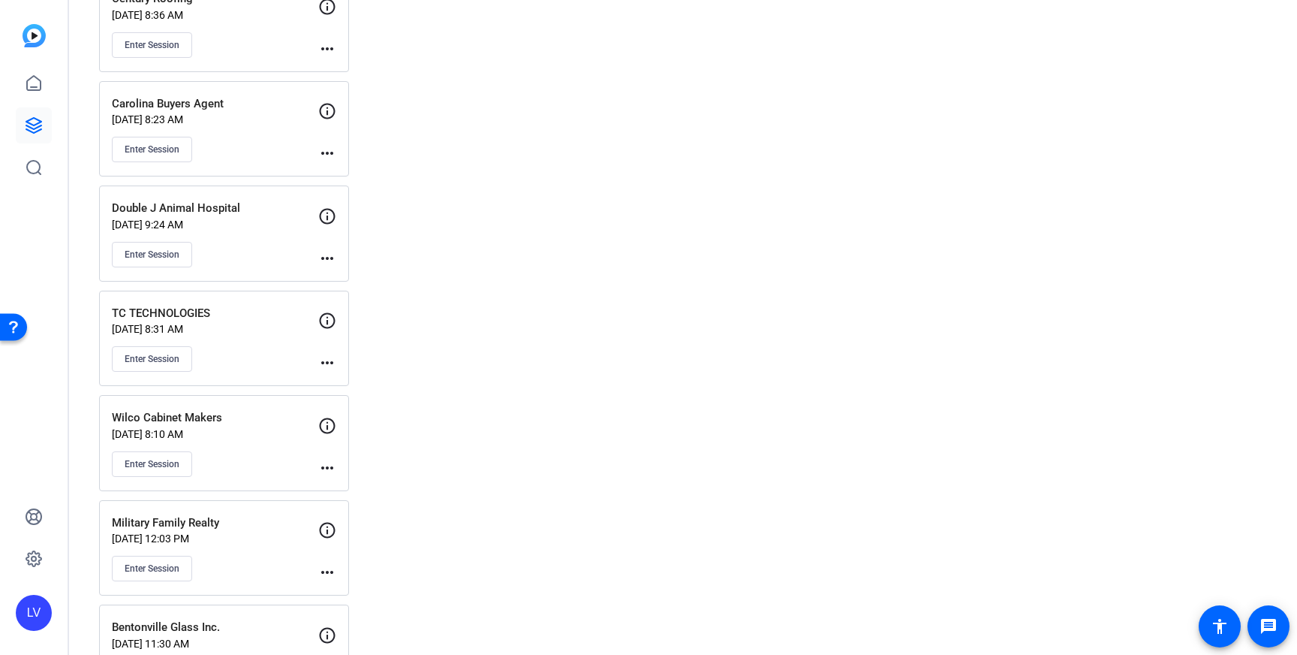
click at [273, 335] on div "TC TECHNOLOGIES [DATE] 8:31 AM Enter Session" at bounding box center [215, 339] width 206 height 68
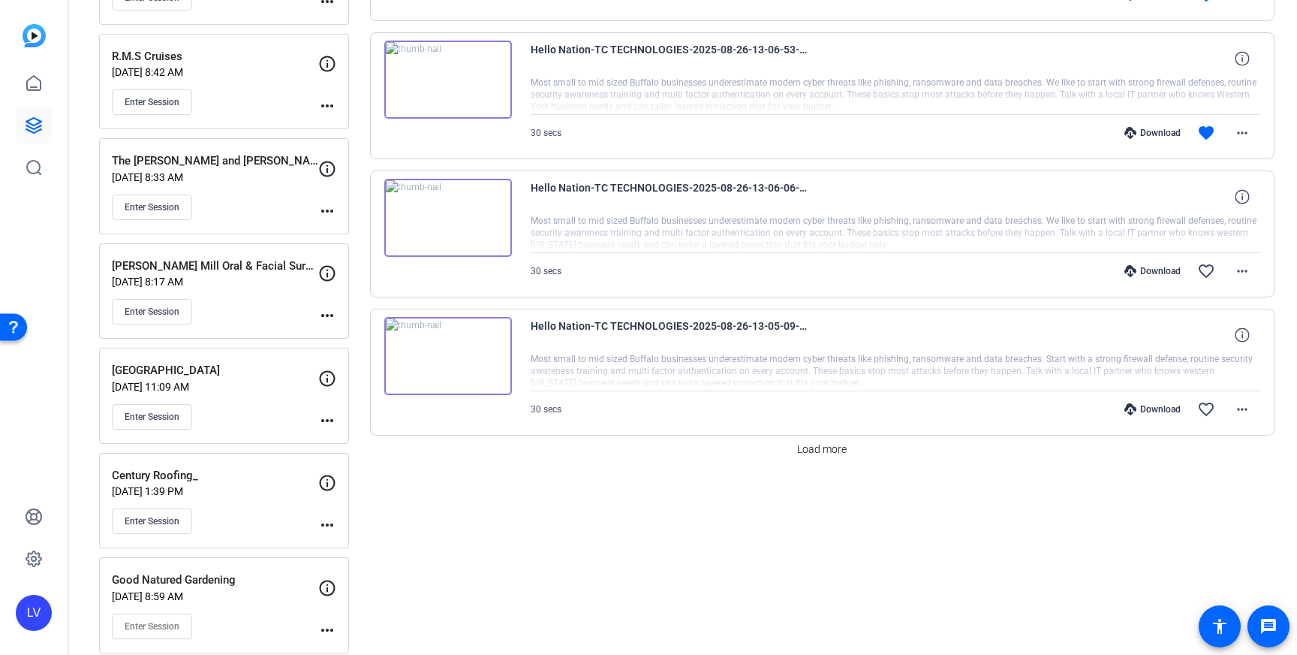
scroll to position [1176, 0]
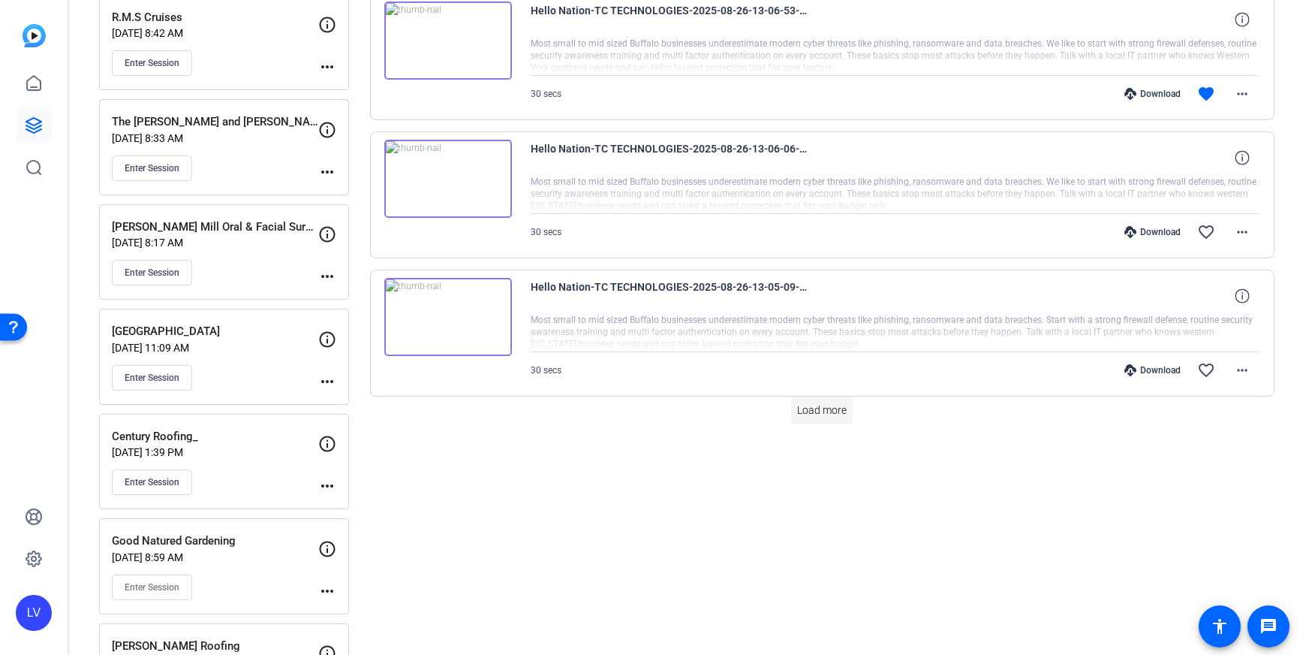
click at [806, 416] on span "Load more" at bounding box center [822, 410] width 50 height 16
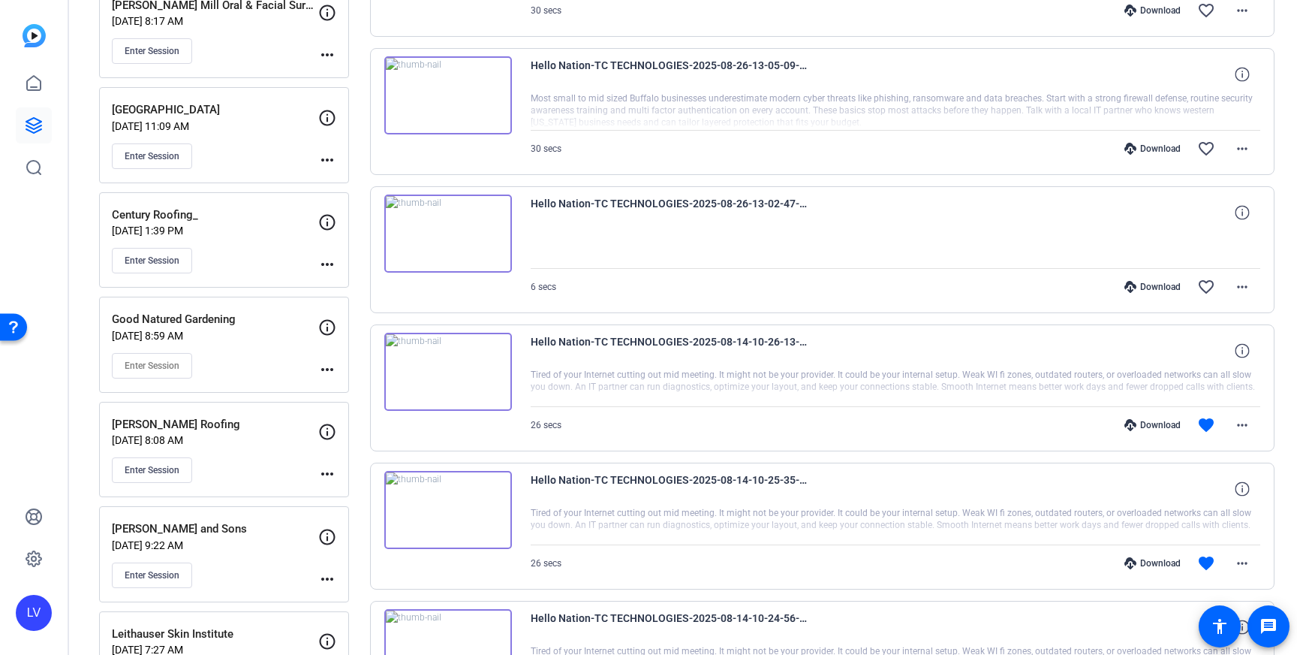
scroll to position [1381, 0]
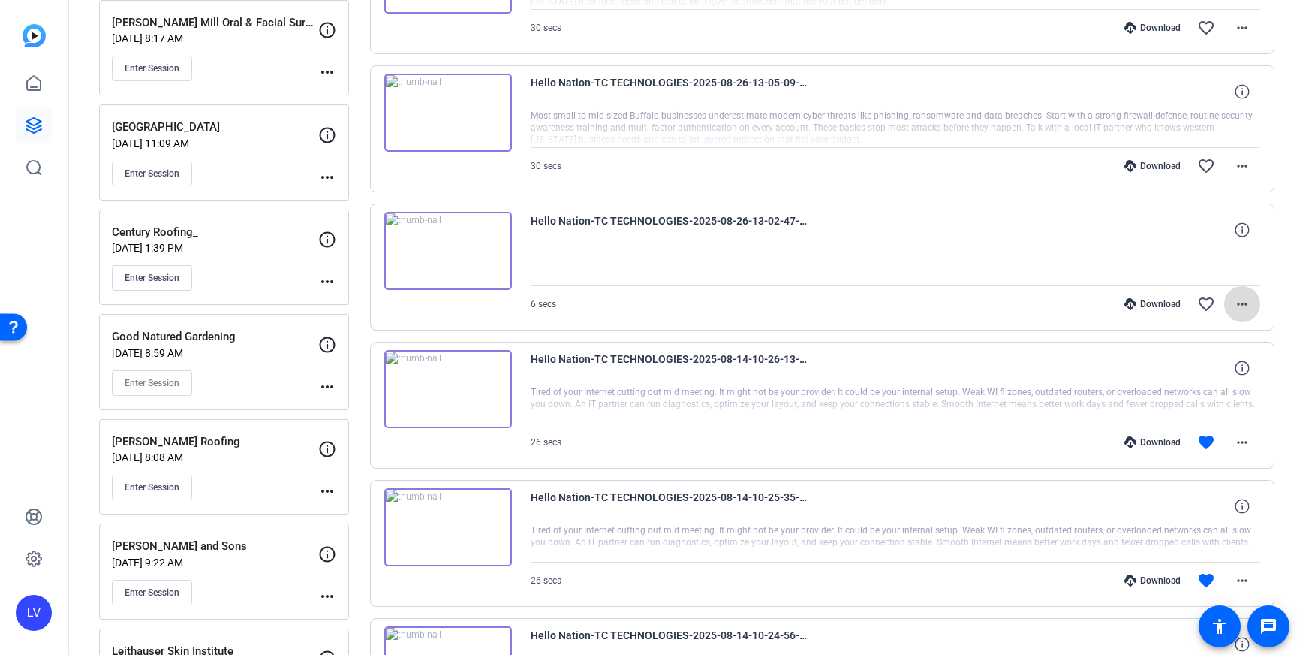
click at [1249, 309] on mat-icon "more_horiz" at bounding box center [1243, 304] width 18 height 18
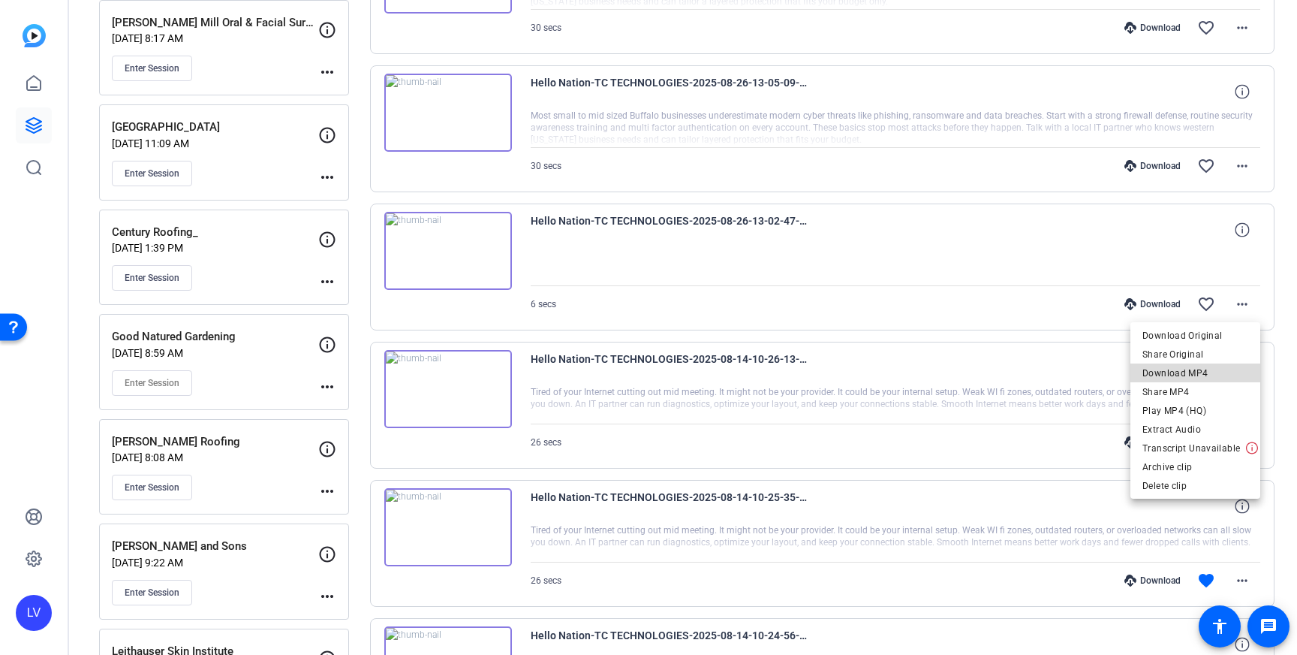
click at [1205, 373] on span "Download MP4" at bounding box center [1196, 373] width 106 height 18
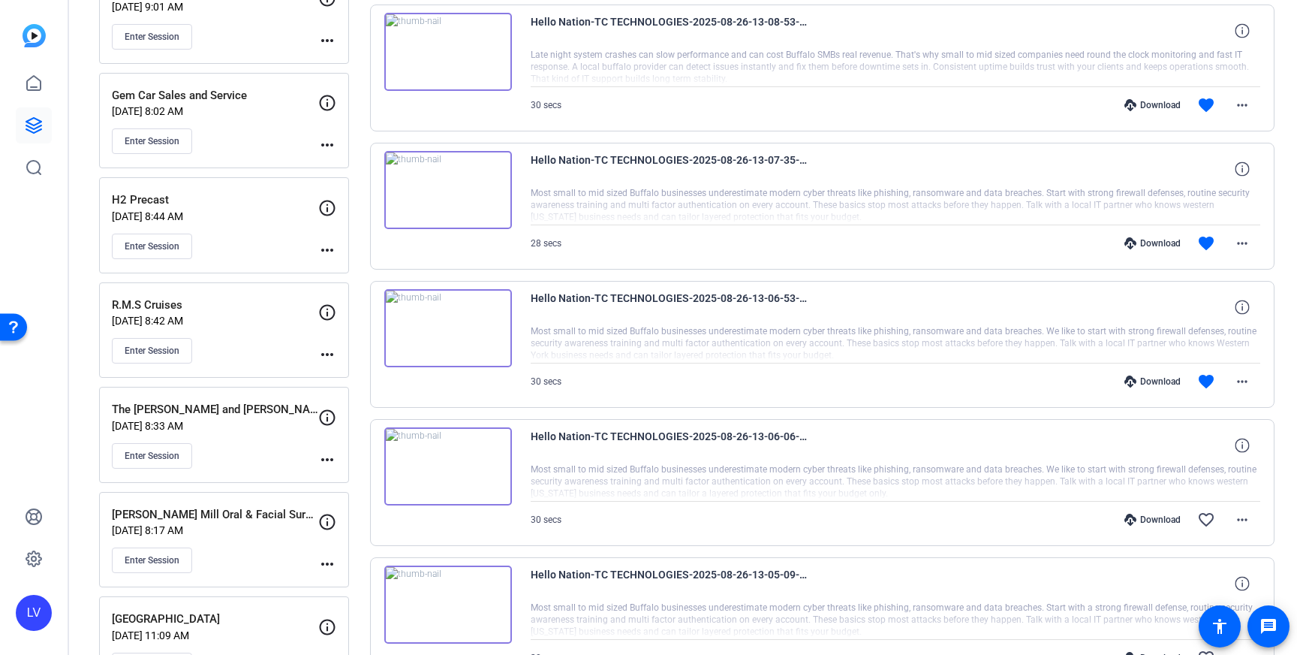
scroll to position [844, 0]
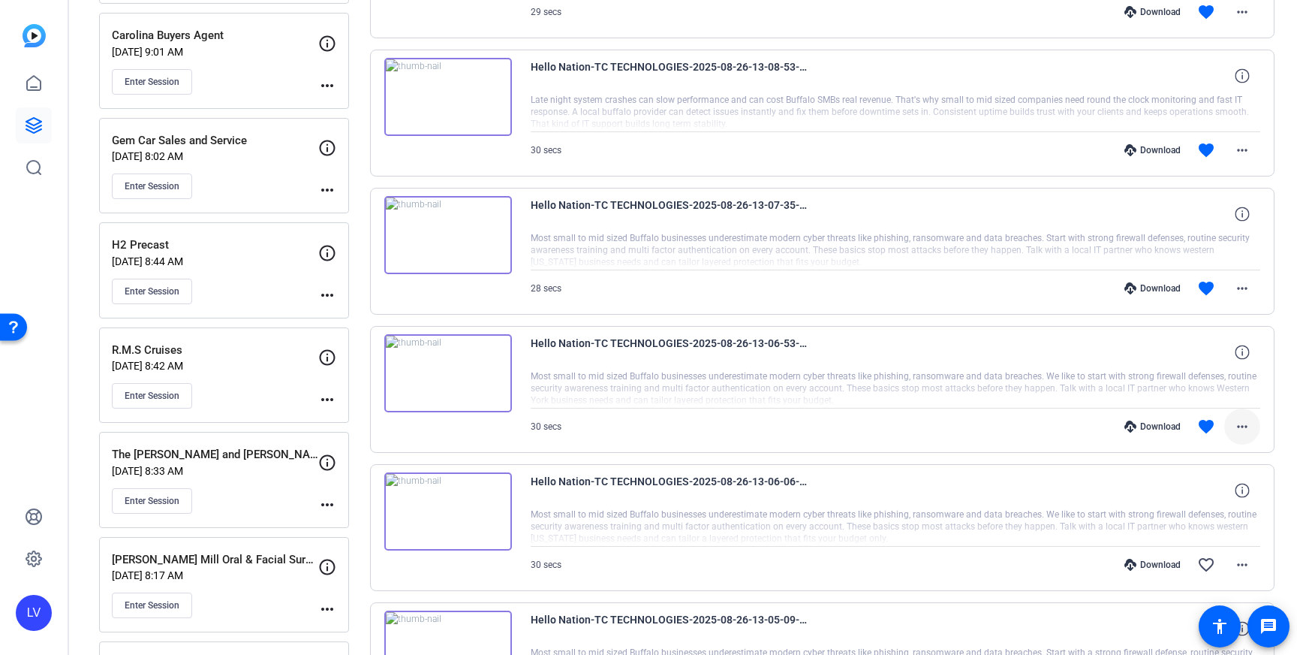
click at [1246, 420] on mat-icon "more_horiz" at bounding box center [1243, 426] width 18 height 18
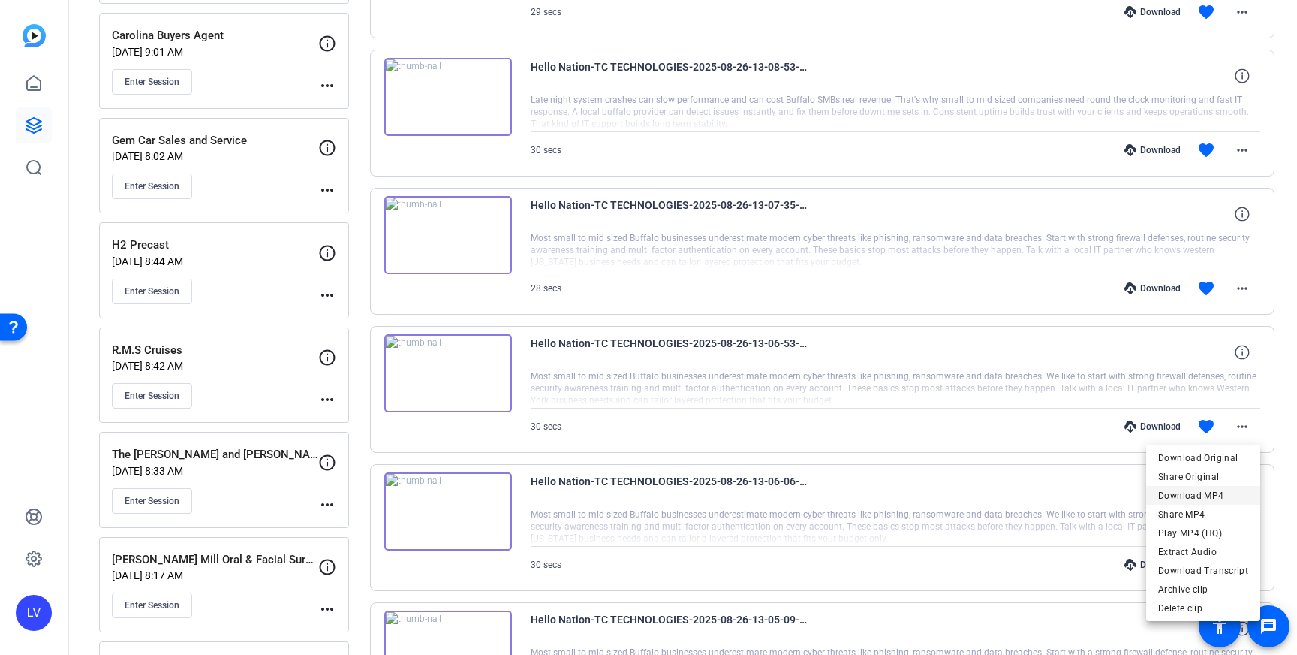
click at [1227, 497] on span "Download MP4" at bounding box center [1203, 495] width 90 height 18
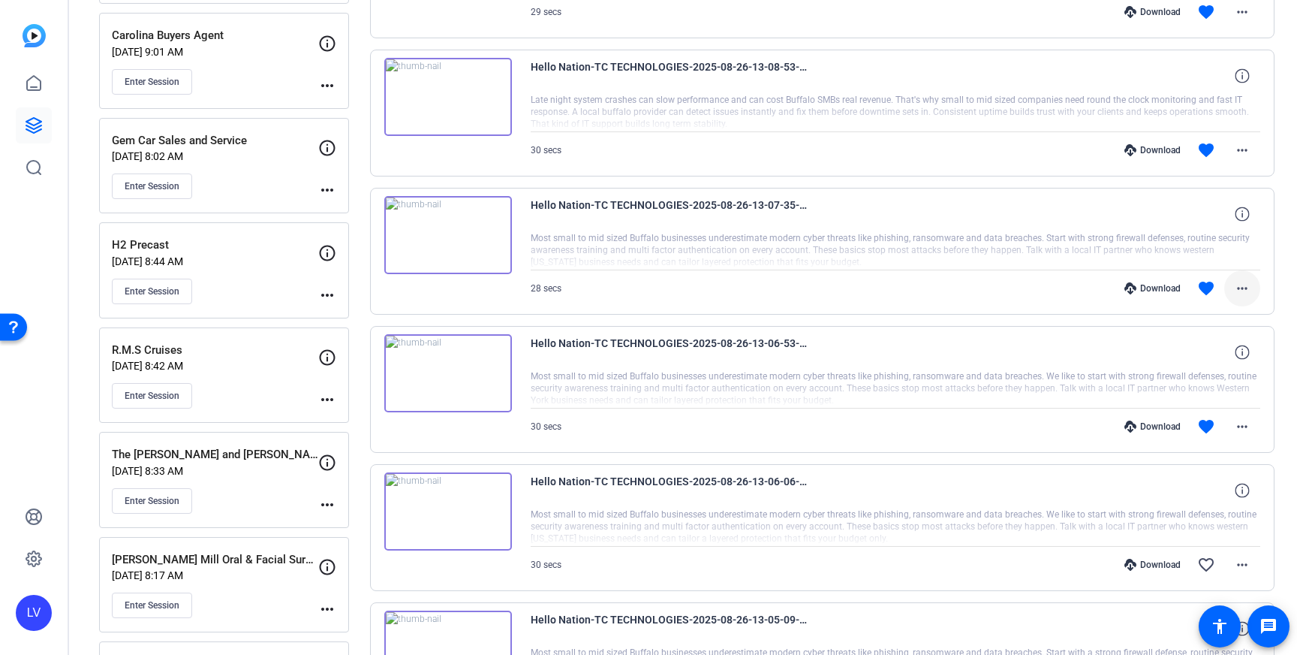
click at [1240, 292] on mat-icon "more_horiz" at bounding box center [1243, 288] width 18 height 18
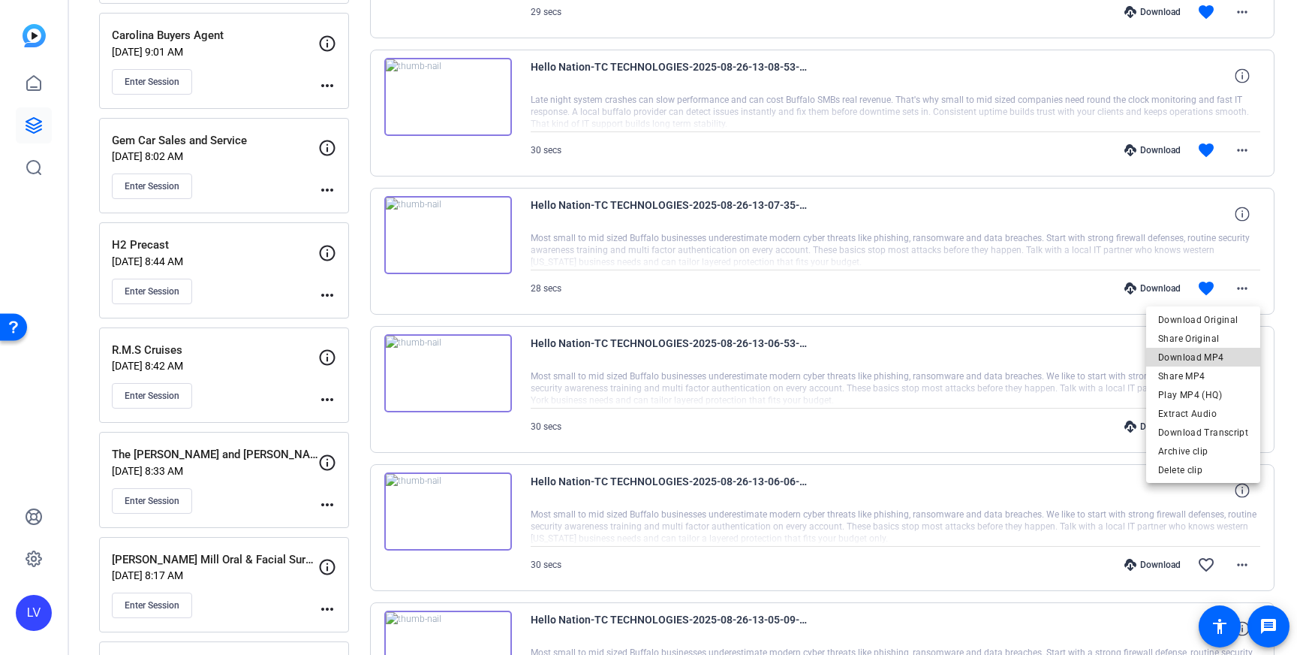
click at [1231, 360] on span "Download MP4" at bounding box center [1203, 357] width 90 height 18
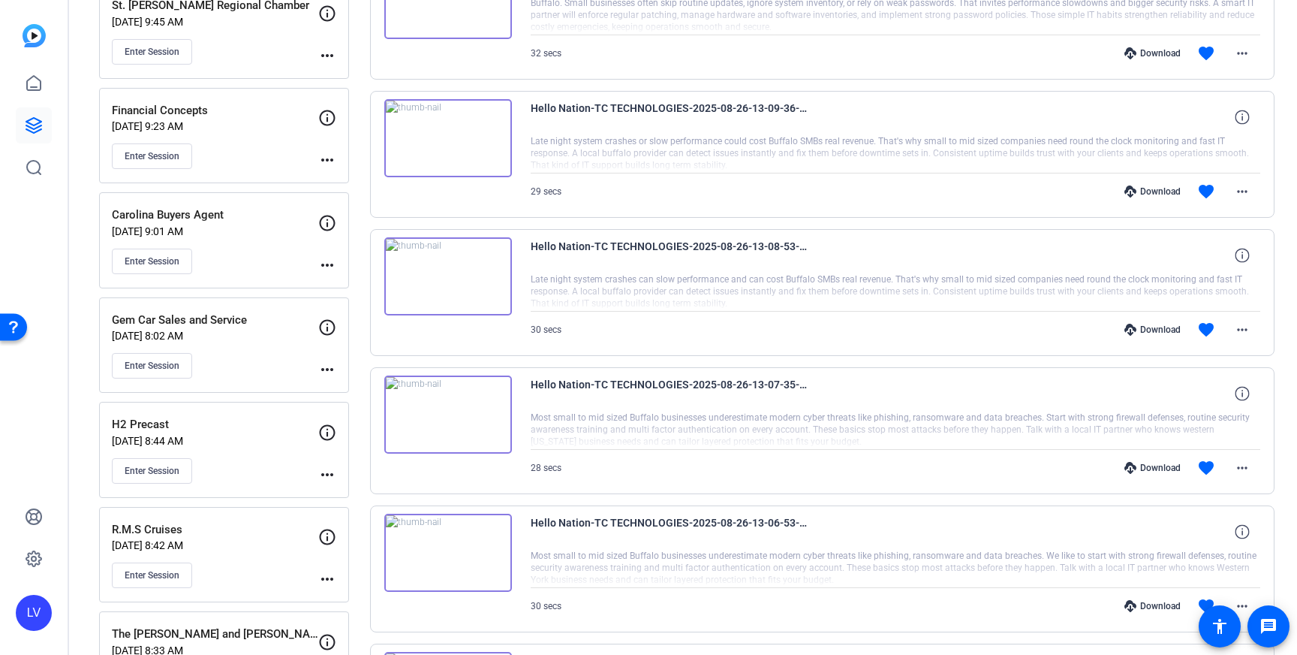
scroll to position [666, 0]
click at [1245, 321] on mat-icon "more_horiz" at bounding box center [1243, 328] width 18 height 18
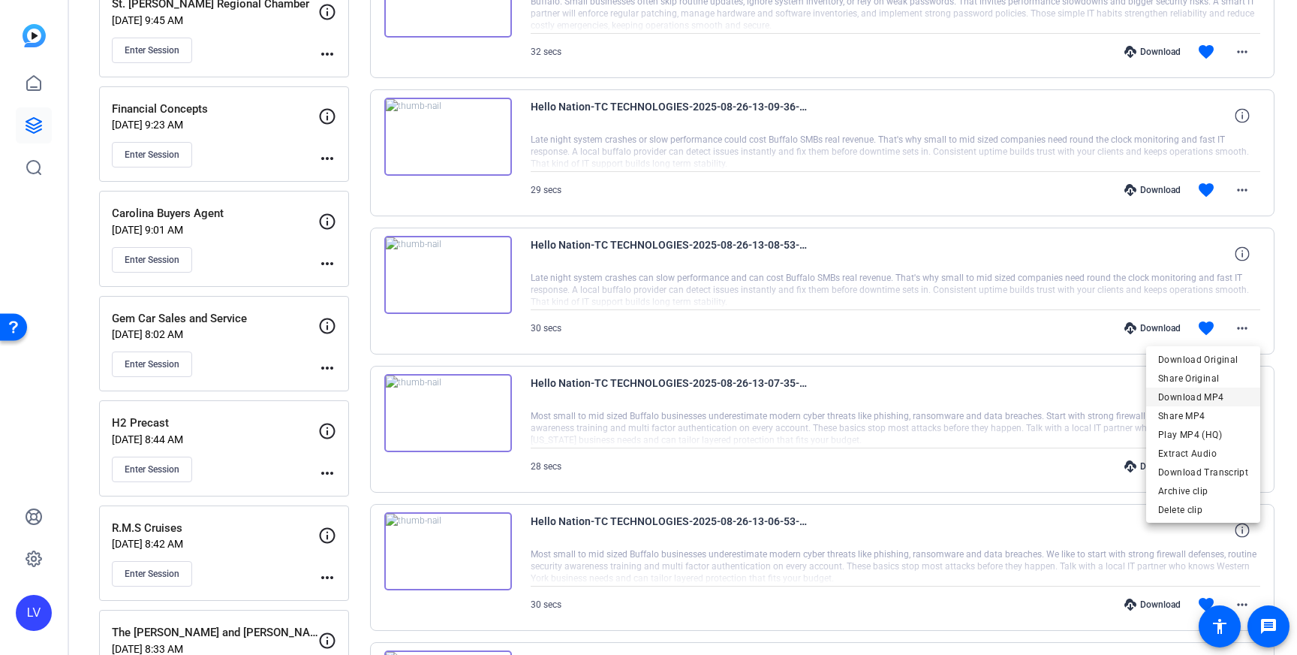
click at [1216, 394] on span "Download MP4" at bounding box center [1203, 397] width 90 height 18
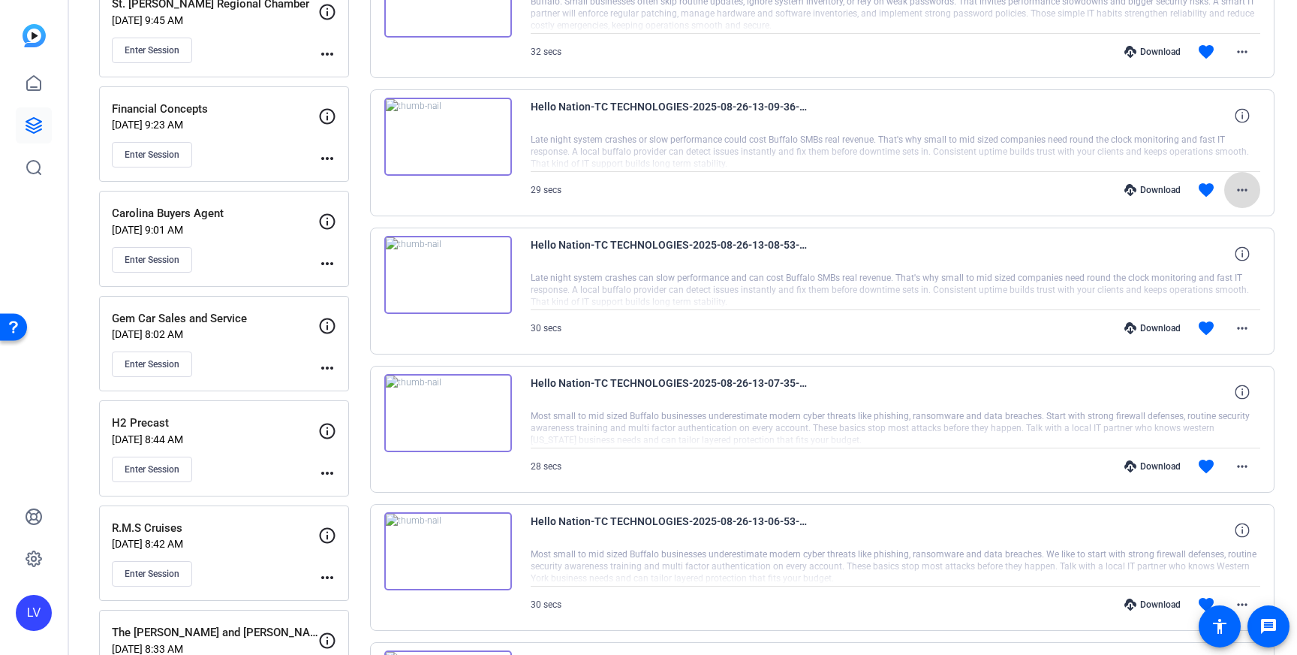
click at [1254, 194] on span at bounding box center [1243, 190] width 36 height 36
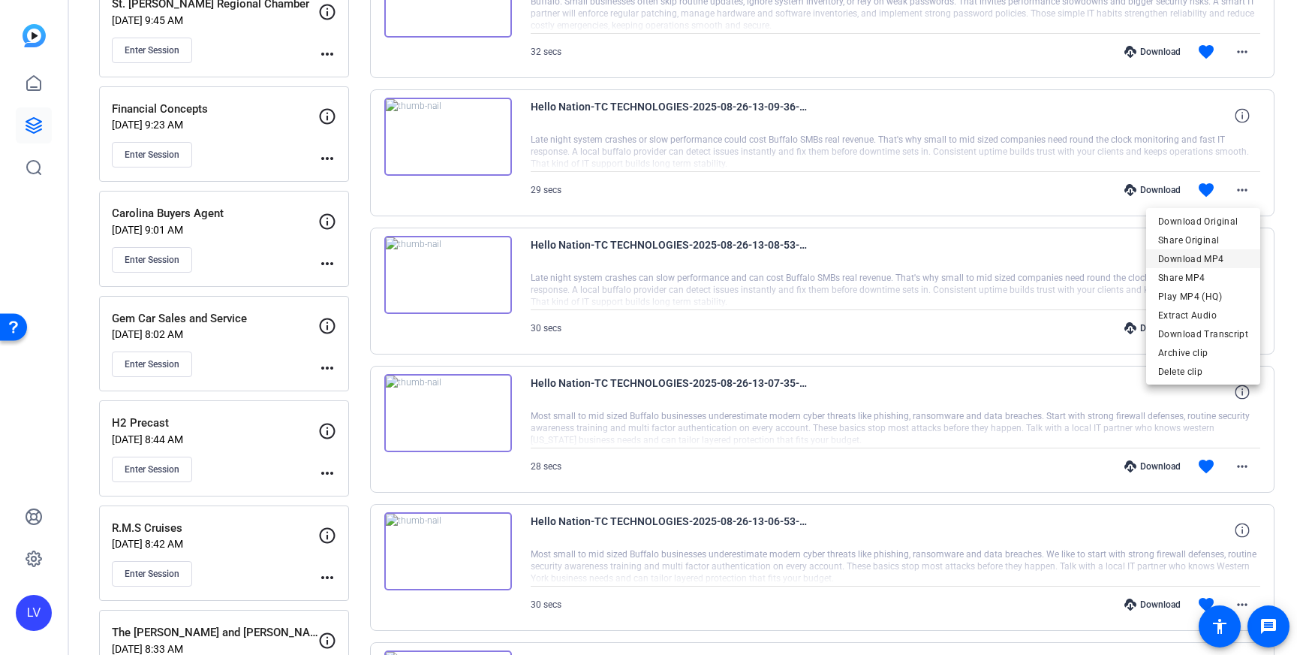
click at [1222, 257] on span "Download MP4" at bounding box center [1203, 259] width 90 height 18
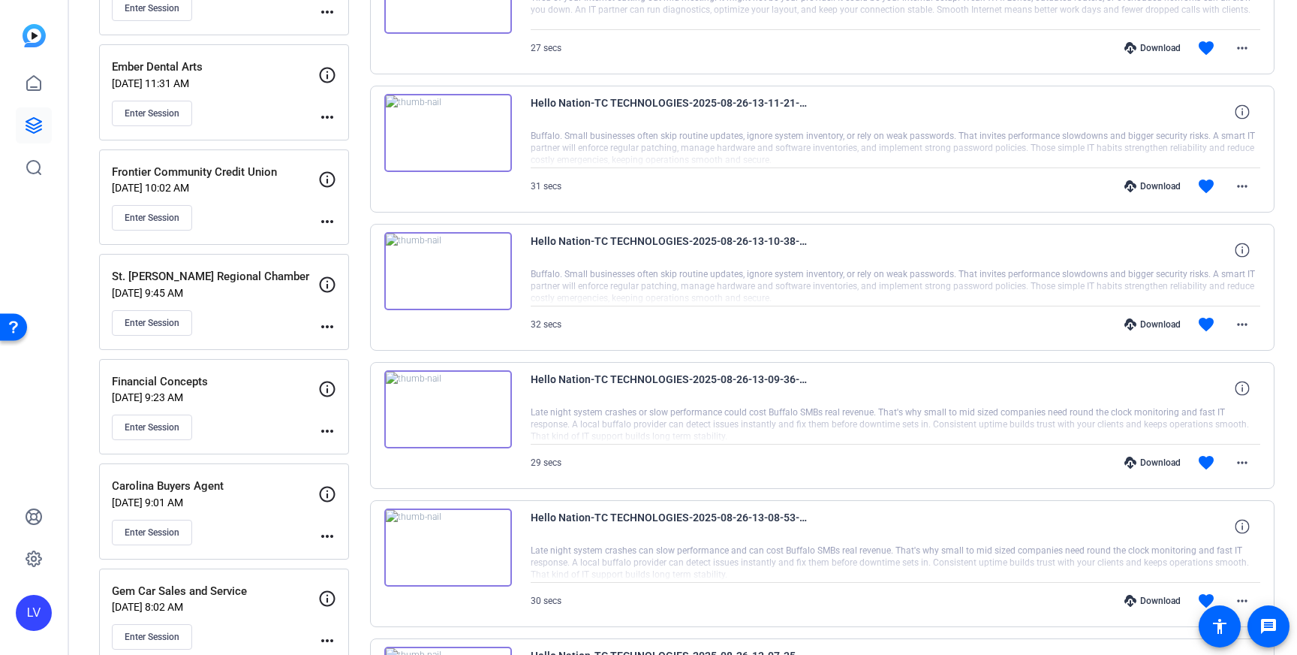
scroll to position [397, 0]
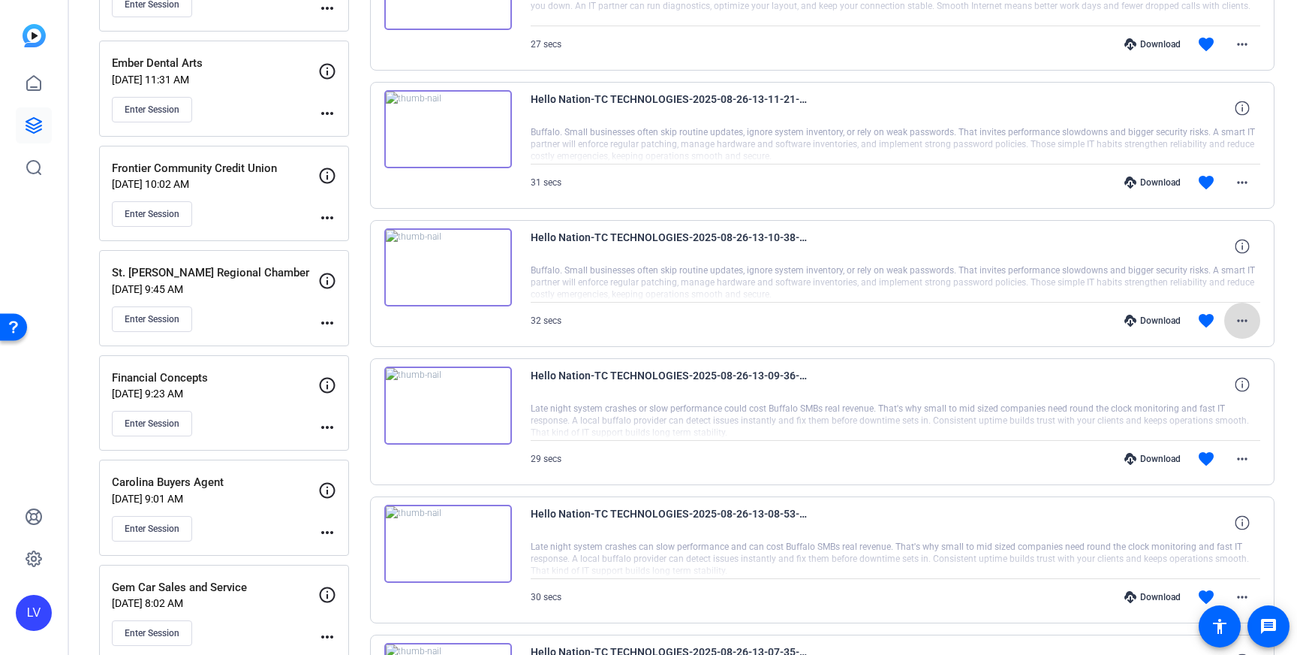
click at [1260, 327] on span at bounding box center [1243, 321] width 36 height 36
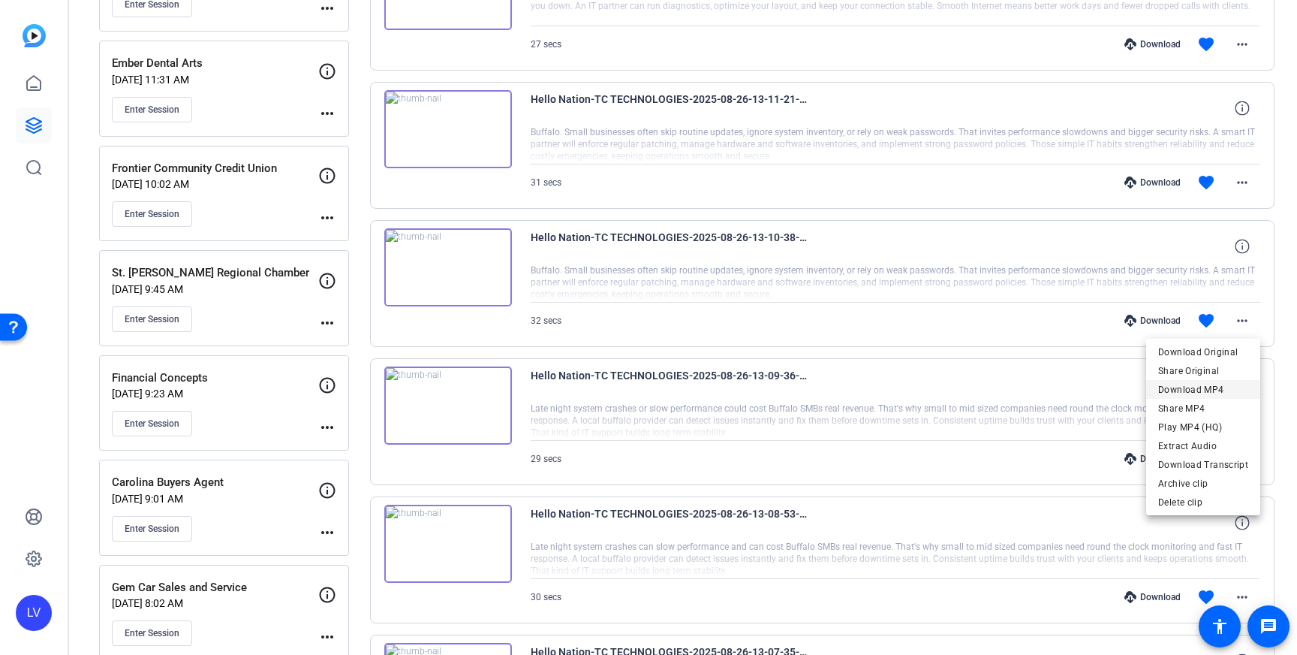
click at [1227, 388] on span "Download MP4" at bounding box center [1203, 390] width 90 height 18
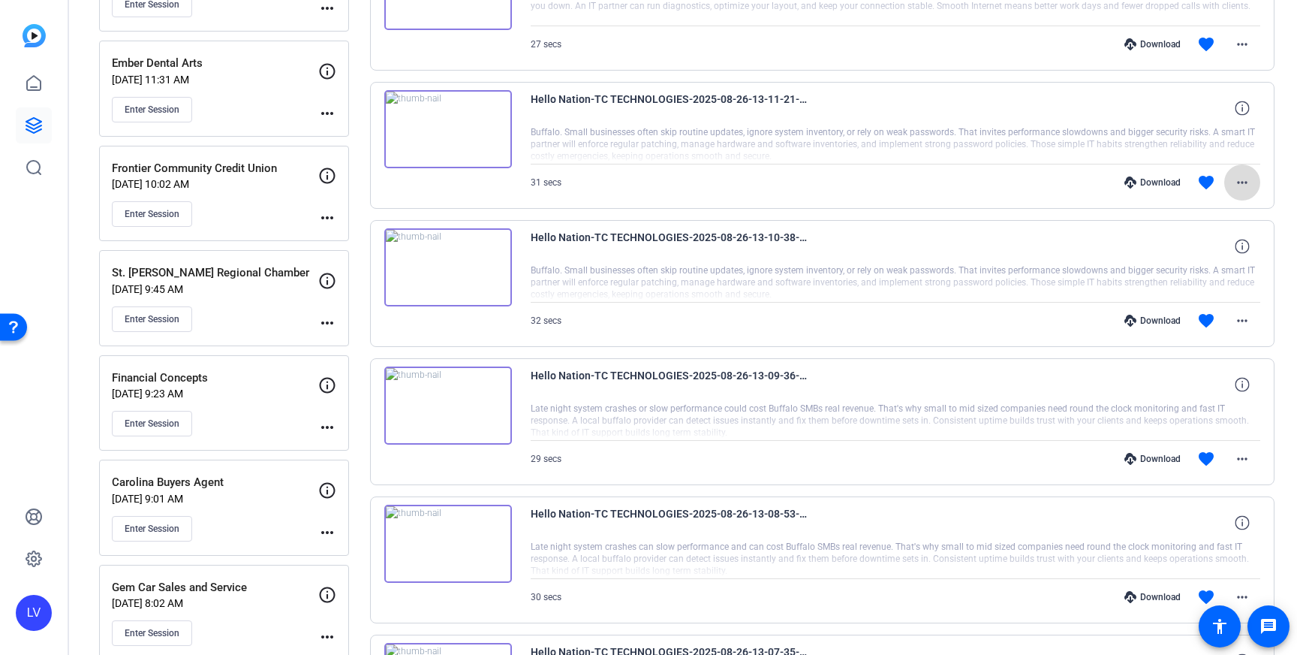
click at [1244, 188] on mat-icon "more_horiz" at bounding box center [1243, 182] width 18 height 18
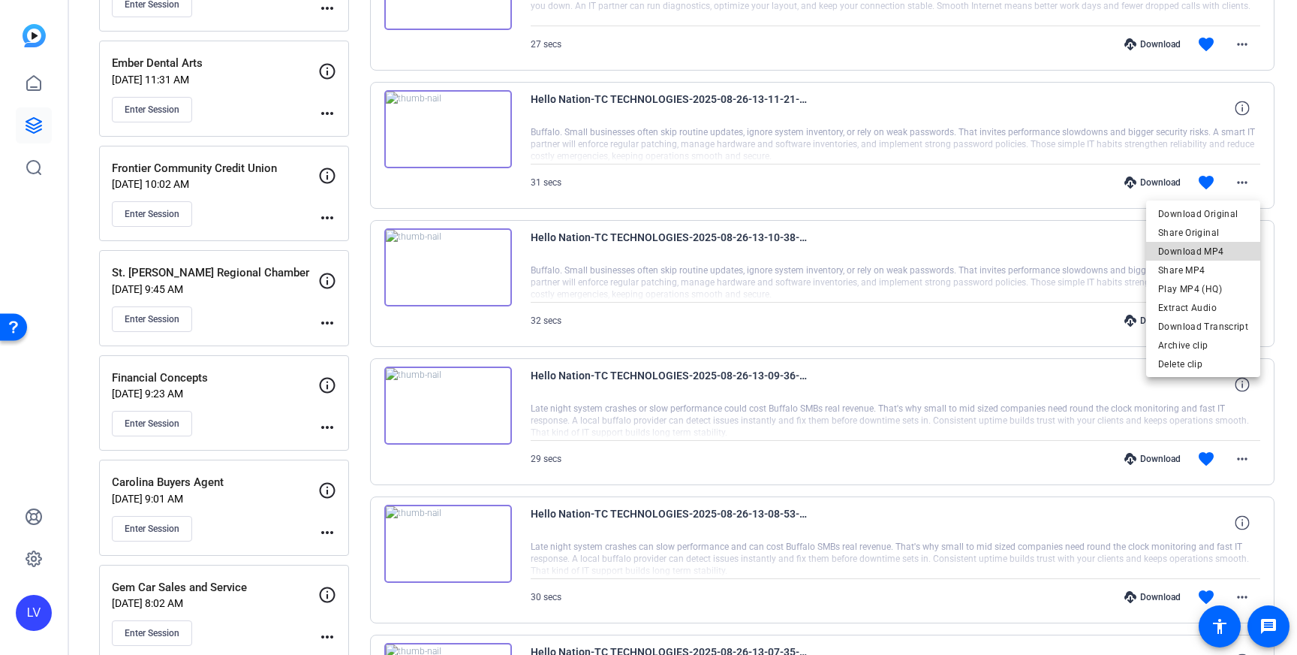
click at [1241, 252] on span "Download MP4" at bounding box center [1203, 251] width 90 height 18
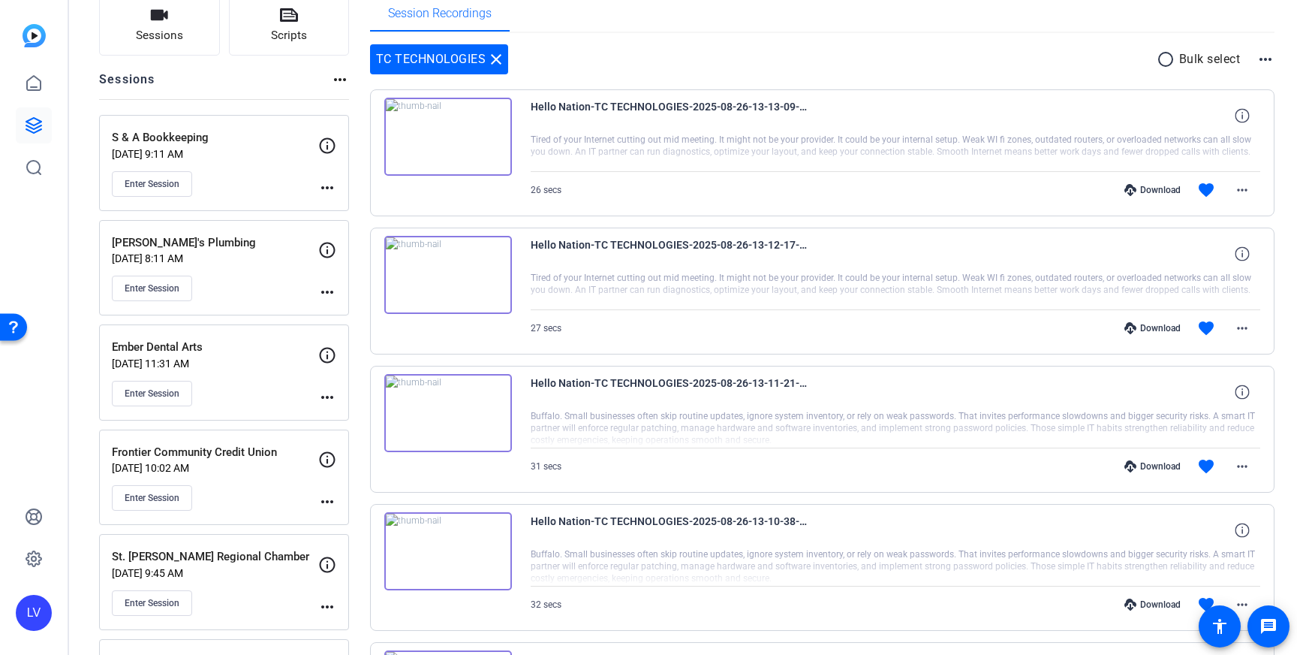
scroll to position [112, 0]
click at [1186, 247] on div "Hello Nation-TC TECHNOLOGIES-2025-08-26-13-12-17-535-0" at bounding box center [896, 255] width 730 height 36
click at [1240, 330] on mat-icon "more_horiz" at bounding box center [1243, 330] width 18 height 18
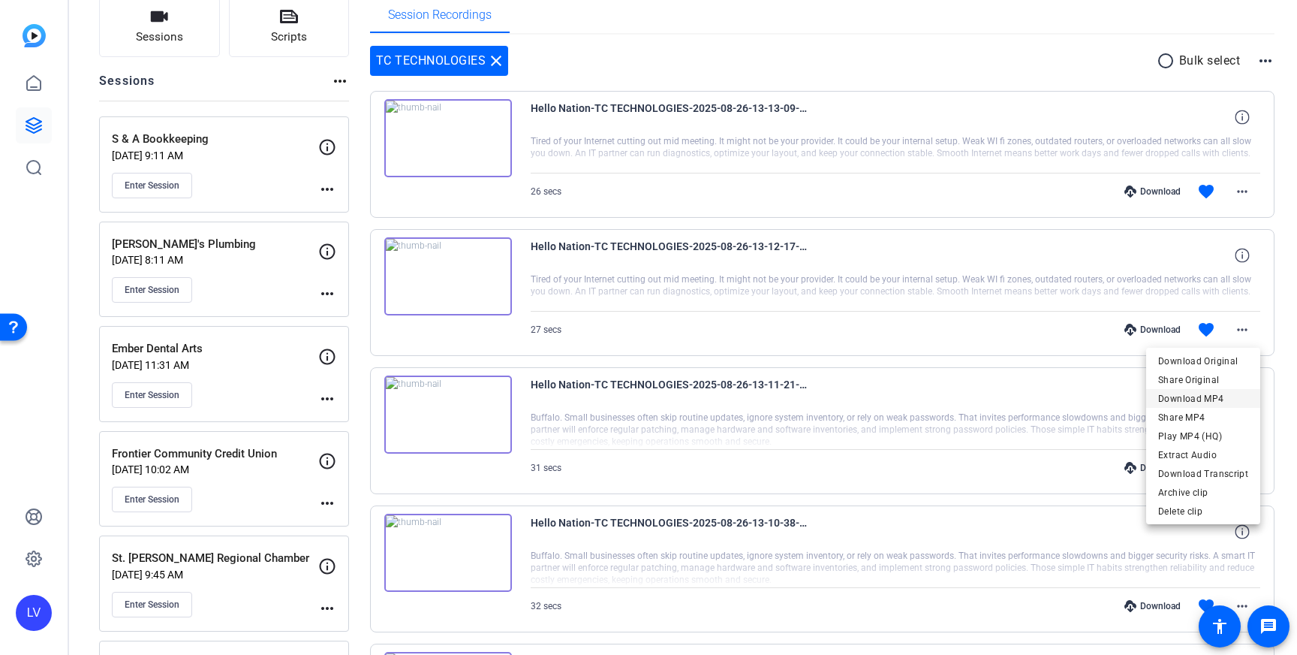
click at [1217, 399] on span "Download MP4" at bounding box center [1203, 399] width 90 height 18
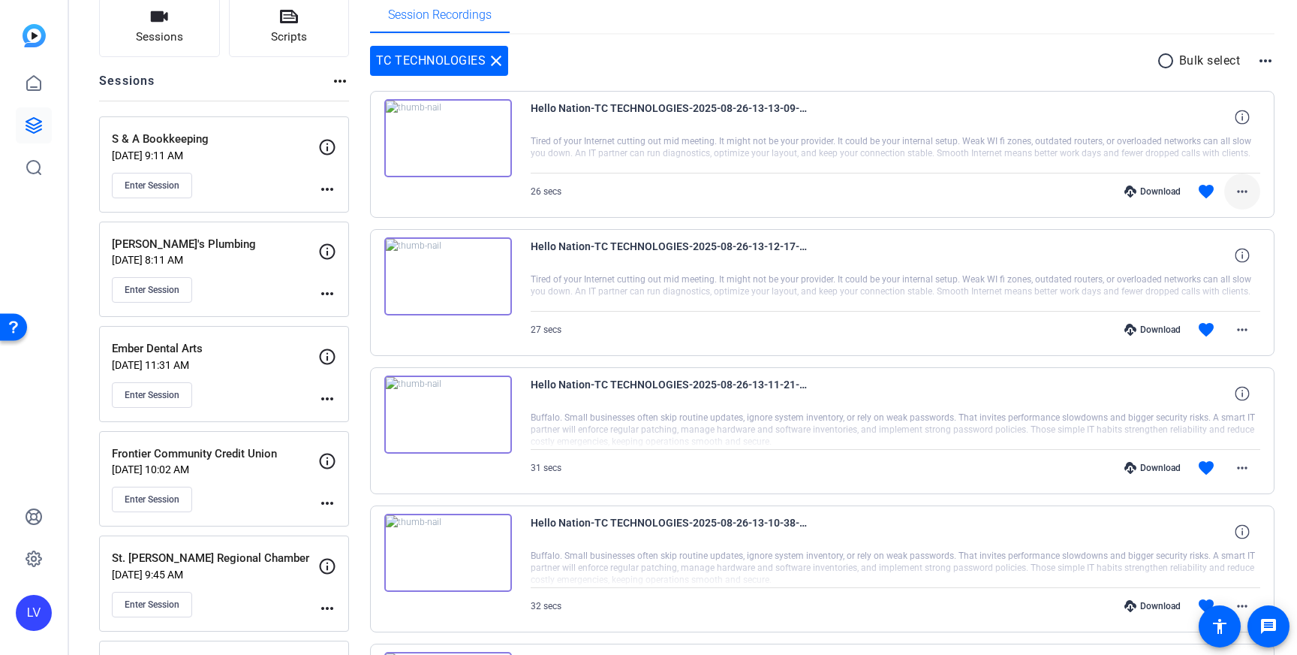
click at [1249, 188] on mat-icon "more_horiz" at bounding box center [1243, 191] width 18 height 18
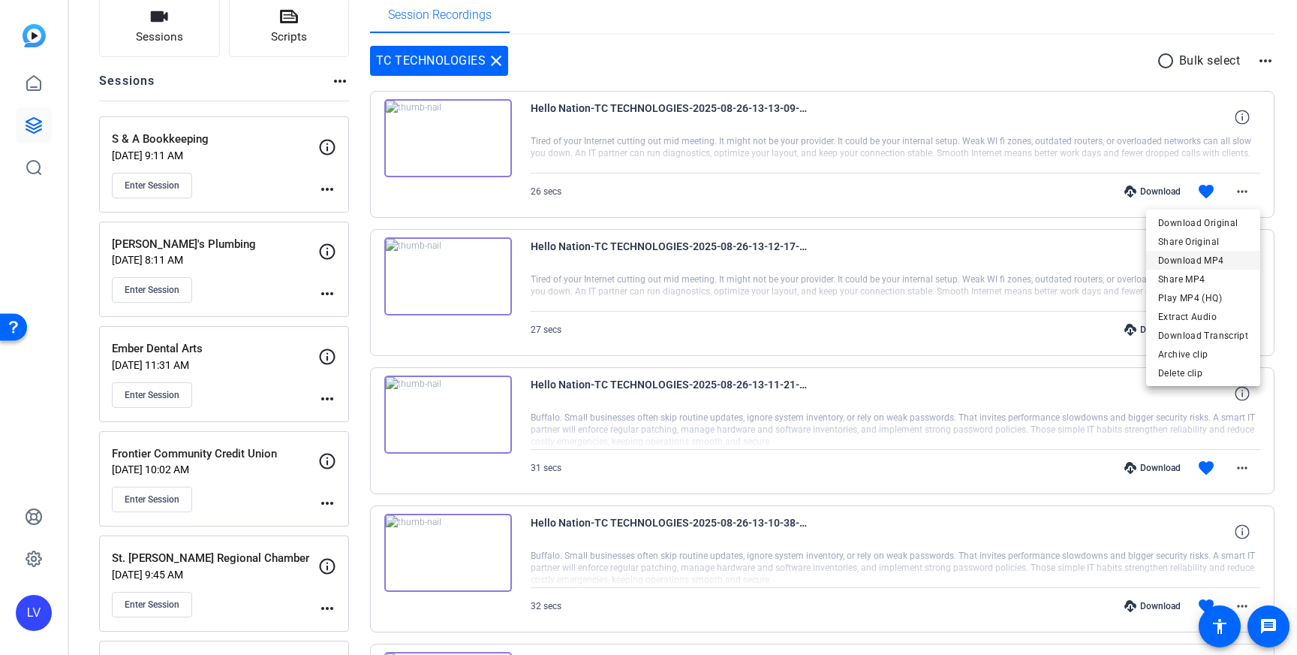
click at [1230, 262] on span "Download MP4" at bounding box center [1203, 261] width 90 height 18
